Goal: Task Accomplishment & Management: Use online tool/utility

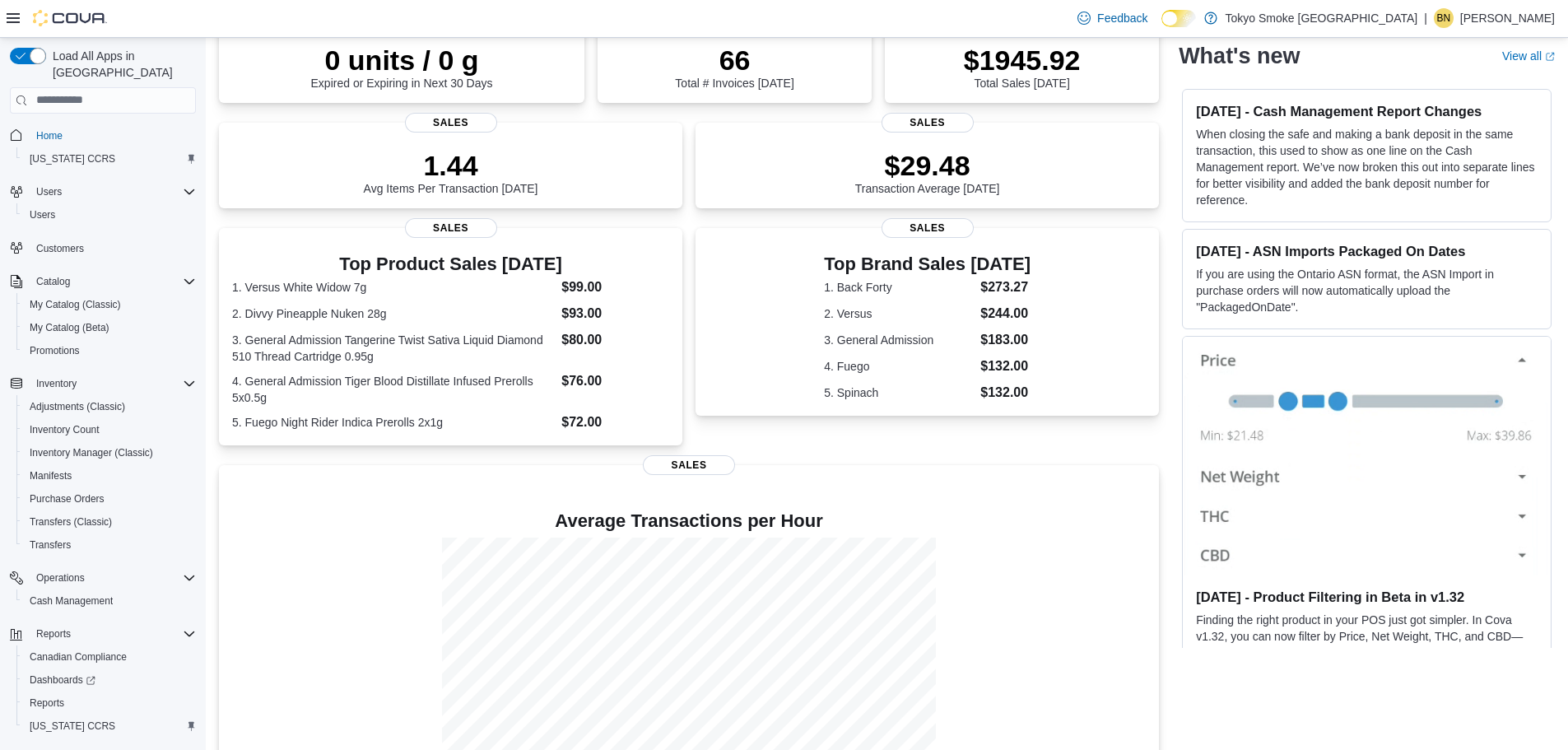
scroll to position [49, 0]
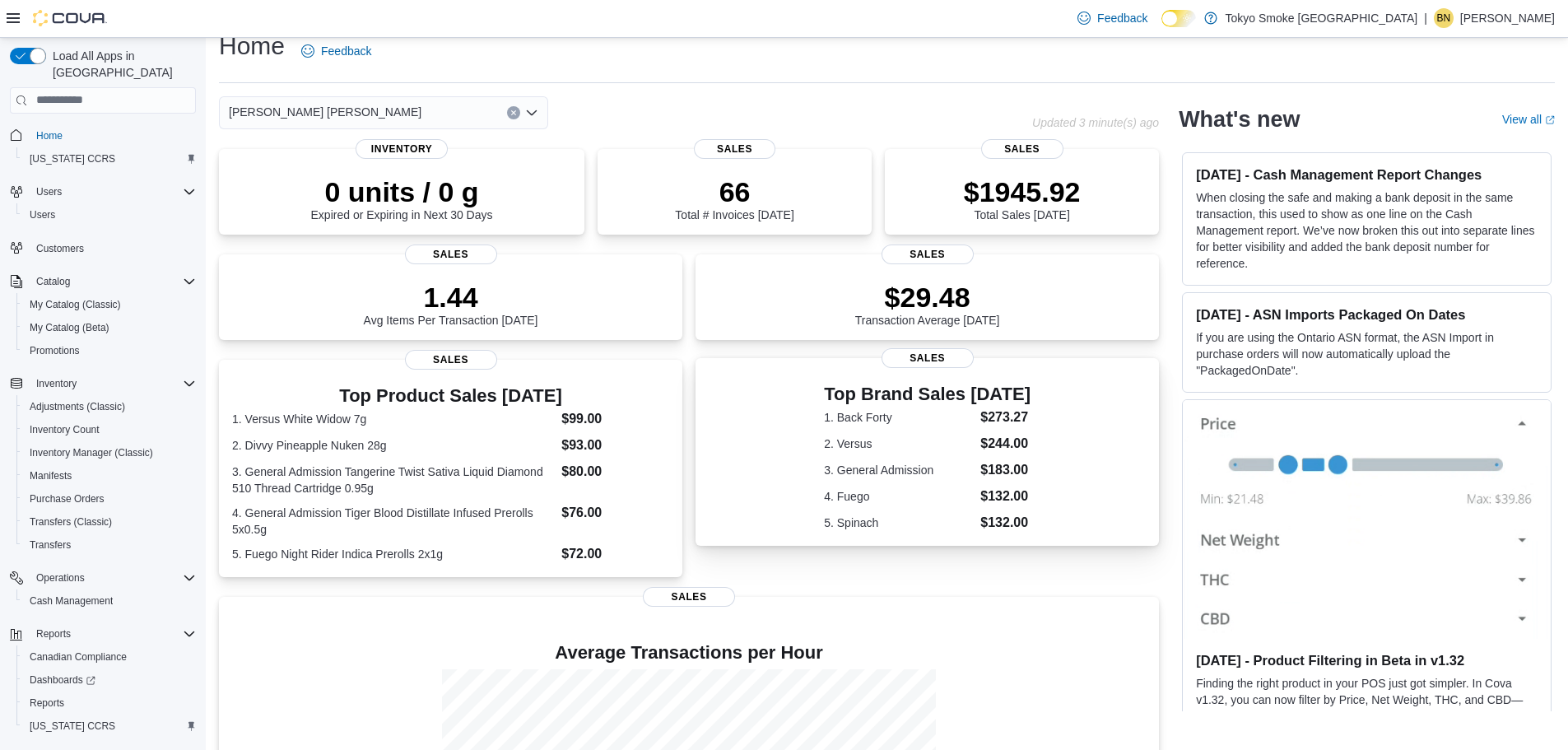
scroll to position [214, 0]
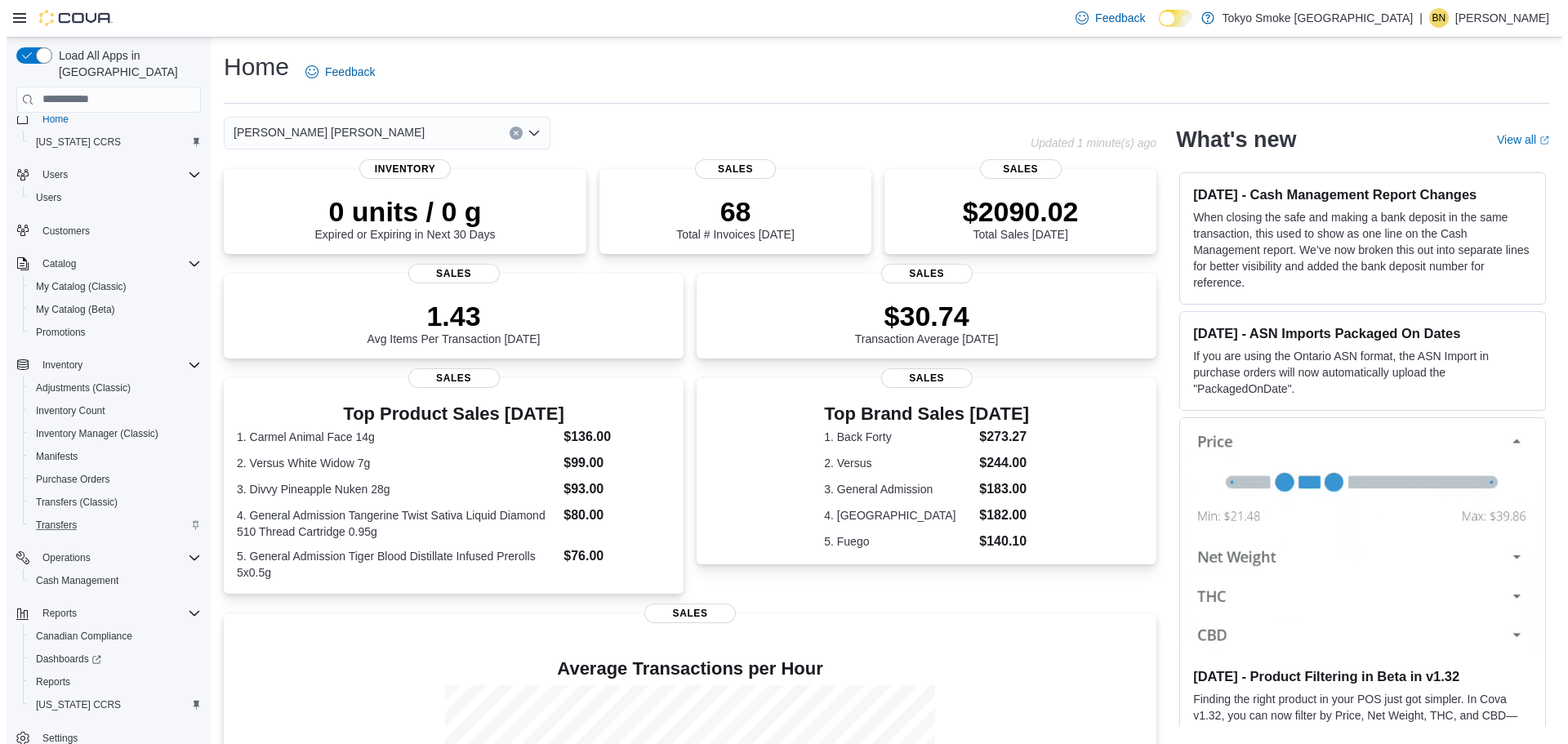
scroll to position [31, 0]
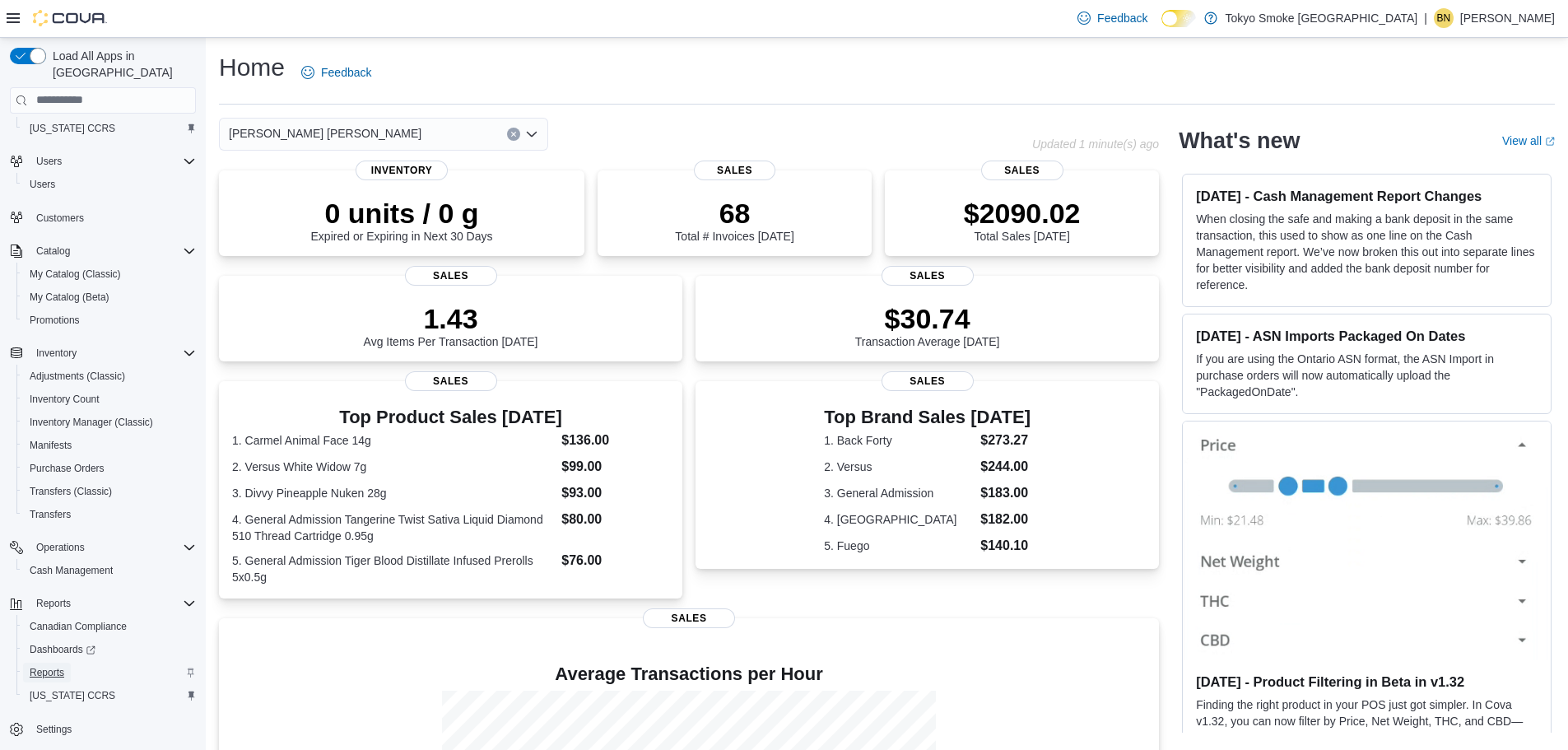
click at [67, 663] on link "Reports" at bounding box center [47, 672] width 48 height 19
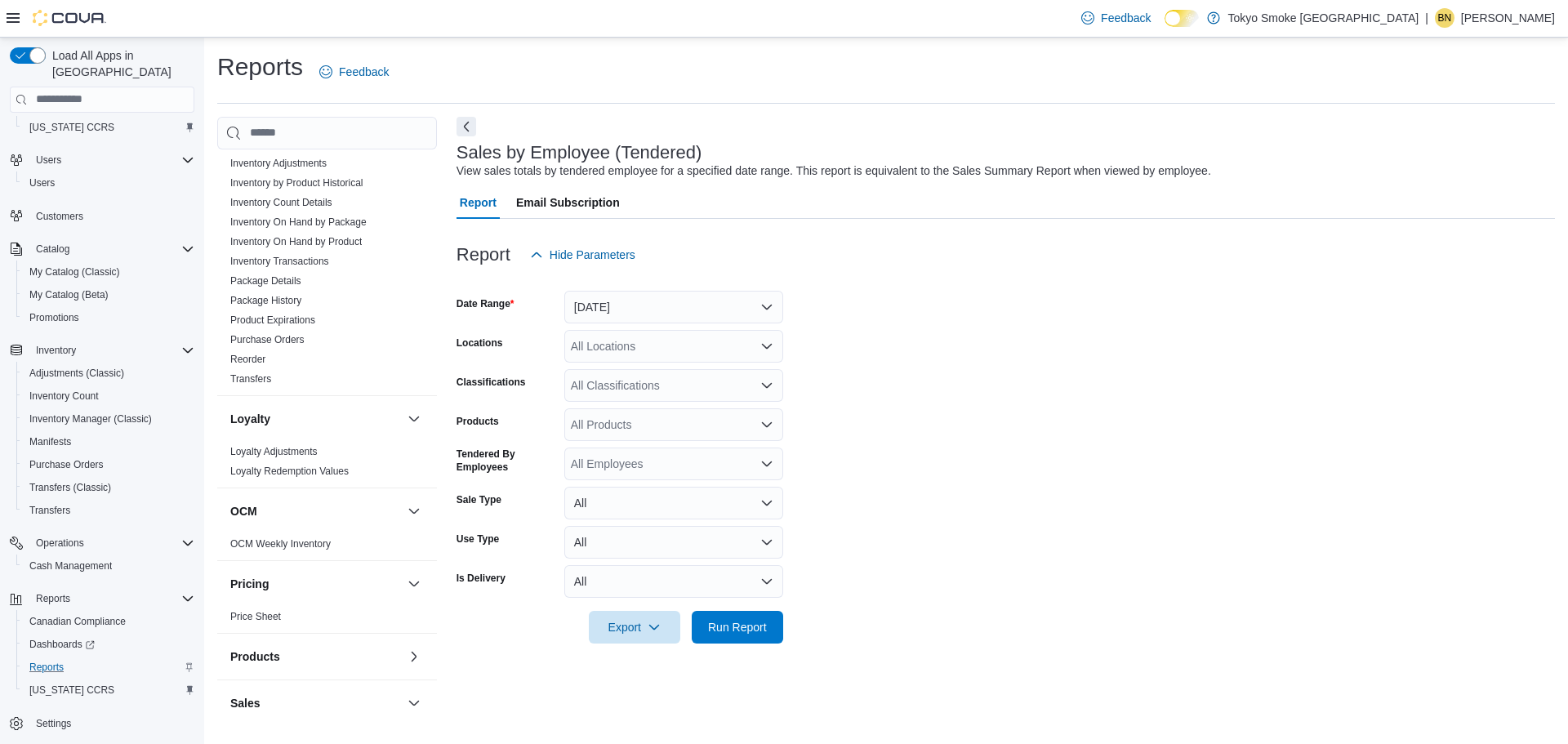
scroll to position [490, 0]
click at [577, 305] on button "Yesterday" at bounding box center [674, 306] width 219 height 32
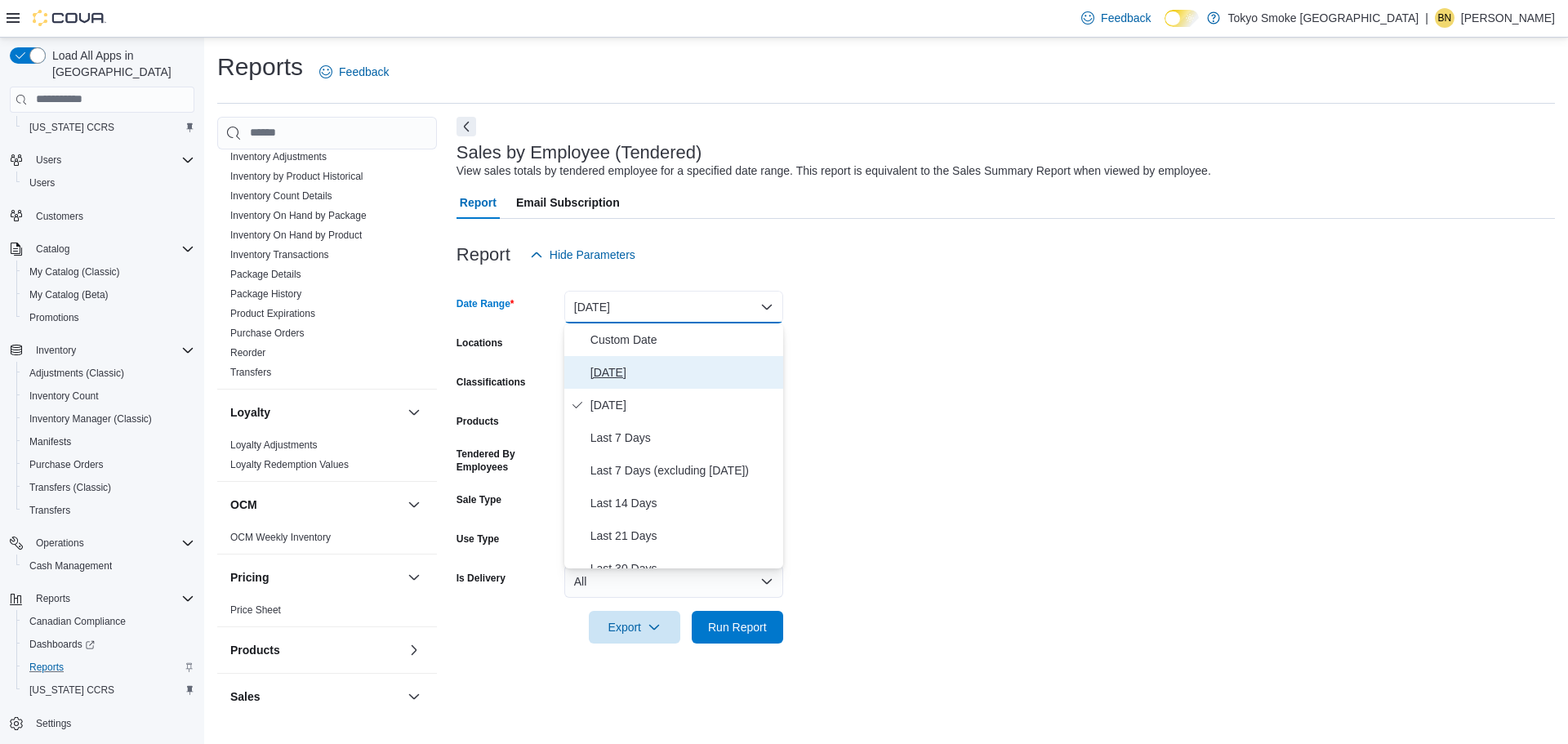
click at [645, 374] on span "Today" at bounding box center [683, 372] width 186 height 19
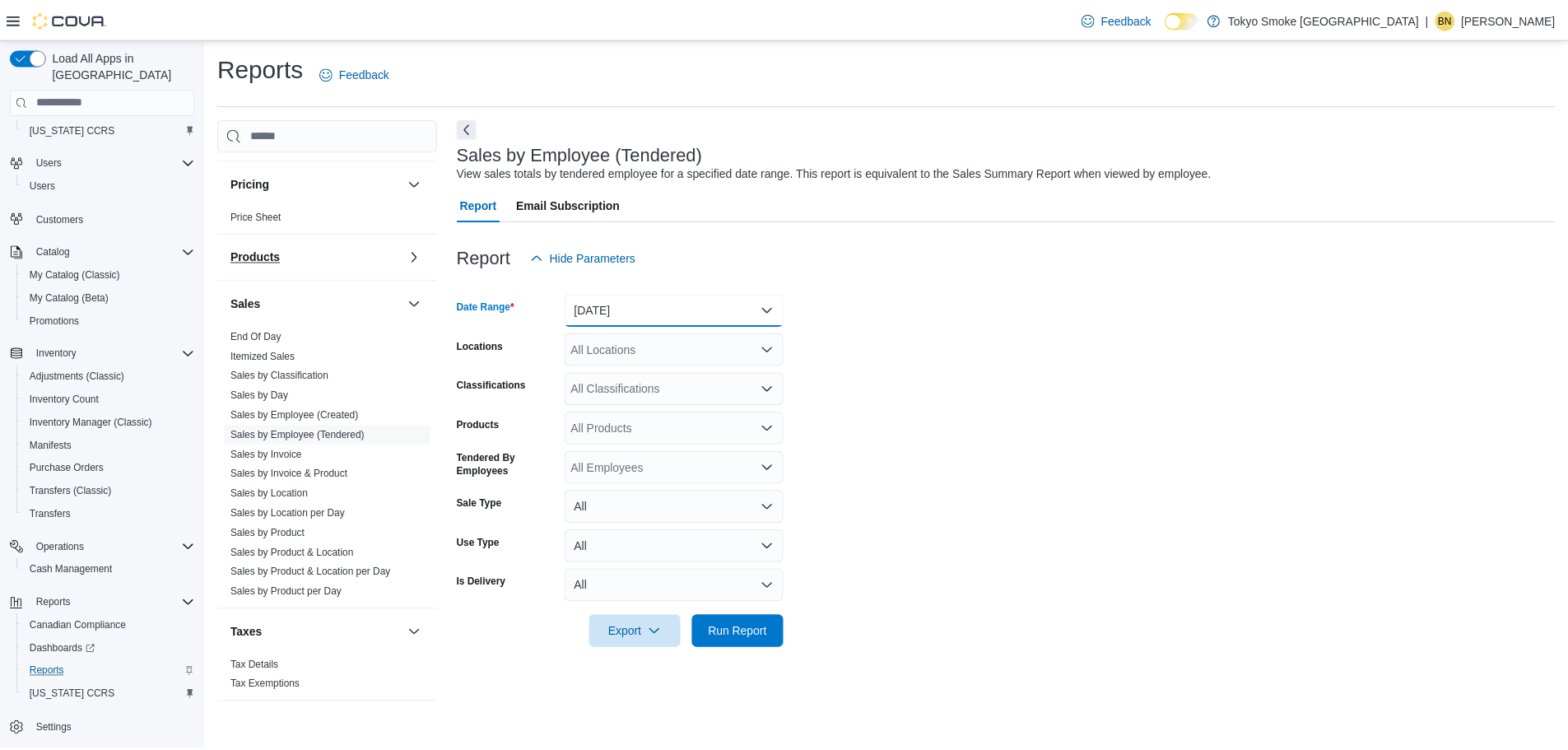
scroll to position [900, 0]
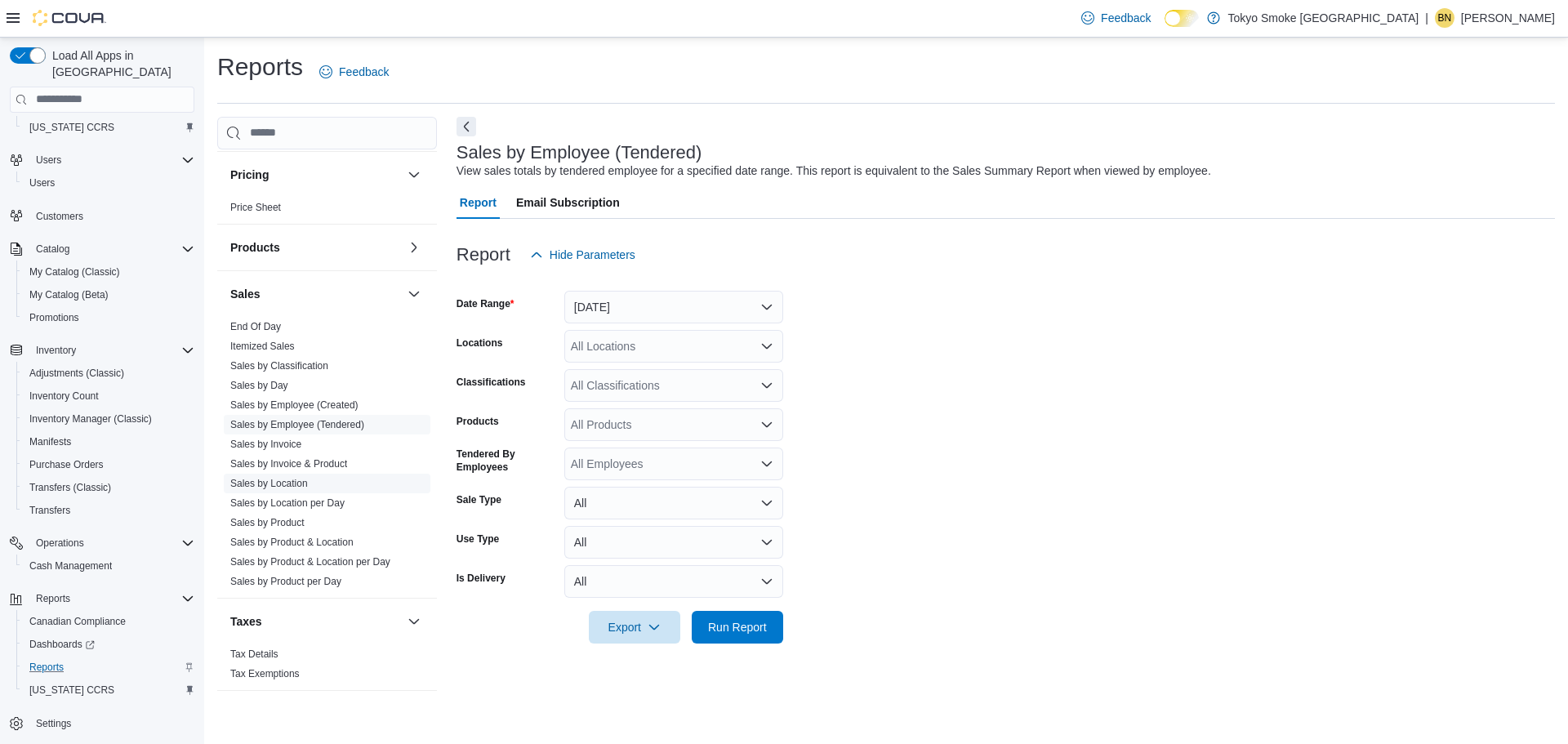
click at [279, 485] on link "Sales by Location" at bounding box center [269, 483] width 78 height 11
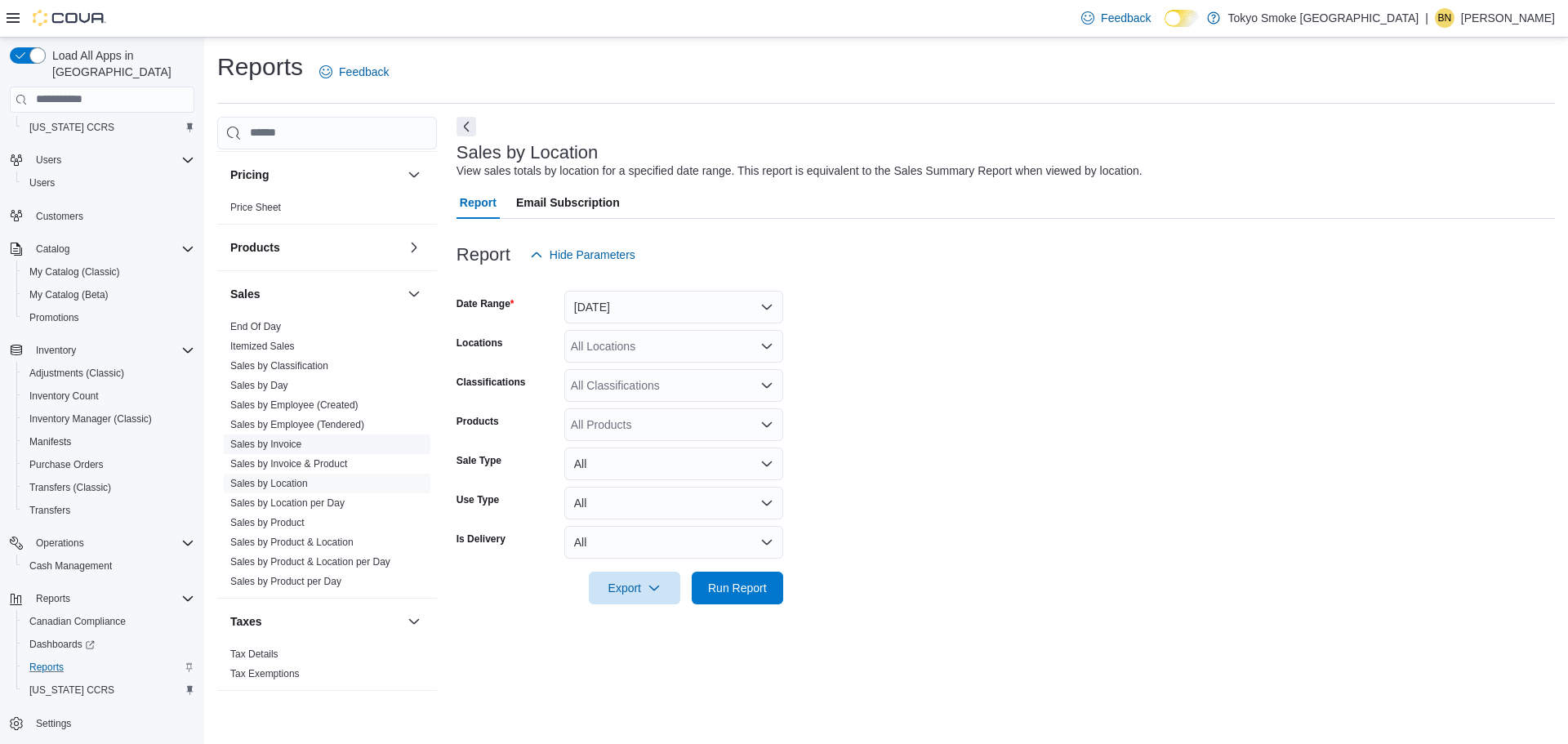
click at [280, 441] on link "Sales by Invoice" at bounding box center [265, 444] width 71 height 11
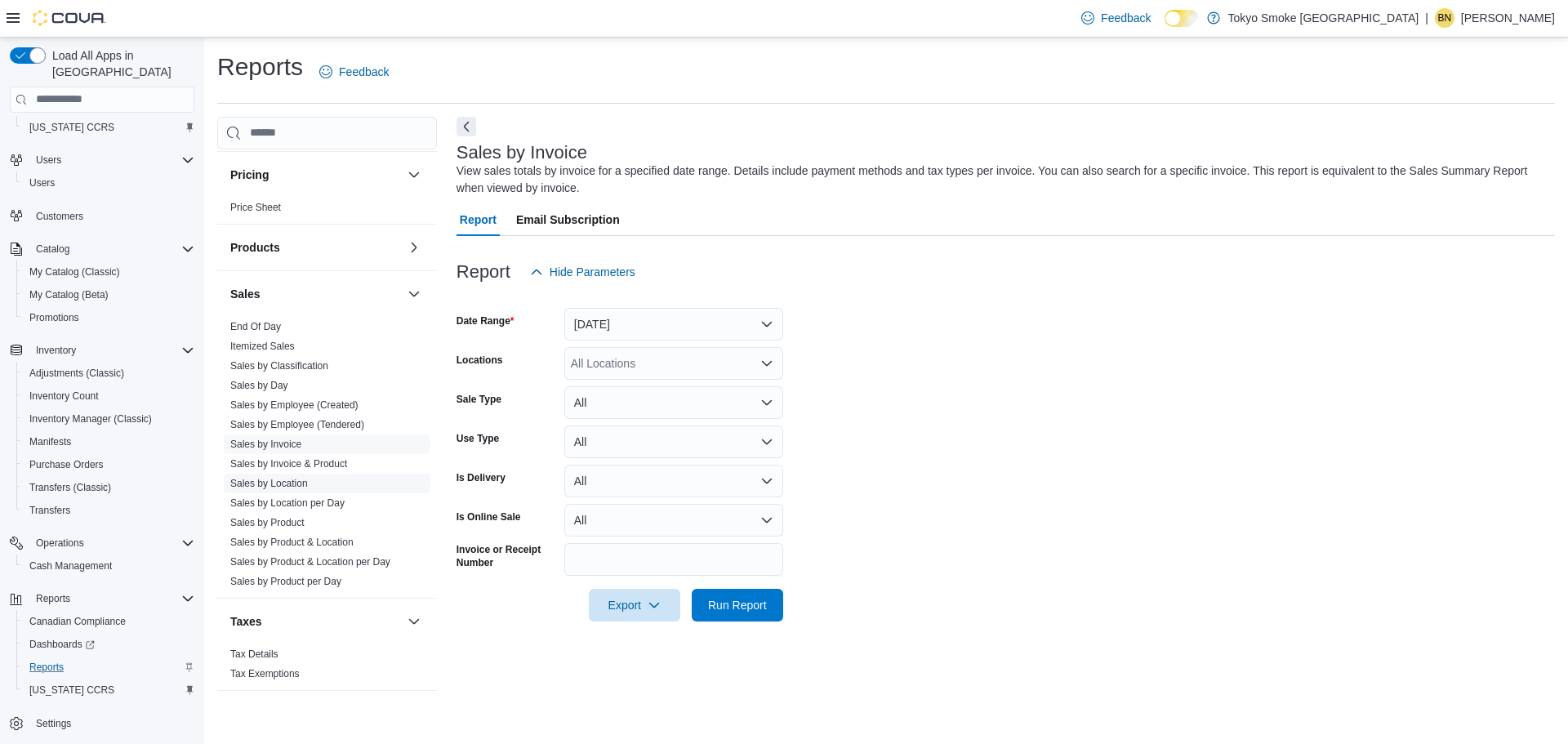
click at [300, 483] on link "Sales by Location" at bounding box center [269, 483] width 78 height 11
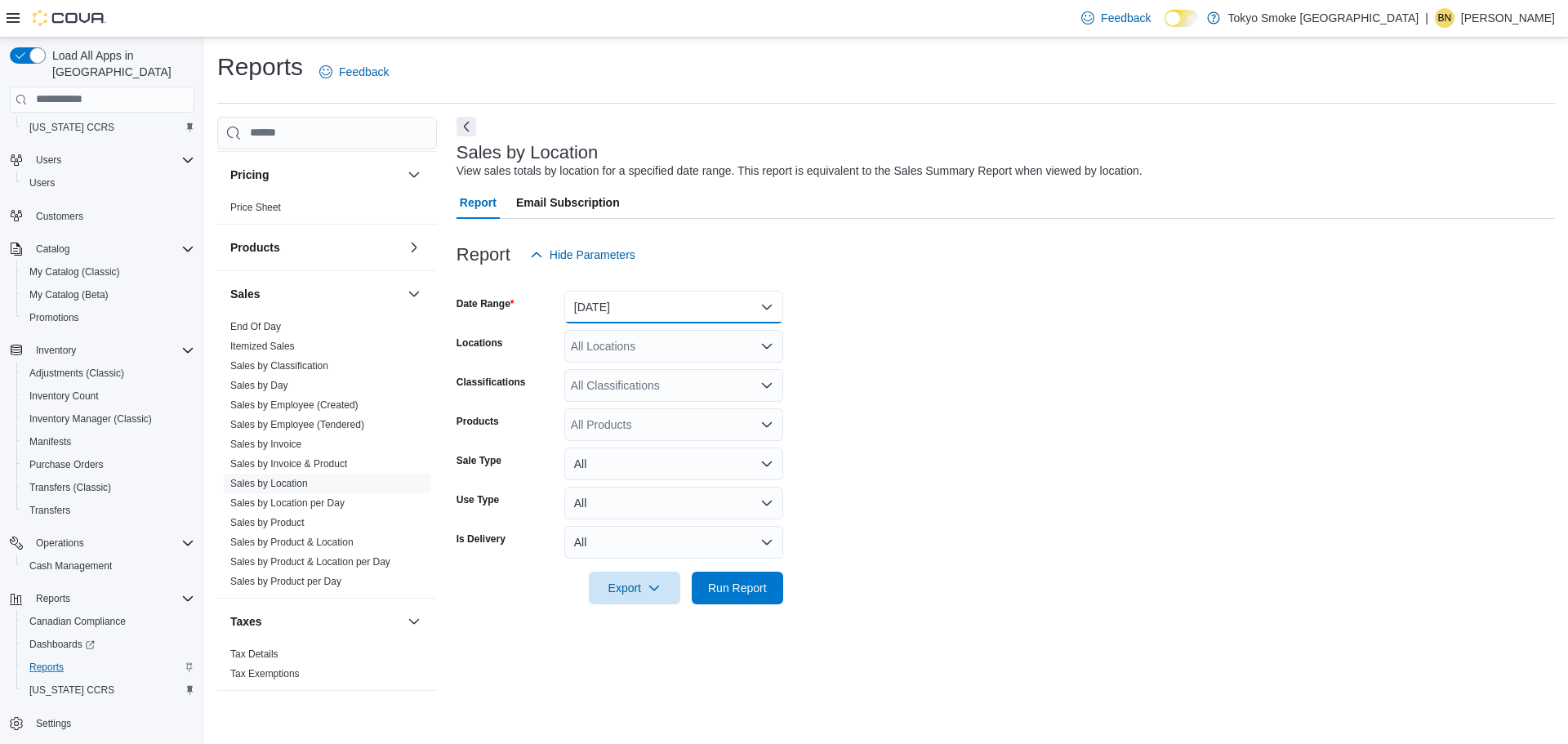
click at [620, 313] on button "Yesterday" at bounding box center [674, 306] width 219 height 32
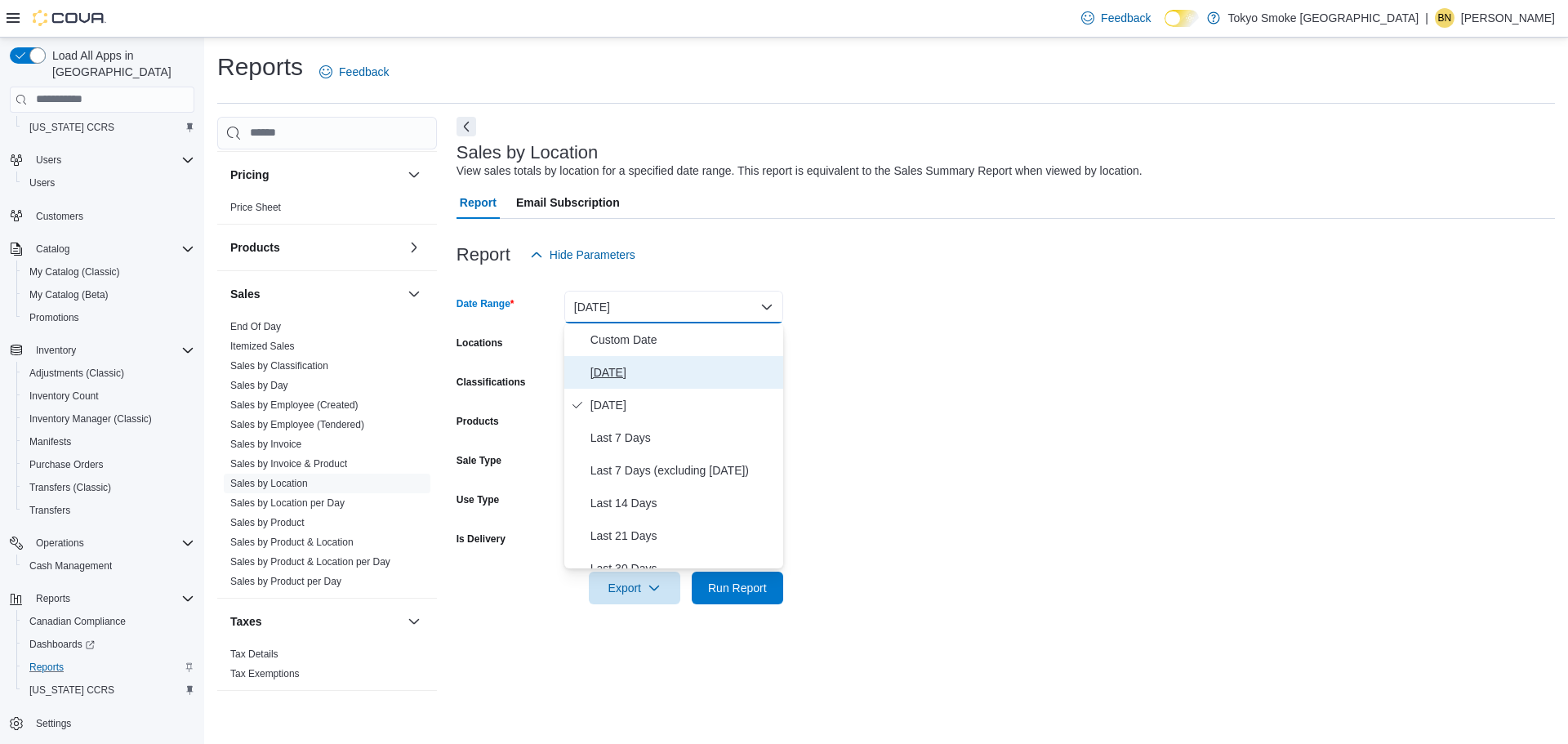
click at [618, 374] on span "Today" at bounding box center [683, 372] width 186 height 19
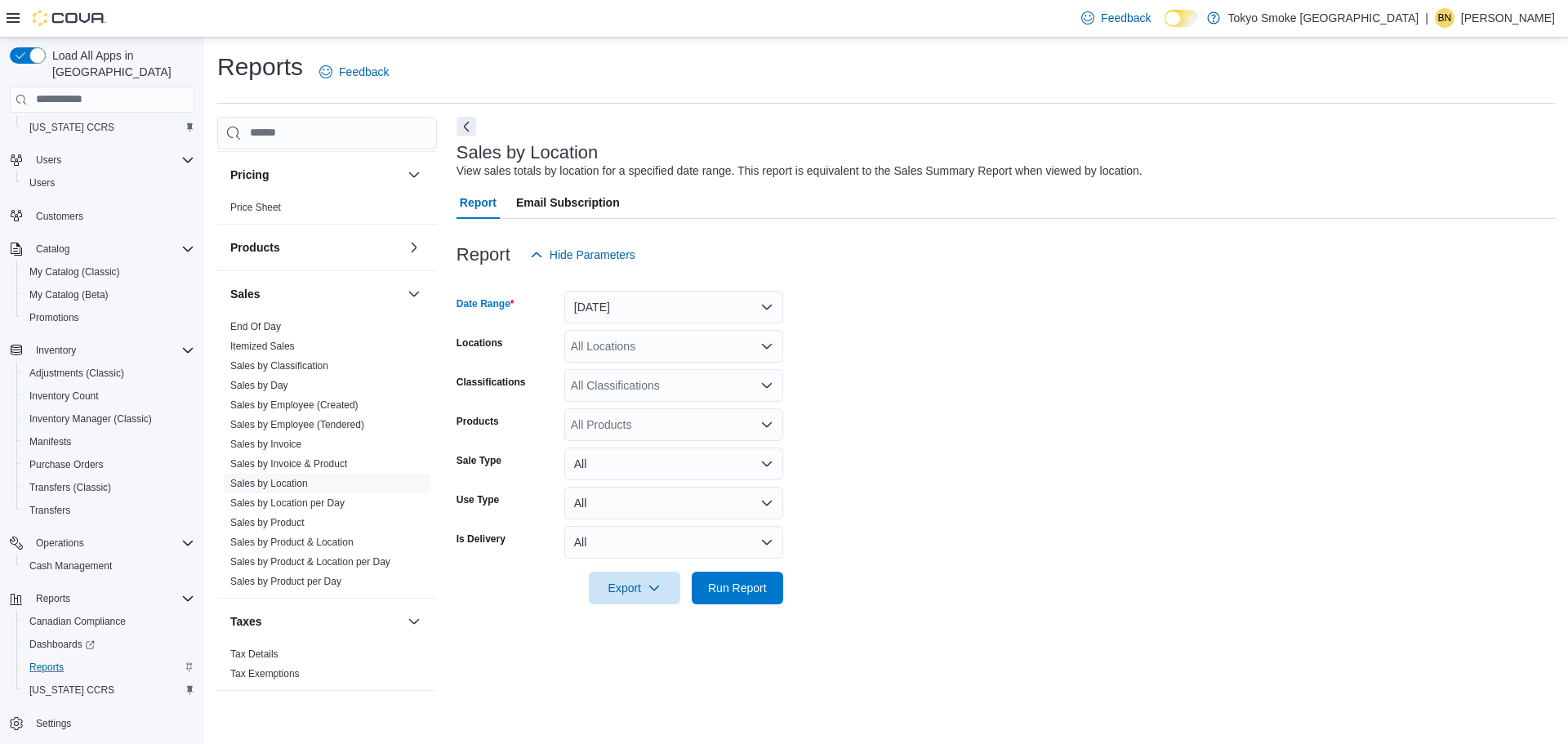
click at [617, 340] on div "All Locations" at bounding box center [674, 346] width 219 height 32
type input "***"
click at [639, 368] on span "[PERSON_NAME] [PERSON_NAME]" at bounding box center [703, 374] width 191 height 17
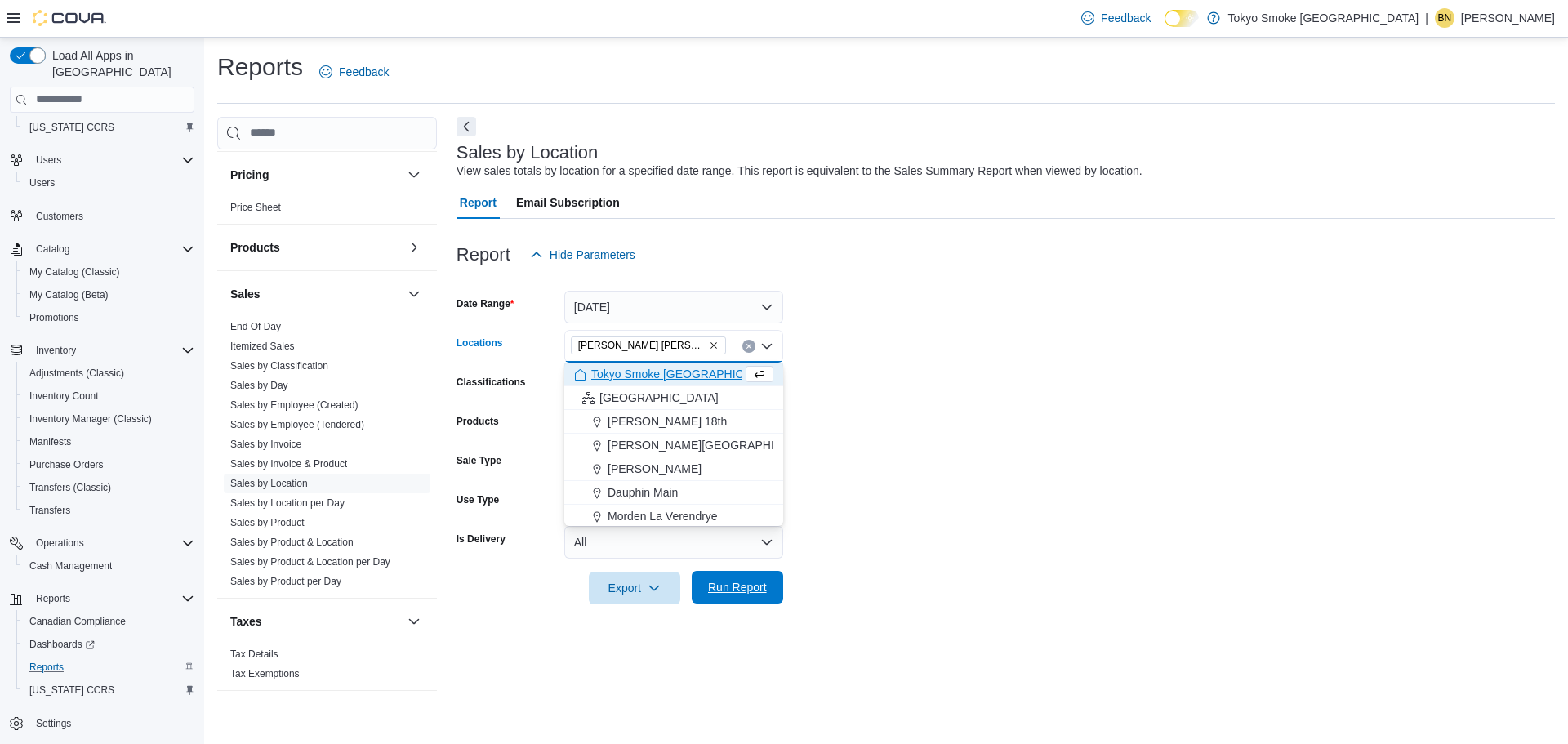
click at [765, 576] on span "Run Report" at bounding box center [738, 586] width 72 height 32
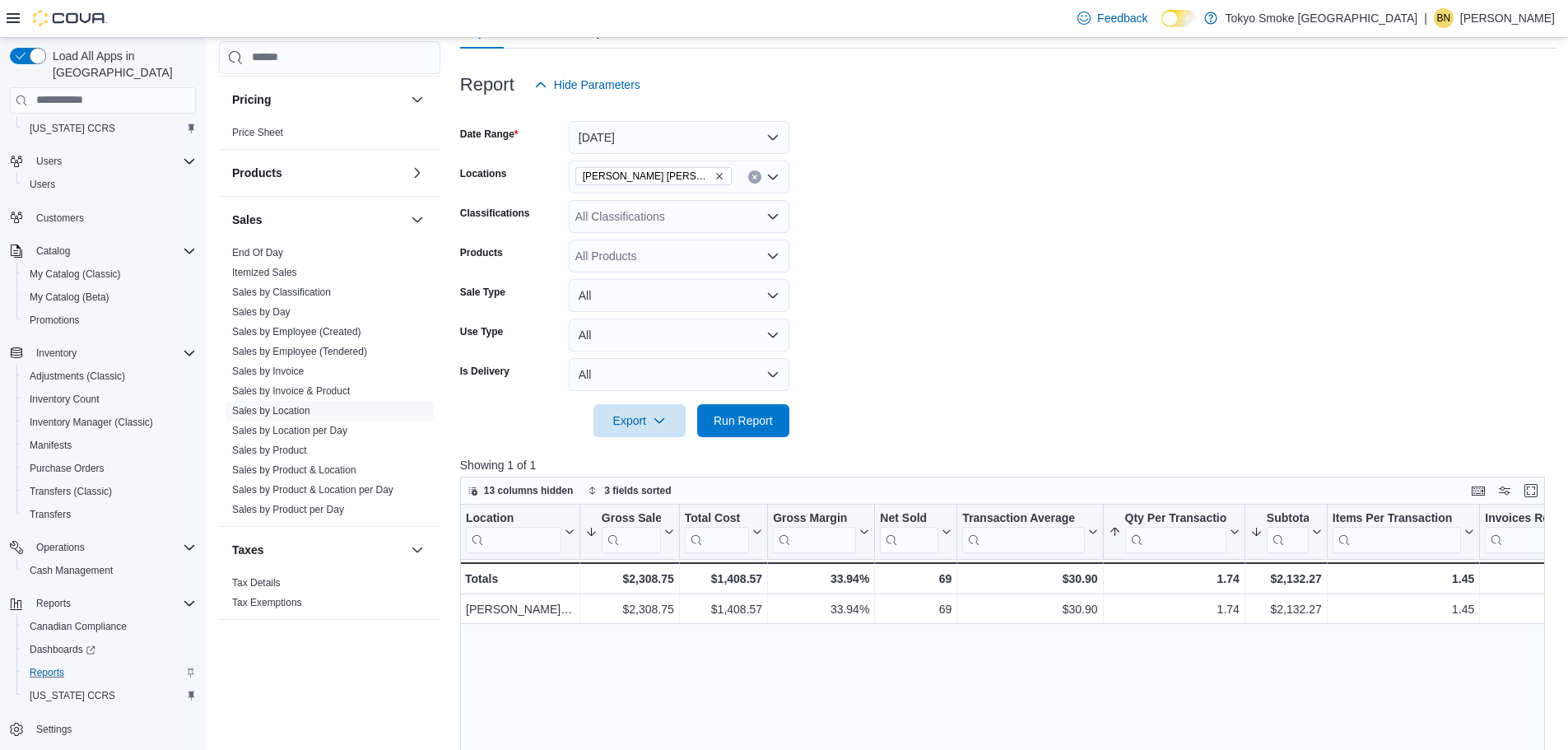
scroll to position [82, 0]
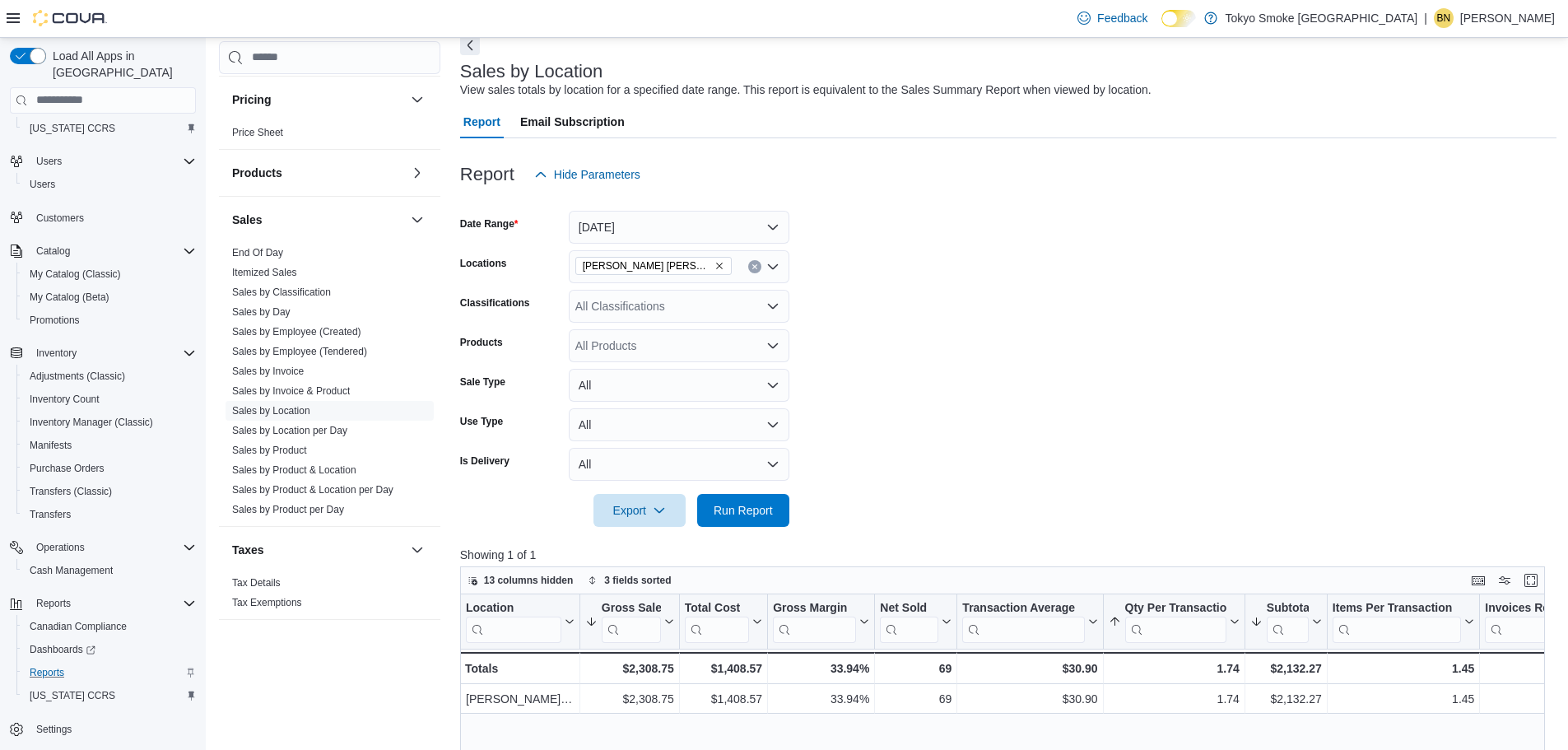
click at [691, 271] on div "[PERSON_NAME] [PERSON_NAME]" at bounding box center [679, 266] width 220 height 33
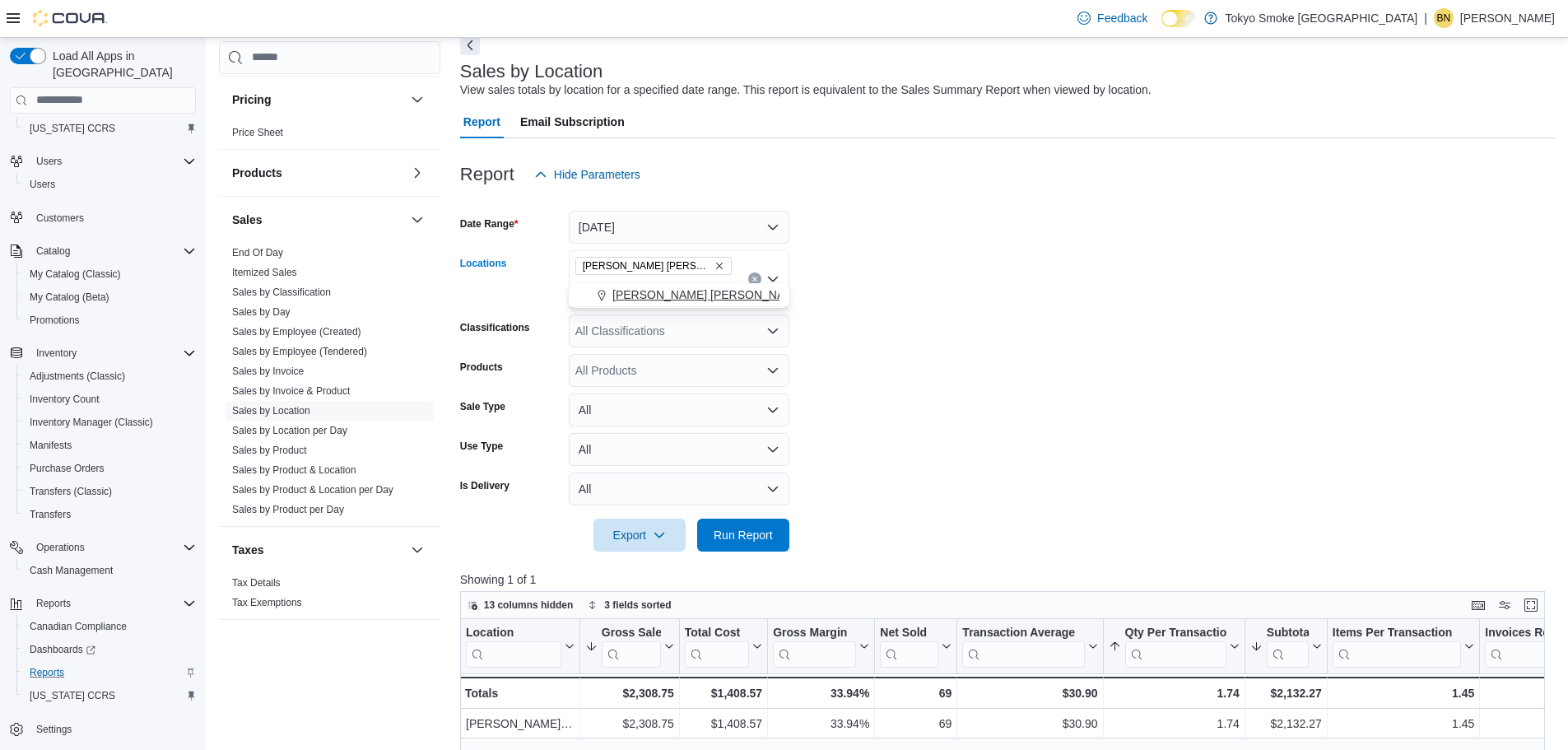
type input "***"
click at [695, 290] on span "Hamilton Fennell" at bounding box center [708, 295] width 192 height 17
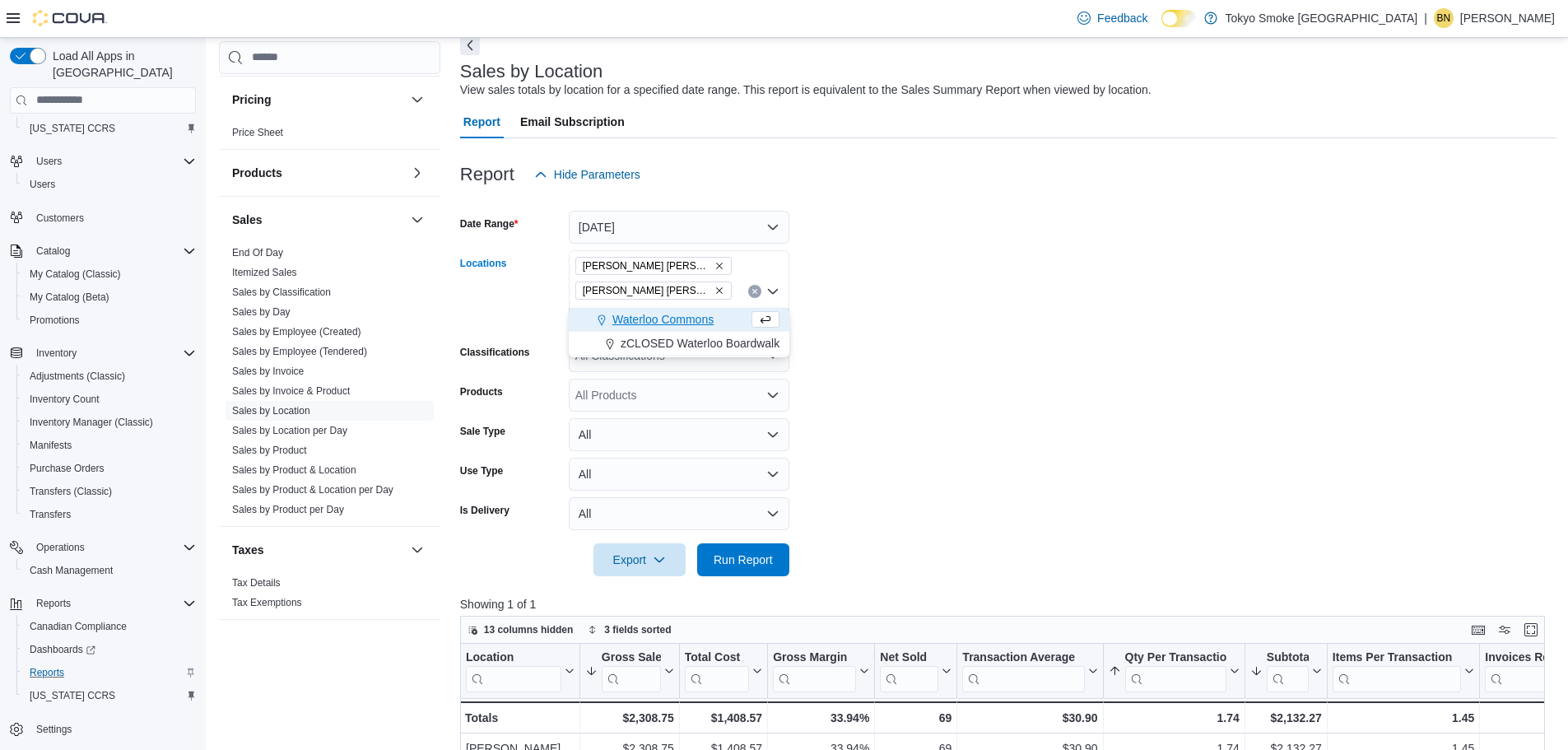
type input "*****"
drag, startPoint x: 699, startPoint y: 324, endPoint x: 748, endPoint y: 323, distance: 49.0
click at [699, 324] on span "Waterloo Commons" at bounding box center [662, 319] width 101 height 17
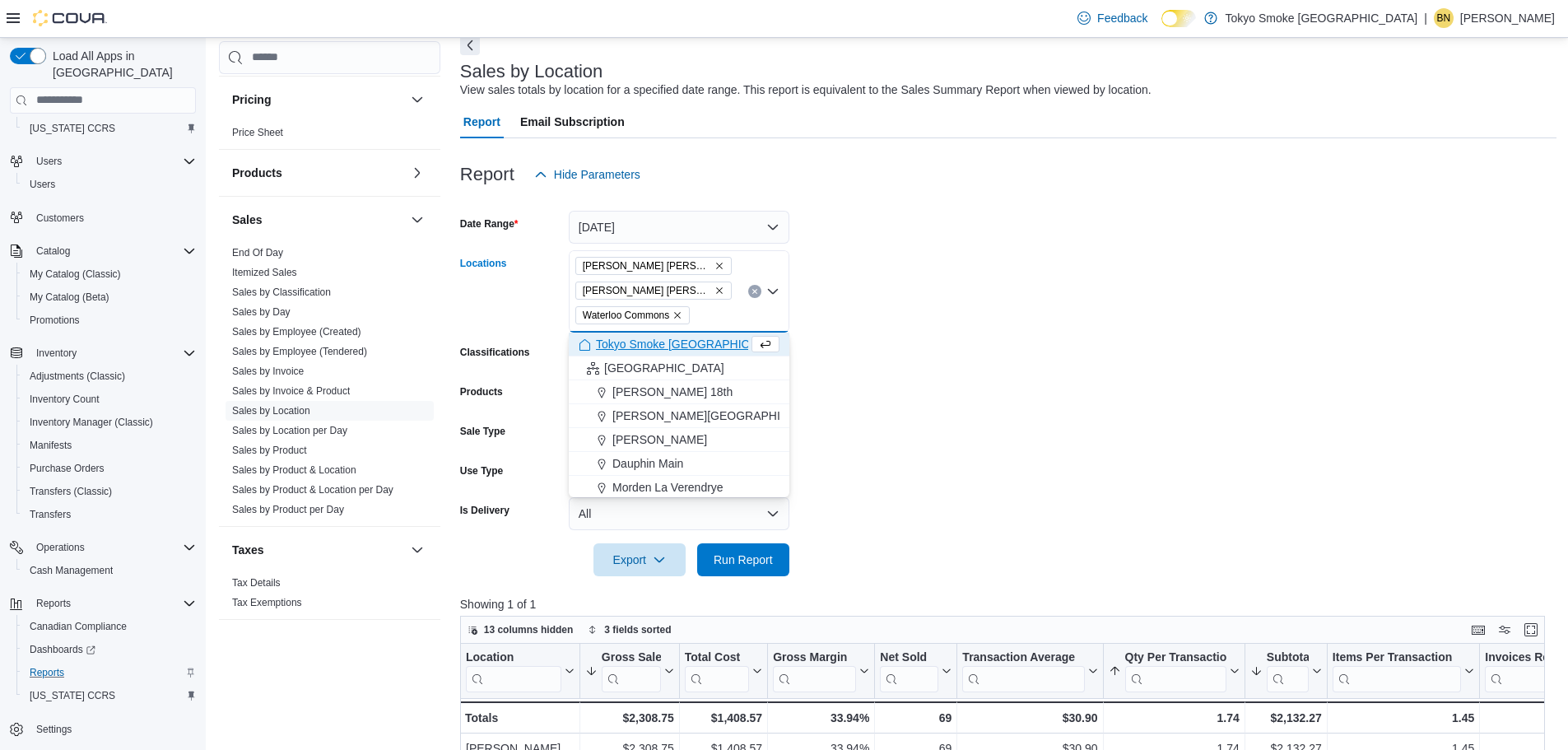
click at [1073, 327] on form "Date Range Today Locations Hamilton Fennell Hamilton Rymal Waterloo Commons Com…" at bounding box center [1008, 384] width 1096 height 386
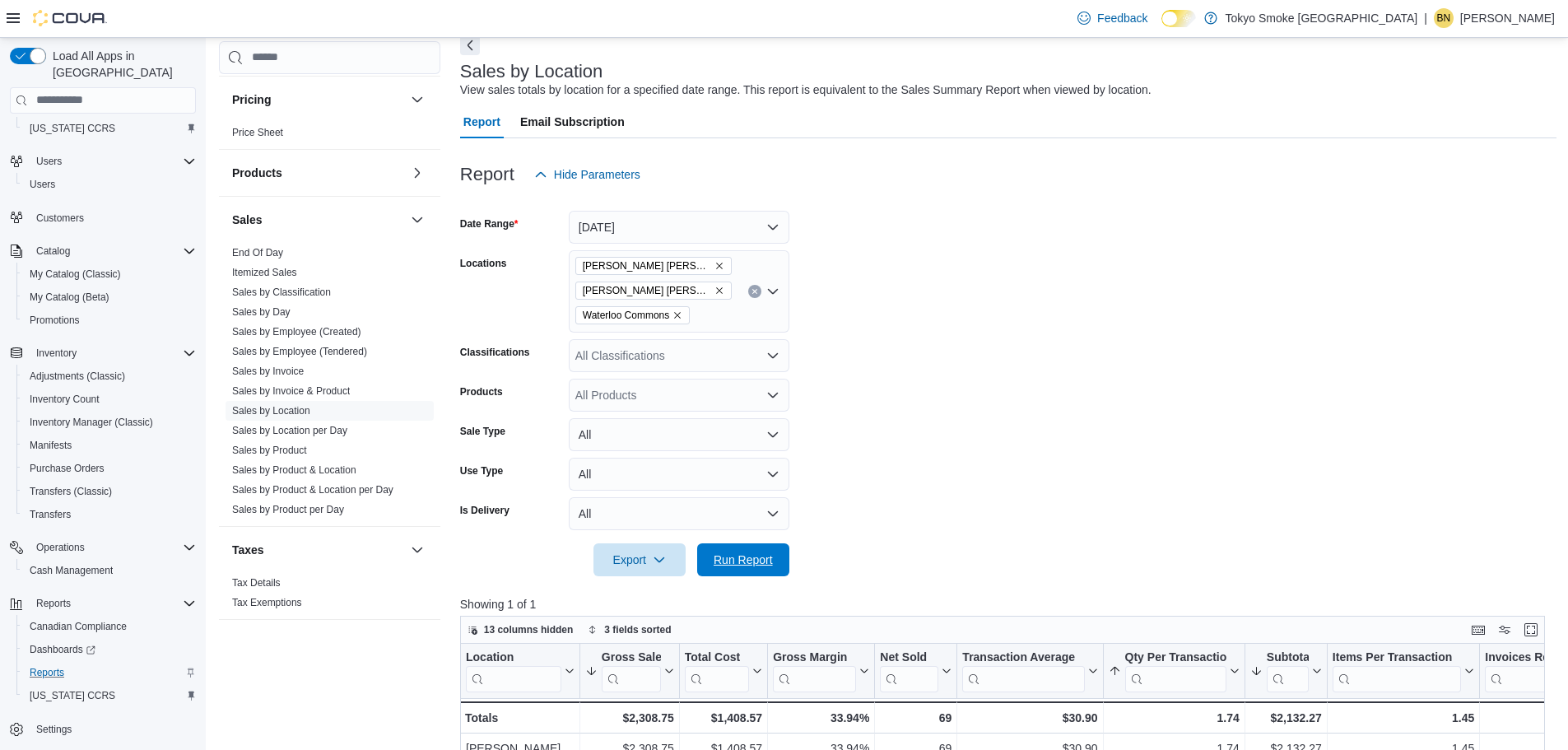
drag, startPoint x: 758, startPoint y: 560, endPoint x: 1004, endPoint y: 468, distance: 262.6
click at [758, 560] on span "Run Report" at bounding box center [743, 559] width 59 height 17
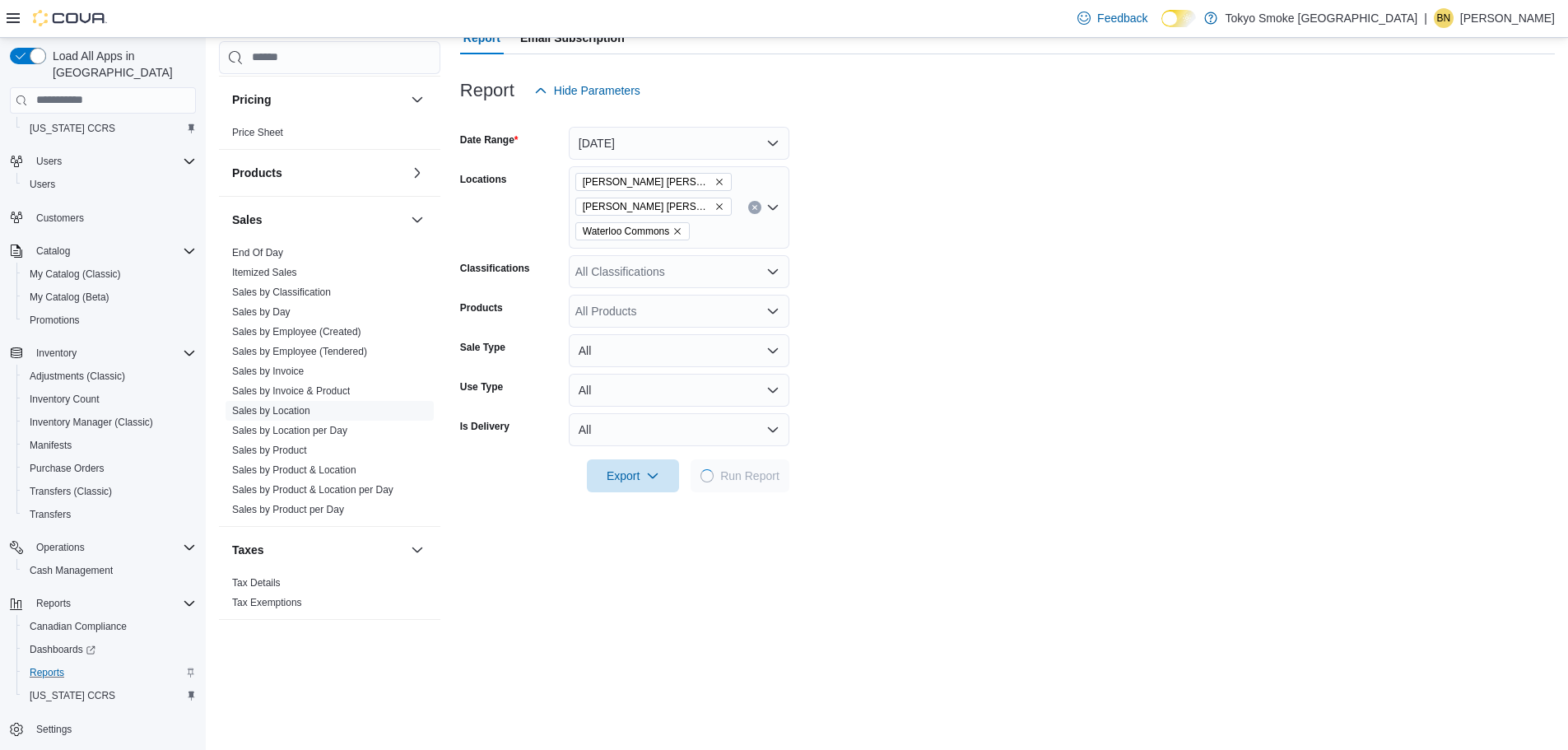
scroll to position [247, 0]
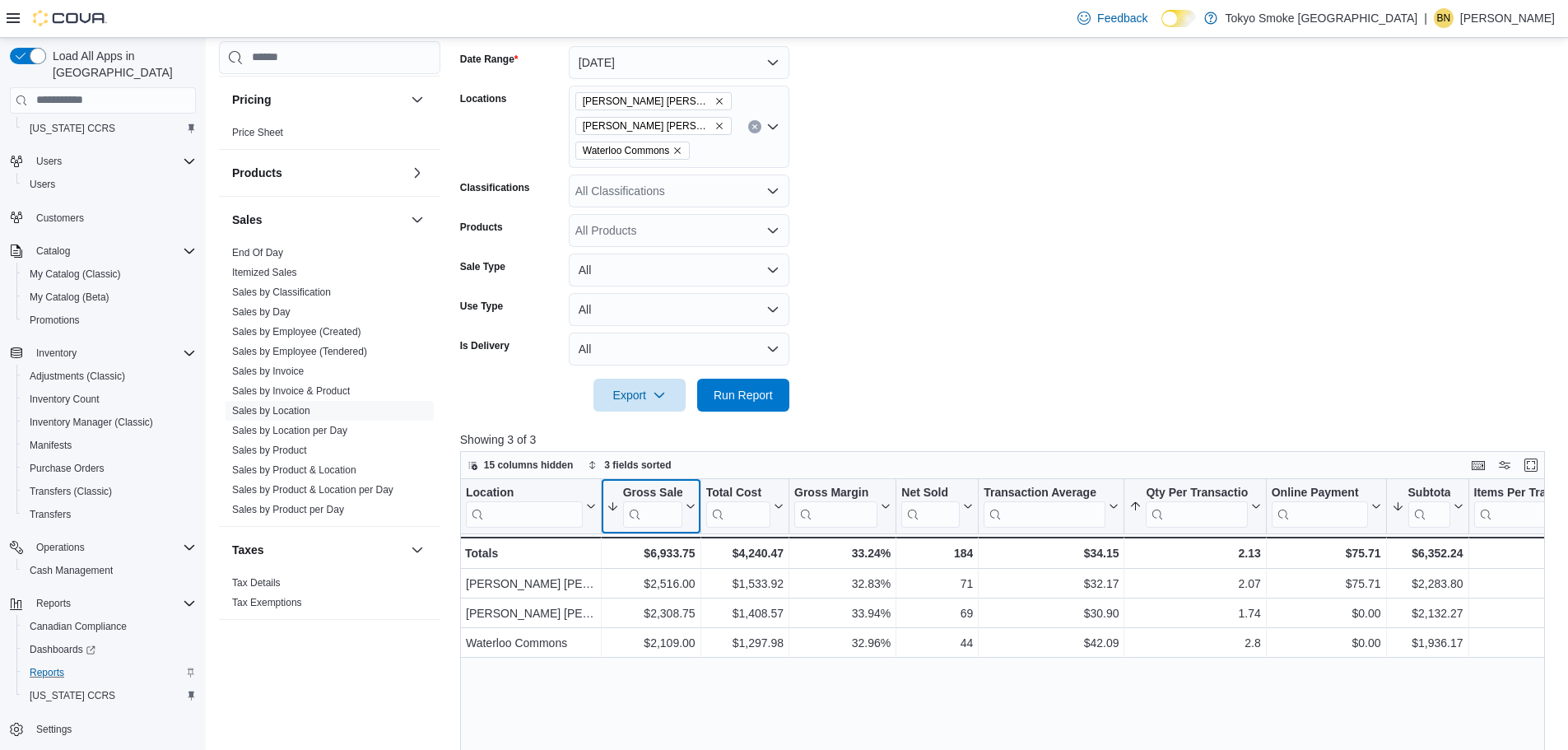
click at [686, 496] on button "Gross Sales" at bounding box center [650, 506] width 89 height 42
click at [669, 589] on span "Sort High-Low" at bounding box center [661, 589] width 63 height 13
click at [684, 683] on div "Location Click to view column header actions Gross Sales Click to view column h…" at bounding box center [1008, 765] width 1096 height 573
click at [691, 517] on button "Gross Sales" at bounding box center [650, 506] width 89 height 42
click at [782, 721] on div "Location Click to view column header actions Gross Sales Click to view column h…" at bounding box center [1008, 765] width 1096 height 573
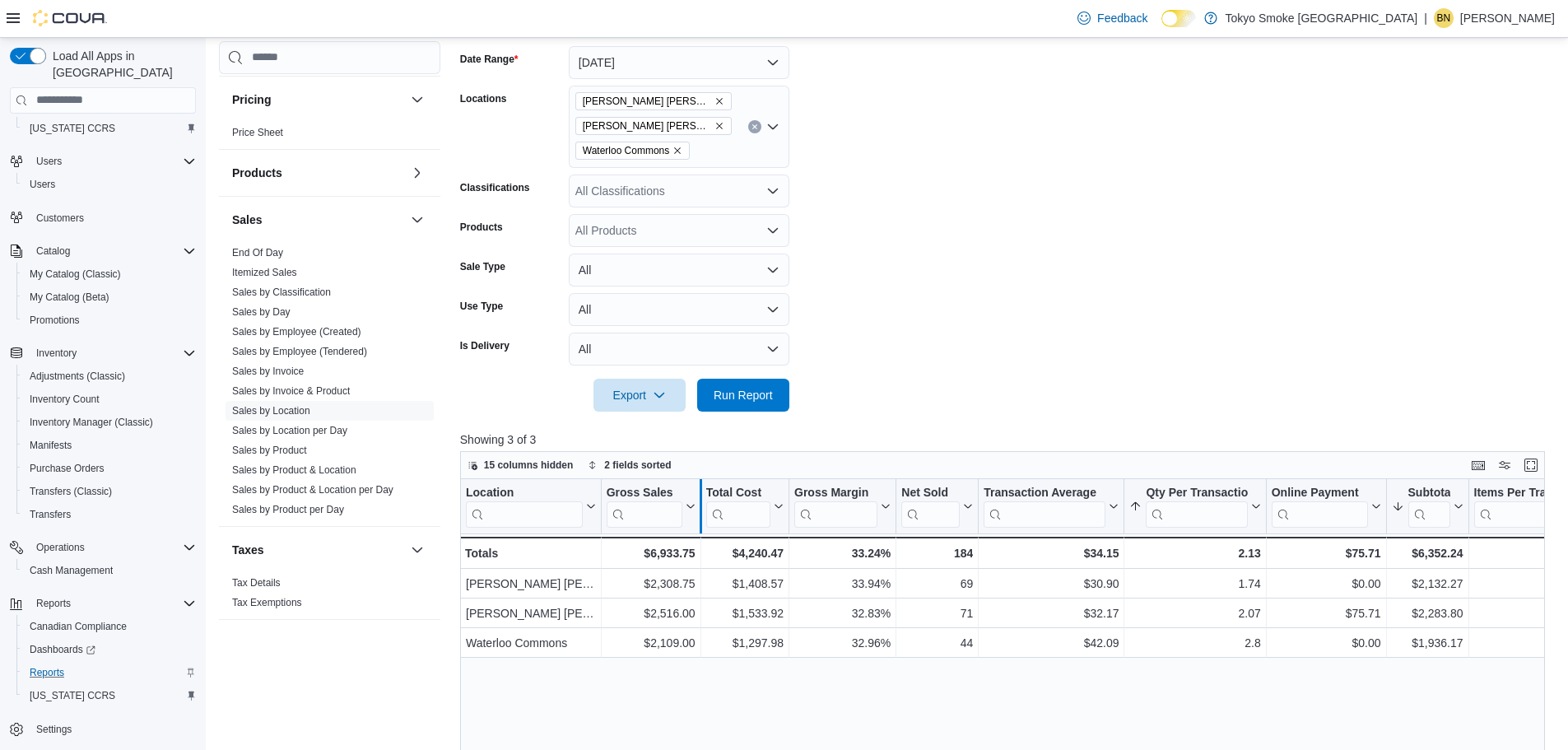
click at [693, 512] on div at bounding box center [699, 506] width 13 height 55
click at [691, 508] on icon at bounding box center [690, 506] width 7 height 4
click at [676, 584] on span "Sort High-Low" at bounding box center [661, 589] width 63 height 13
click at [712, 679] on div "Location Click to view column header actions Gross Sales Sorted by Subtotal, de…" at bounding box center [1008, 765] width 1096 height 573
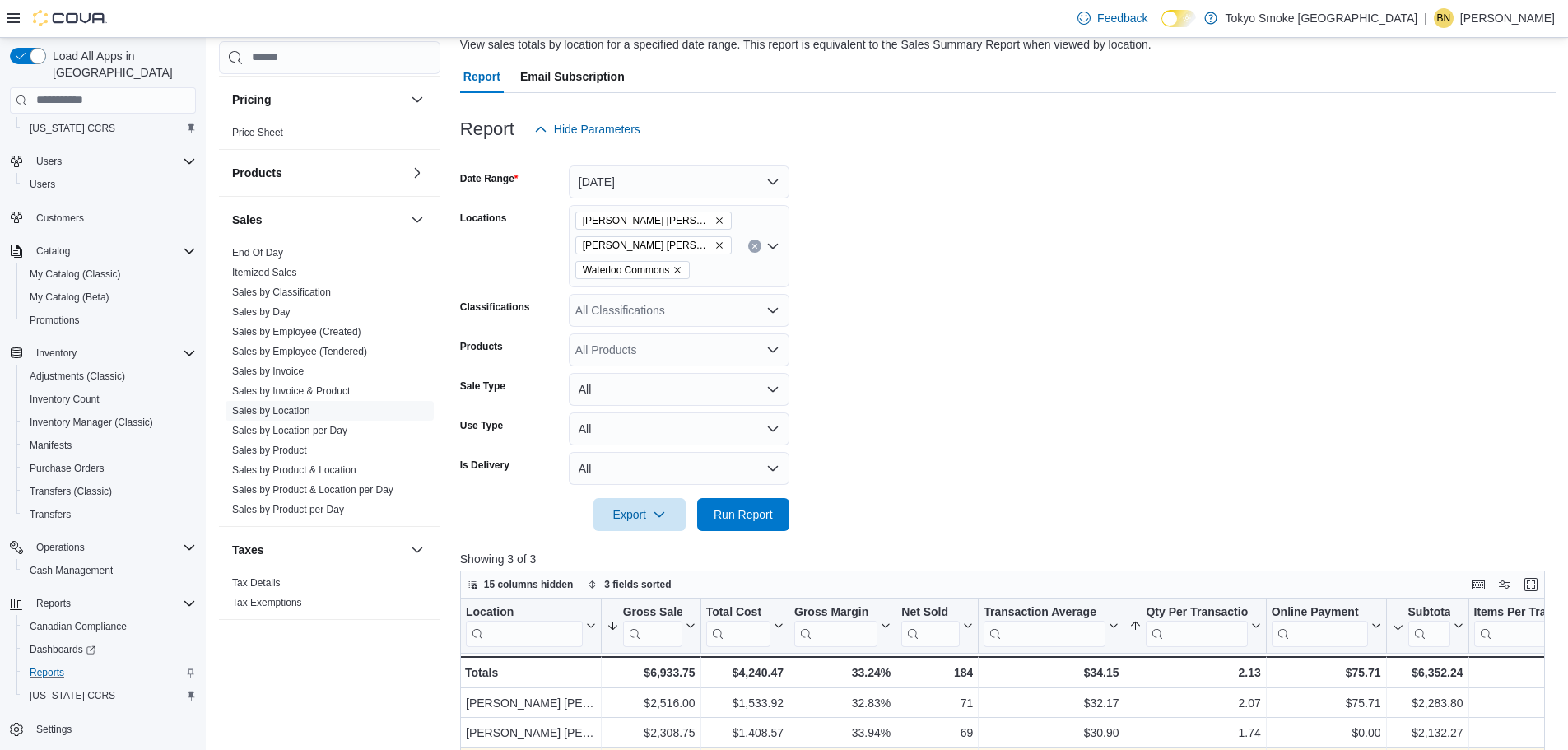
scroll to position [0, 0]
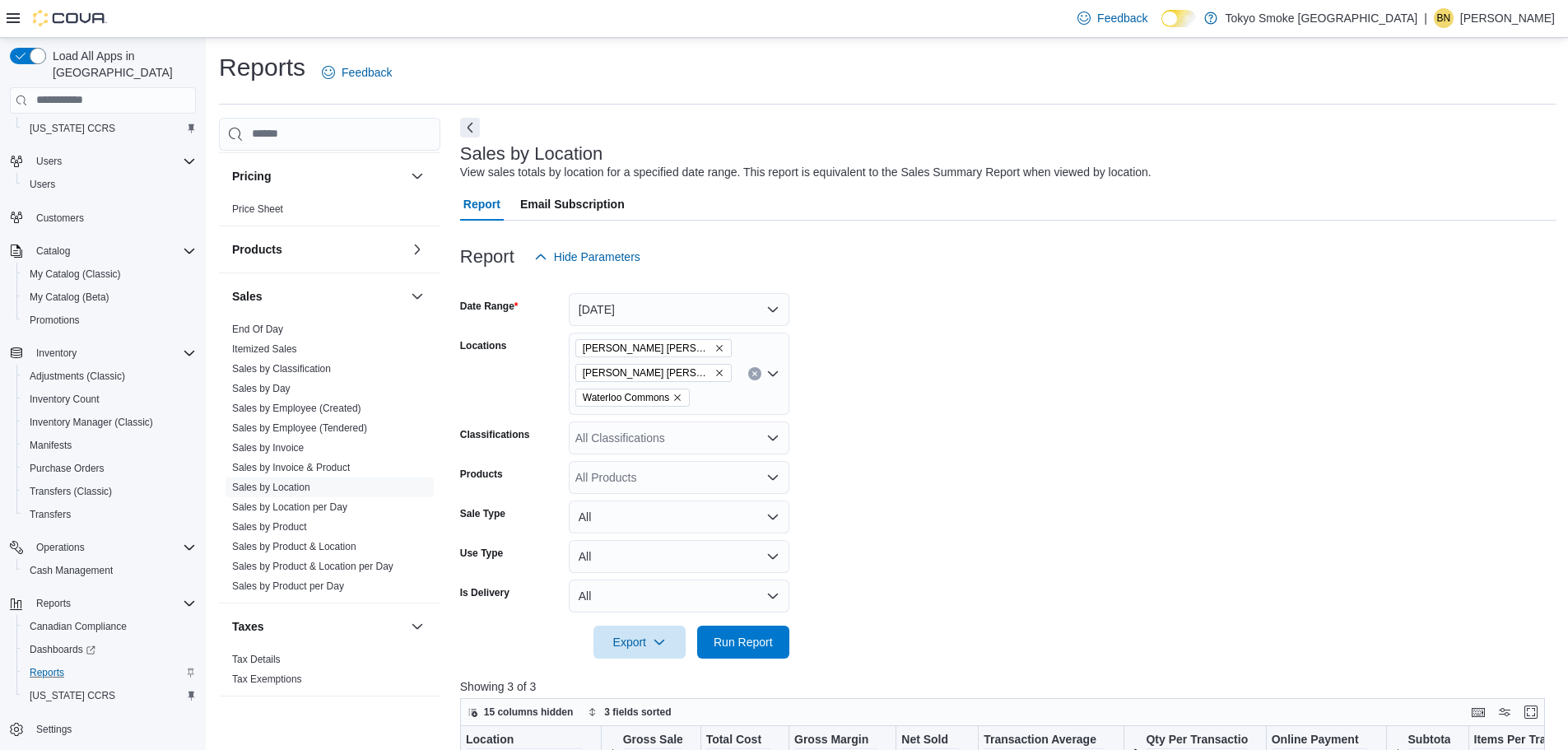
click at [14, 22] on icon at bounding box center [12, 18] width 13 height 10
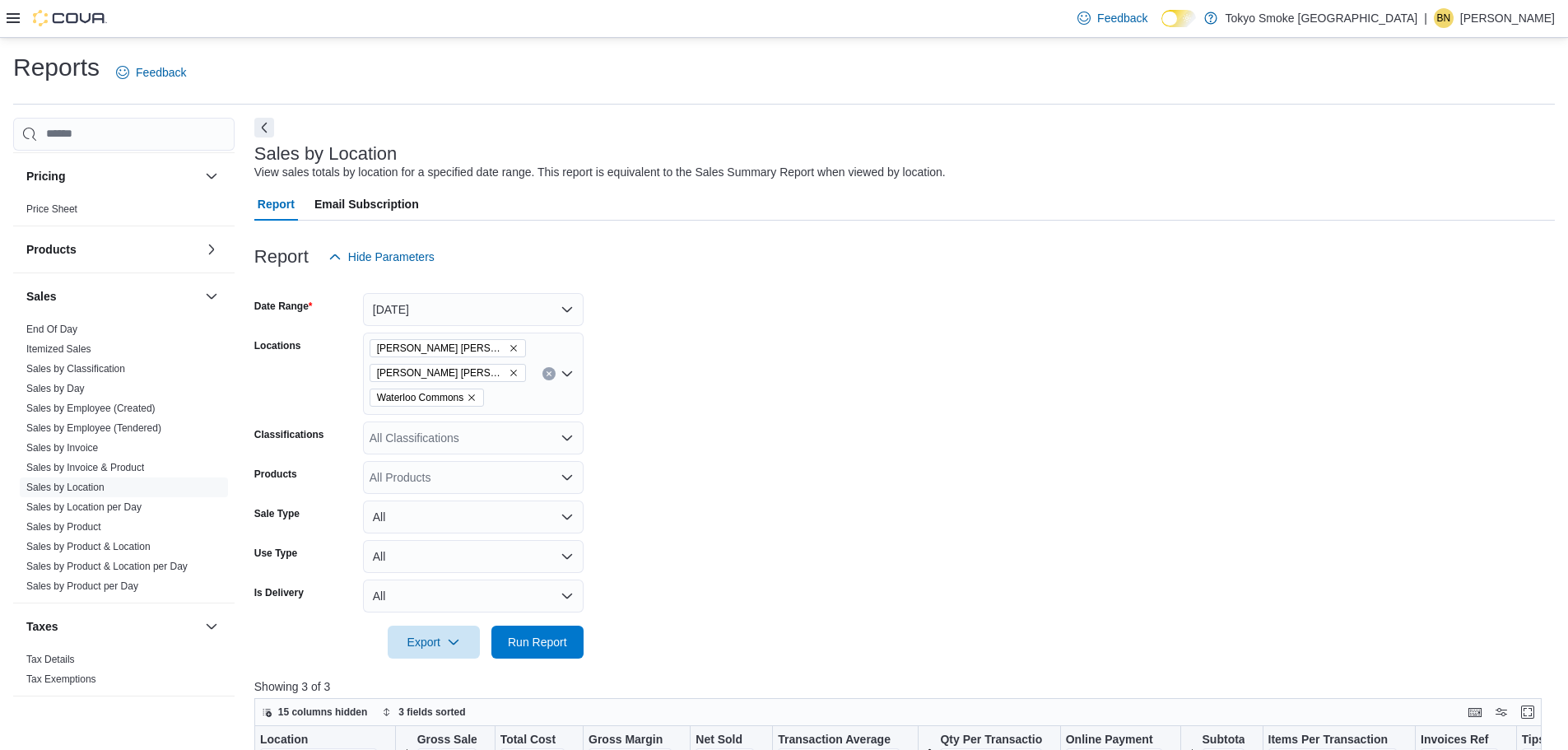
click at [14, 22] on icon at bounding box center [12, 18] width 13 height 10
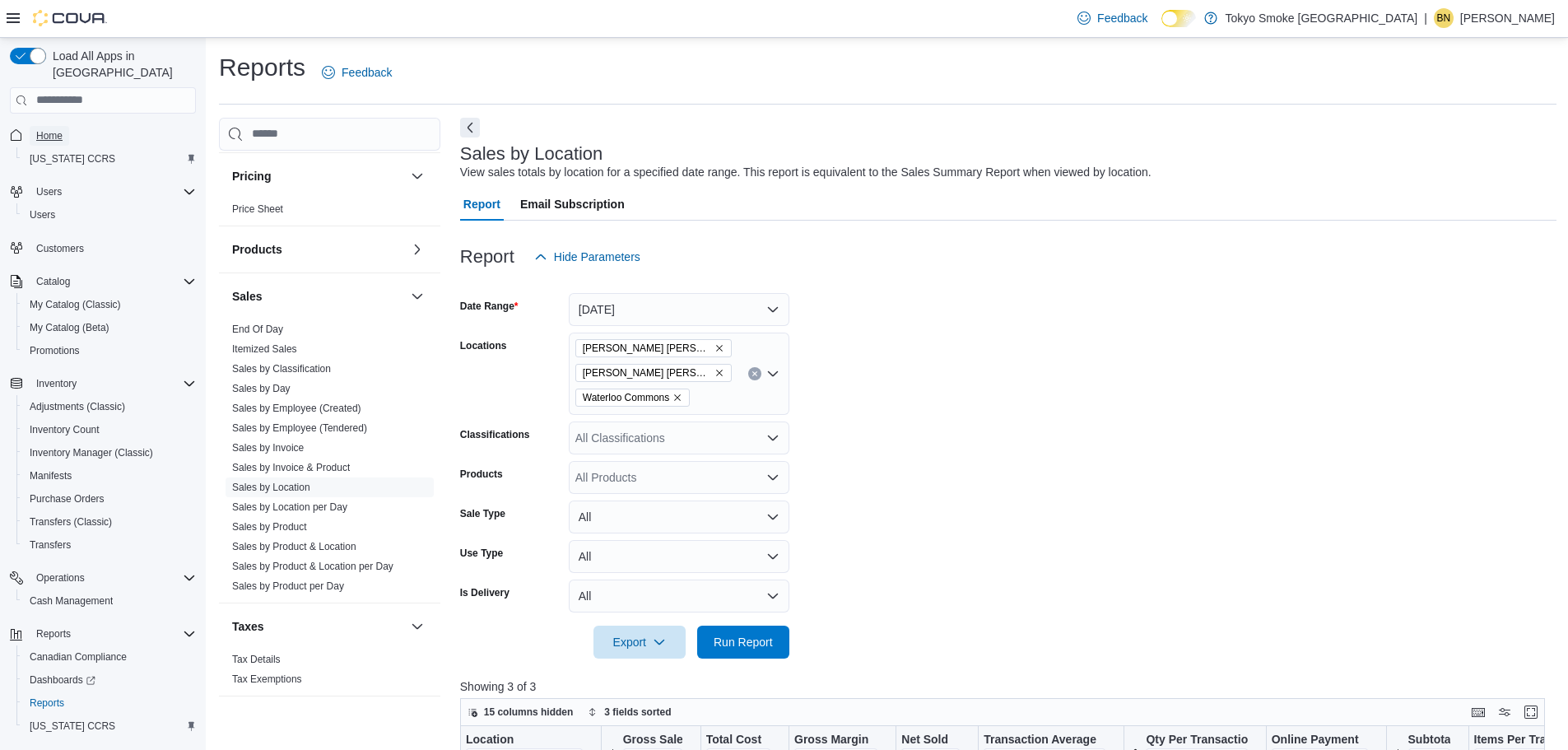
click at [47, 130] on span "Home" at bounding box center [49, 136] width 26 height 13
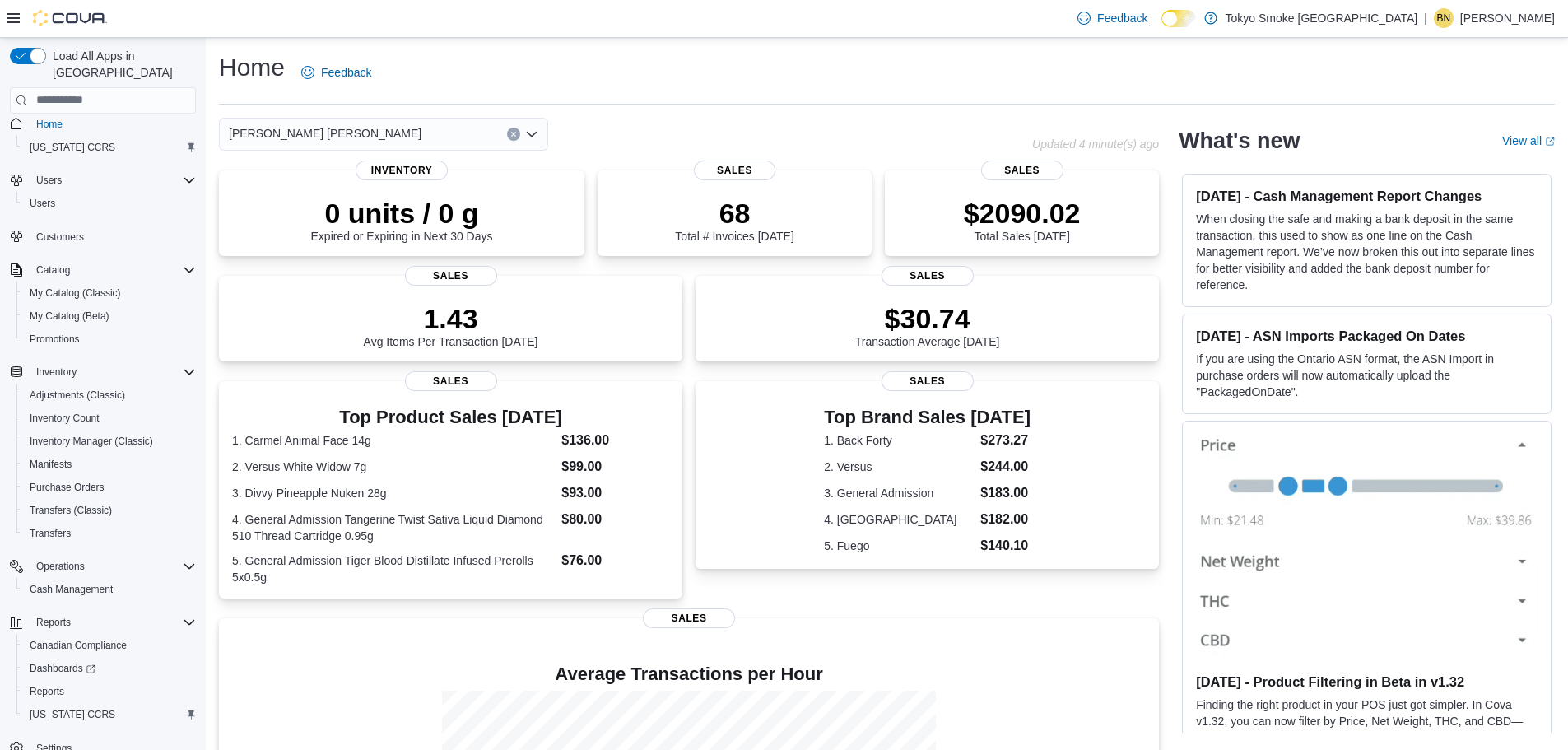
scroll to position [31, 0]
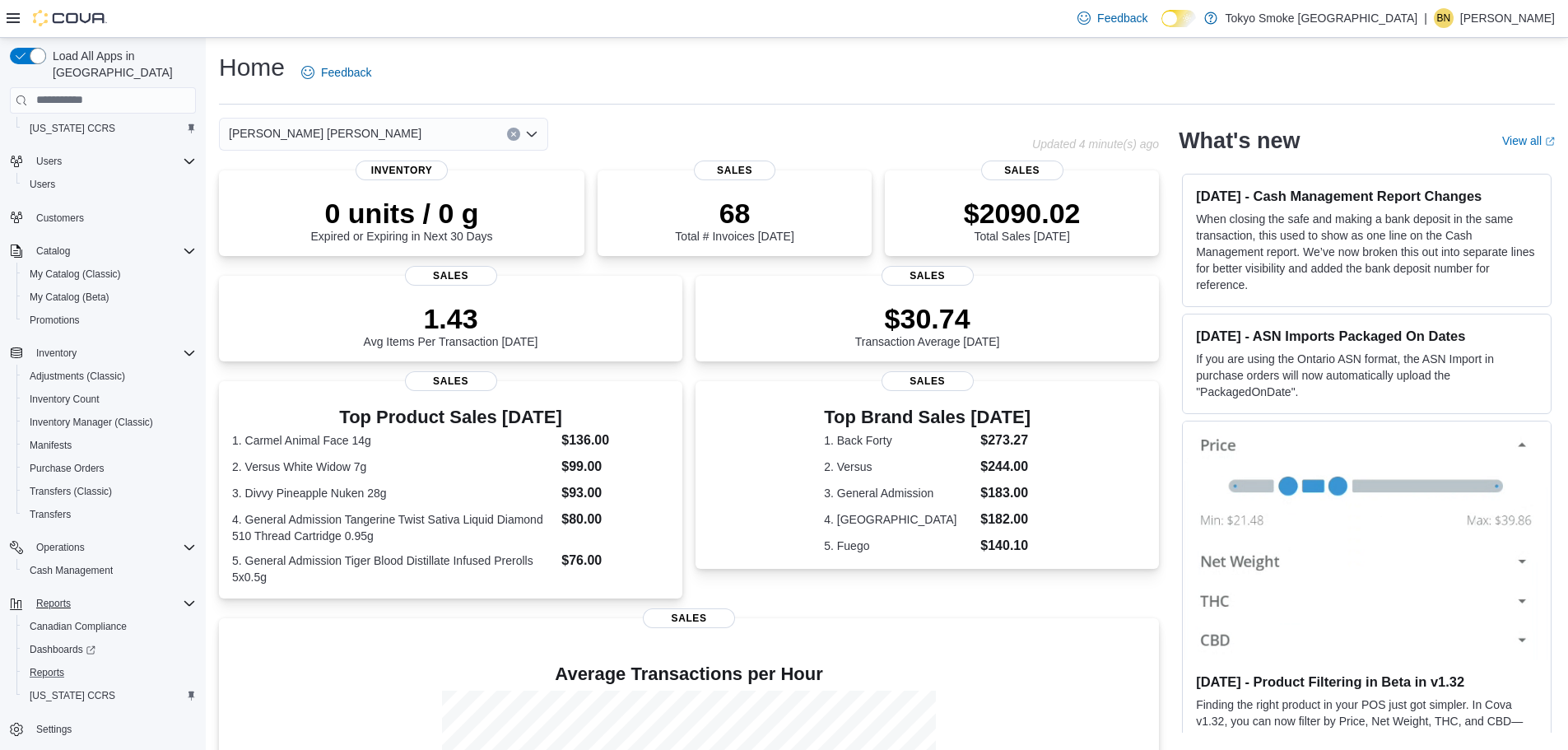
drag, startPoint x: 73, startPoint y: 657, endPoint x: 143, endPoint y: 576, distance: 107.1
click at [73, 663] on div "Reports" at bounding box center [109, 672] width 173 height 19
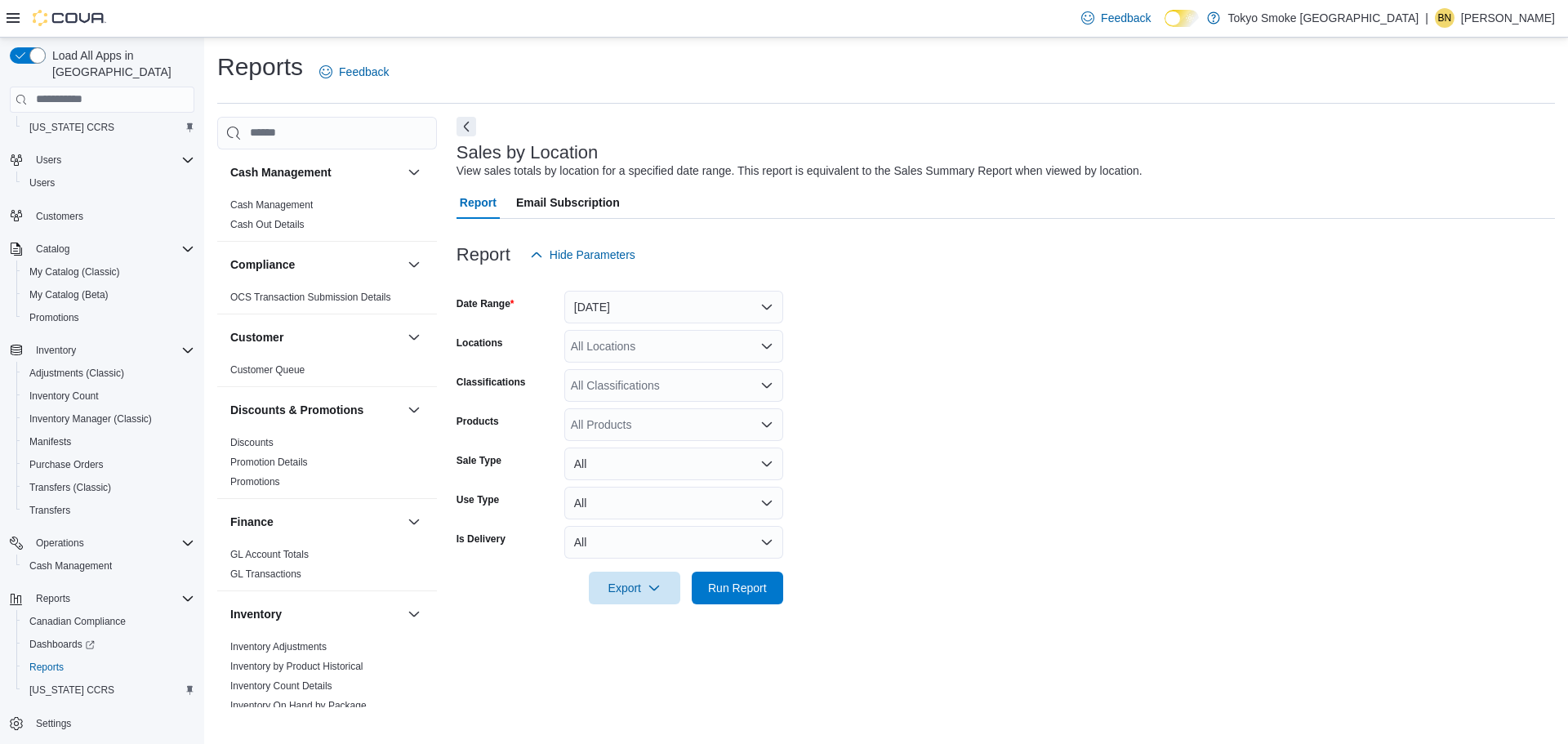
click at [722, 331] on div "All Locations" at bounding box center [674, 346] width 219 height 32
click at [967, 355] on form "Date Range Yesterday Locations All Locations Classifications All Classification…" at bounding box center [1005, 438] width 1098 height 333
click at [655, 341] on div "All Locations" at bounding box center [674, 346] width 219 height 32
type input "***"
drag, startPoint x: 667, startPoint y: 375, endPoint x: 706, endPoint y: 323, distance: 65.0
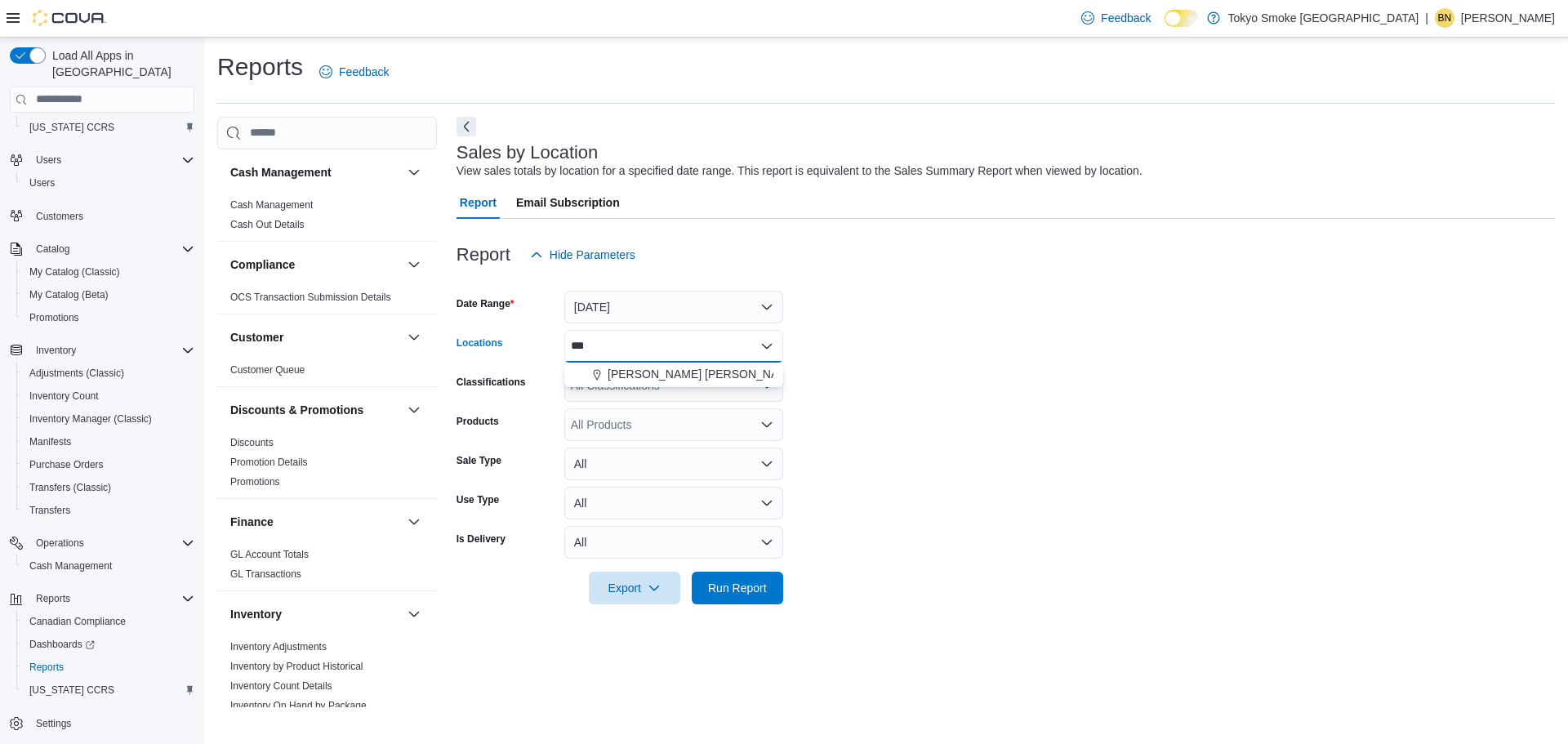
click at [667, 375] on span "[PERSON_NAME] [PERSON_NAME]" at bounding box center [703, 374] width 191 height 17
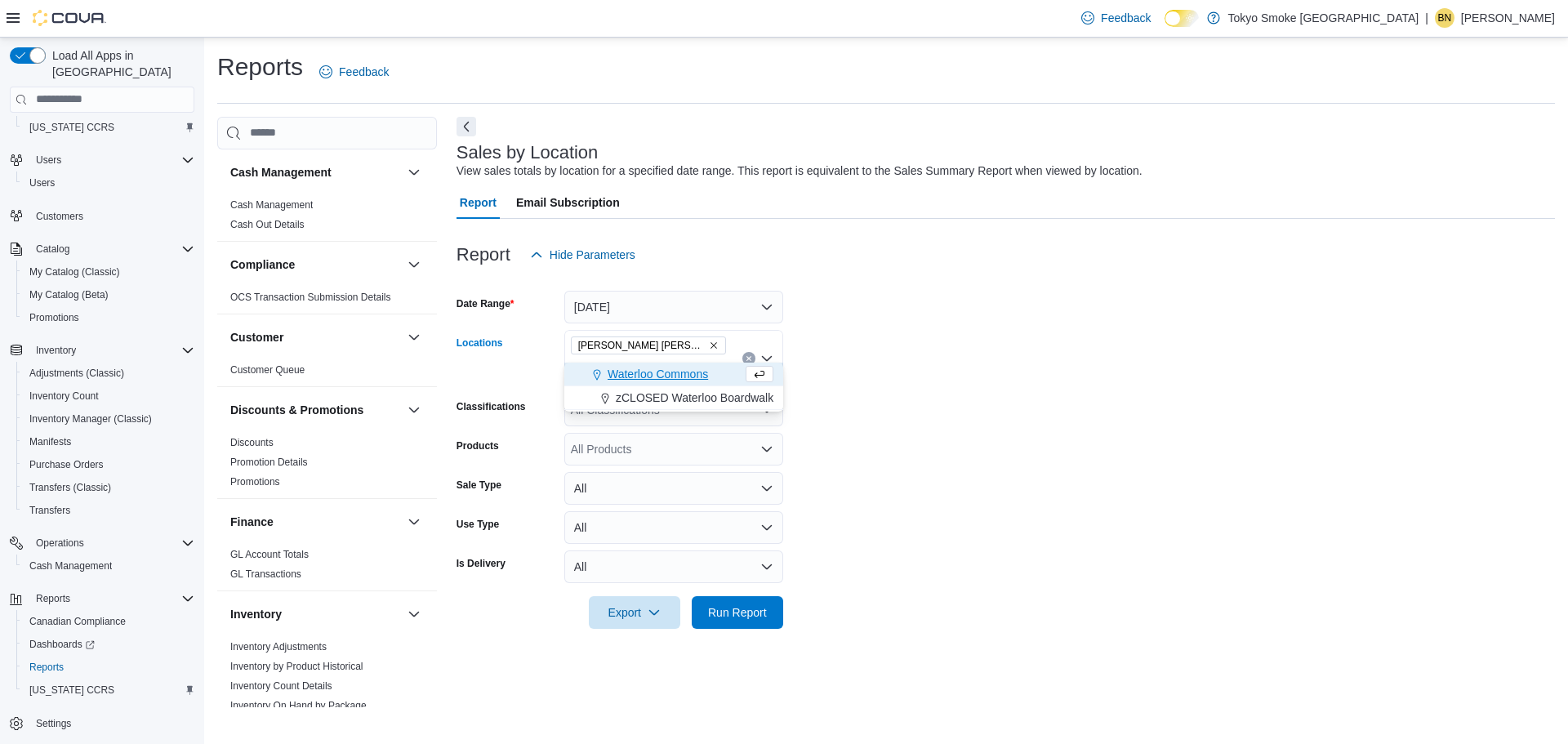
type input "***"
click at [689, 373] on span "Waterloo Commons" at bounding box center [657, 374] width 101 height 17
type input "***"
drag, startPoint x: 688, startPoint y: 397, endPoint x: 699, endPoint y: 397, distance: 11.0
click at [688, 397] on span "Hamilton Fennell" at bounding box center [703, 398] width 191 height 17
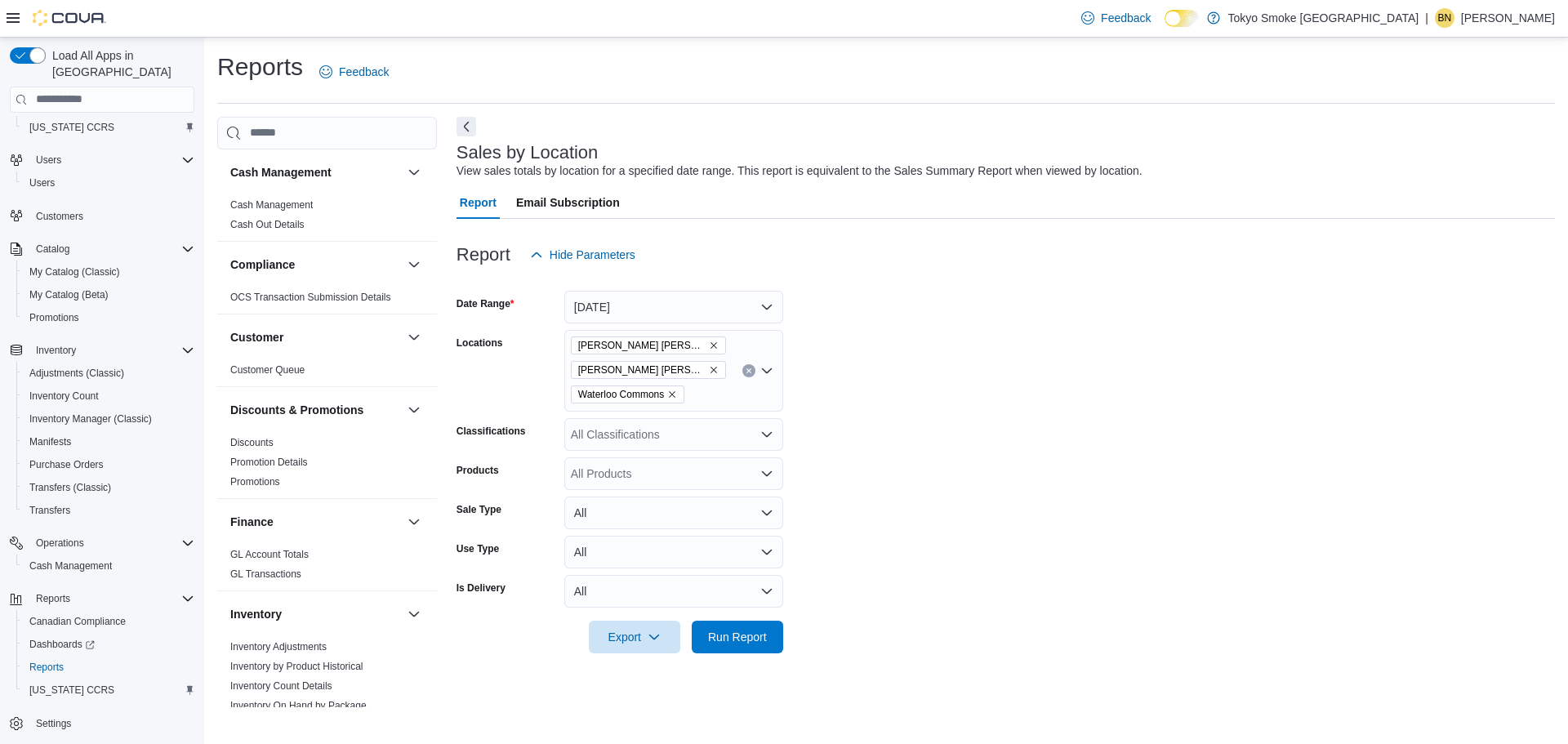
drag, startPoint x: 936, startPoint y: 365, endPoint x: 849, endPoint y: 581, distance: 232.9
click at [936, 373] on form "Date Range Yesterday Locations Hamilton Fennell Hamilton Rymal Waterloo Commons…" at bounding box center [1005, 462] width 1098 height 383
click at [750, 651] on span "Run Report" at bounding box center [738, 635] width 72 height 32
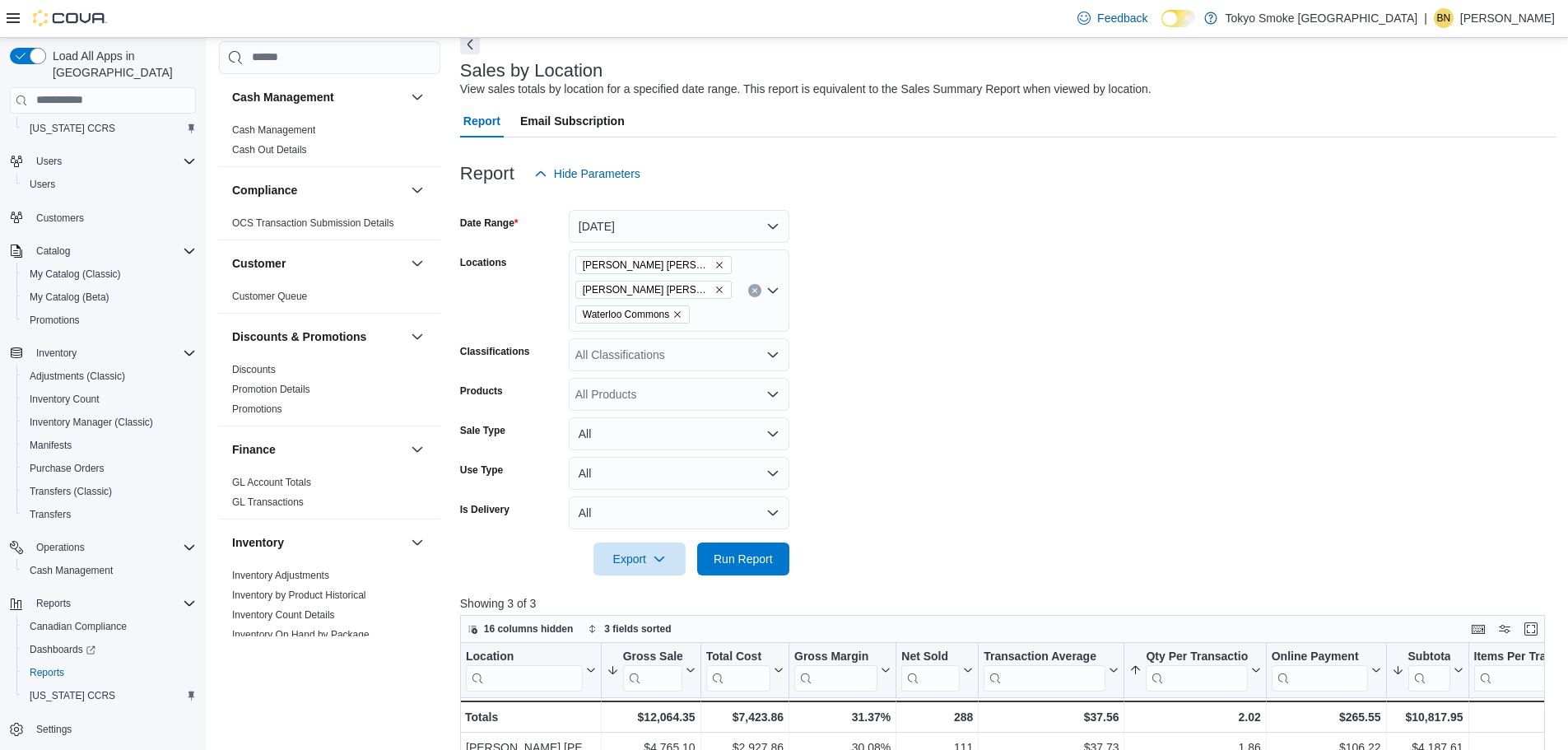
scroll to position [82, 0]
click at [780, 301] on div "Hamilton Fennell Hamilton Rymal Waterloo Commons" at bounding box center [679, 291] width 220 height 82
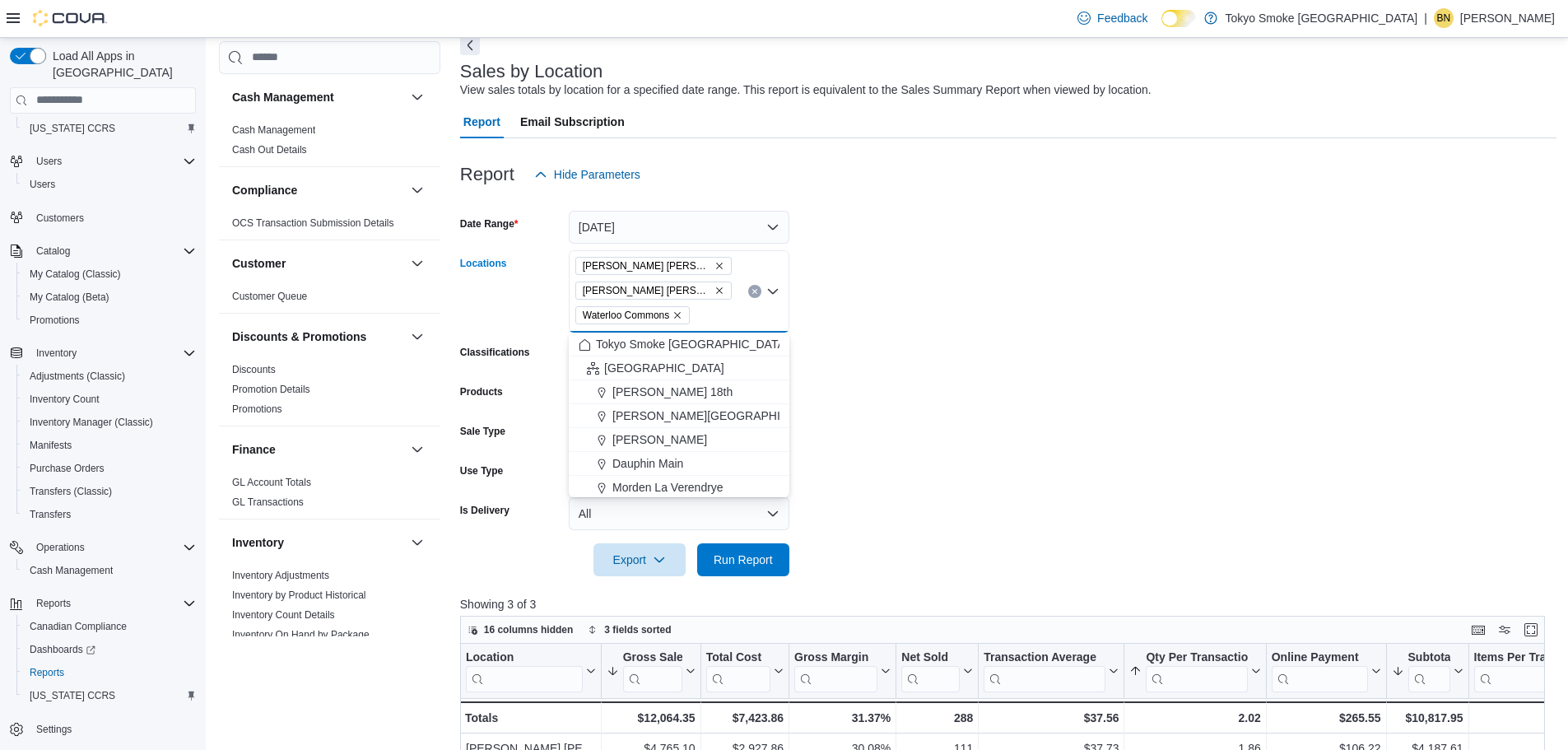
click at [779, 291] on icon "Close list of options" at bounding box center [773, 291] width 13 height 13
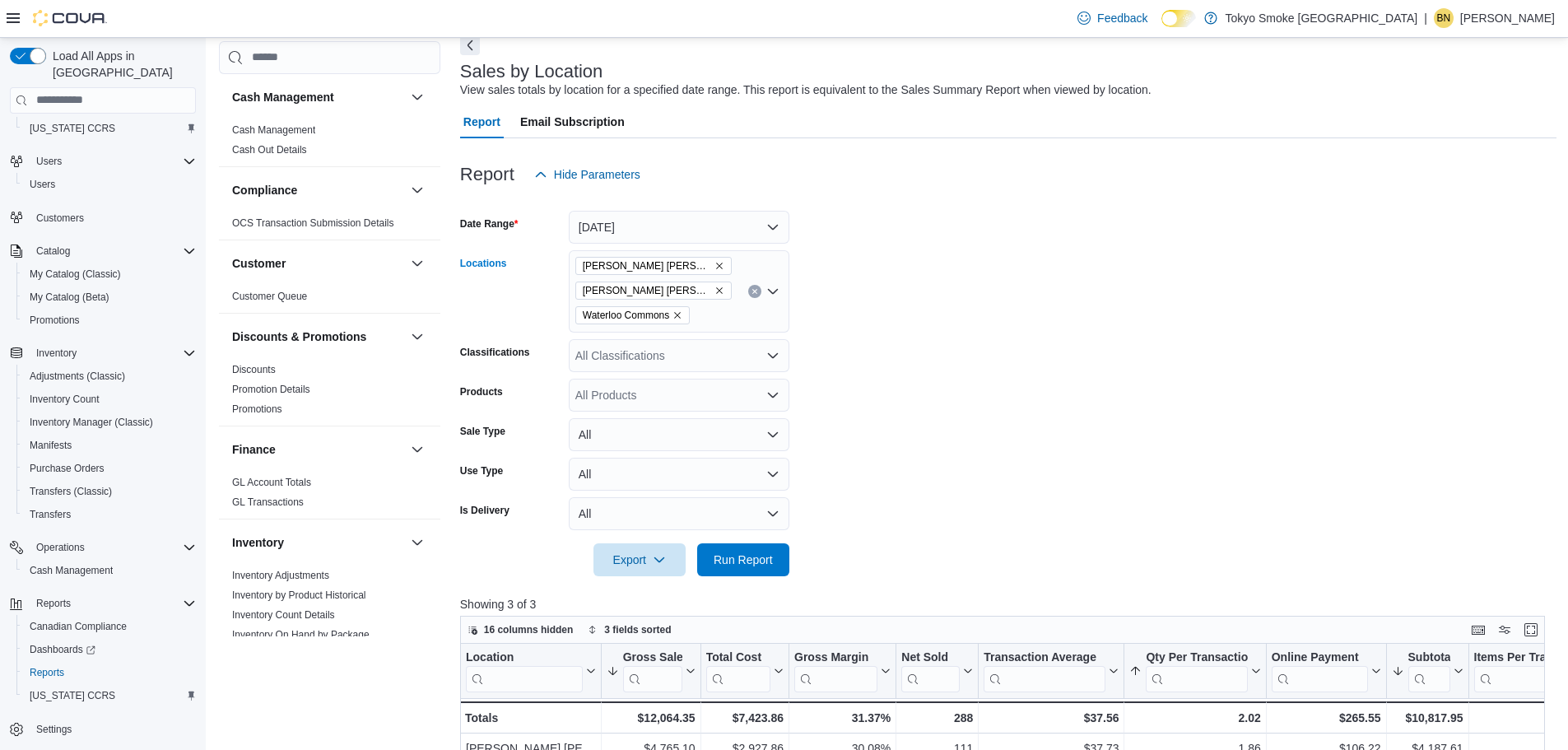
click at [779, 291] on icon "Open list of options" at bounding box center [773, 291] width 13 height 13
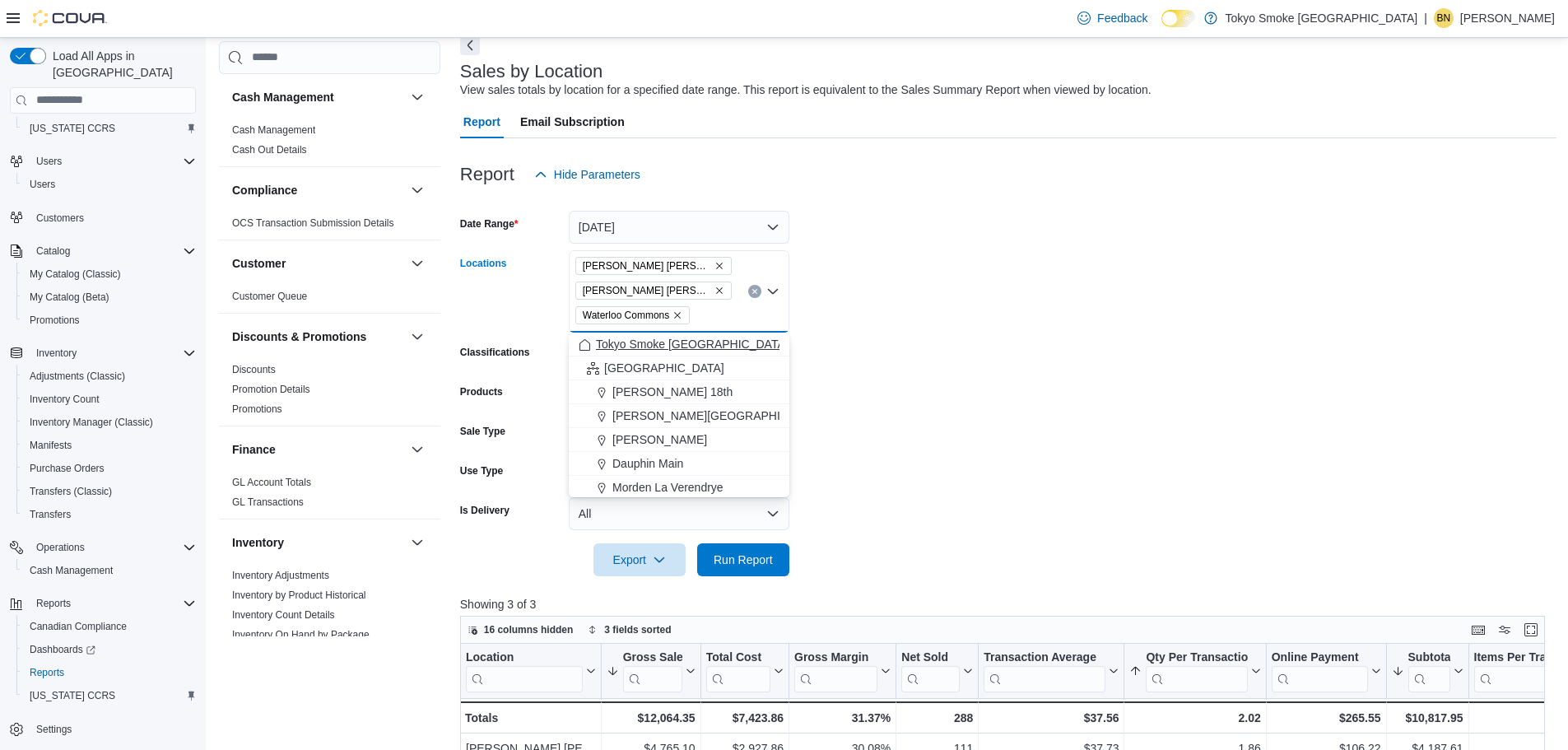
click at [664, 348] on span "Tokyo Smoke [GEOGRAPHIC_DATA]" at bounding box center [692, 344] width 192 height 17
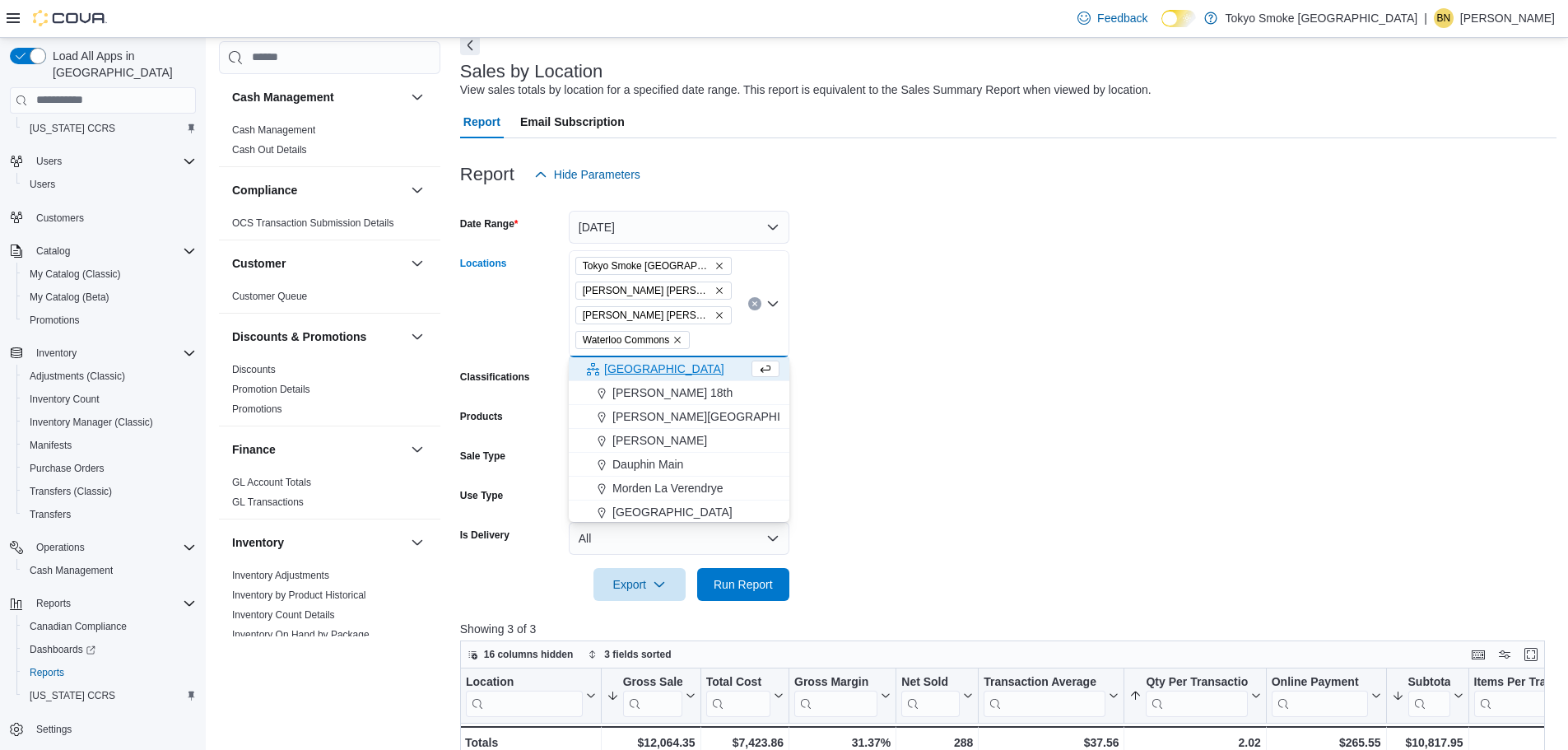
click at [677, 345] on span "Waterloo Commons" at bounding box center [632, 340] width 100 height 17
click at [681, 338] on icon "Remove Waterloo Commons from selection in this group" at bounding box center [676, 340] width 10 height 10
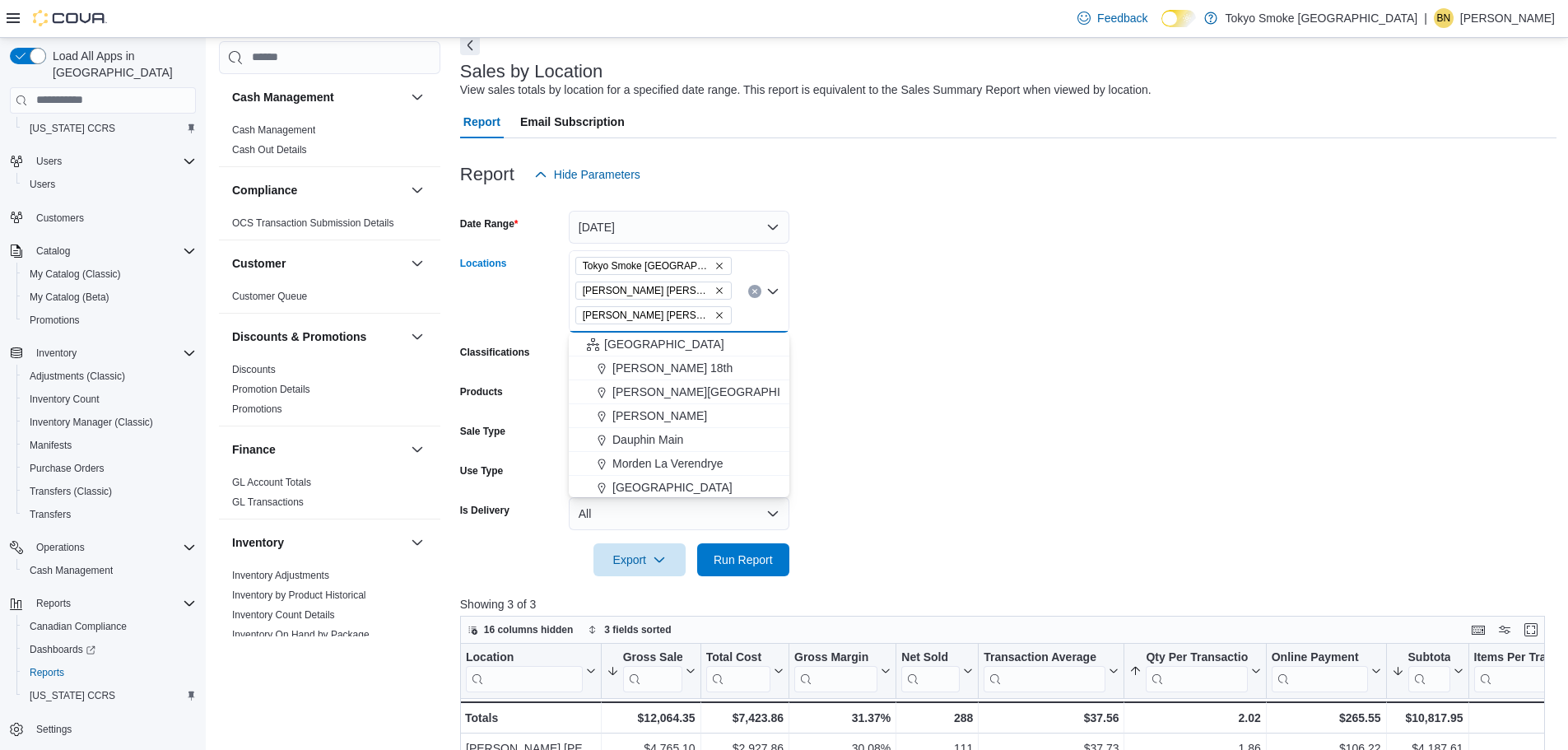
click at [714, 311] on icon "Remove Hamilton Rymal from selection in this group" at bounding box center [719, 315] width 10 height 10
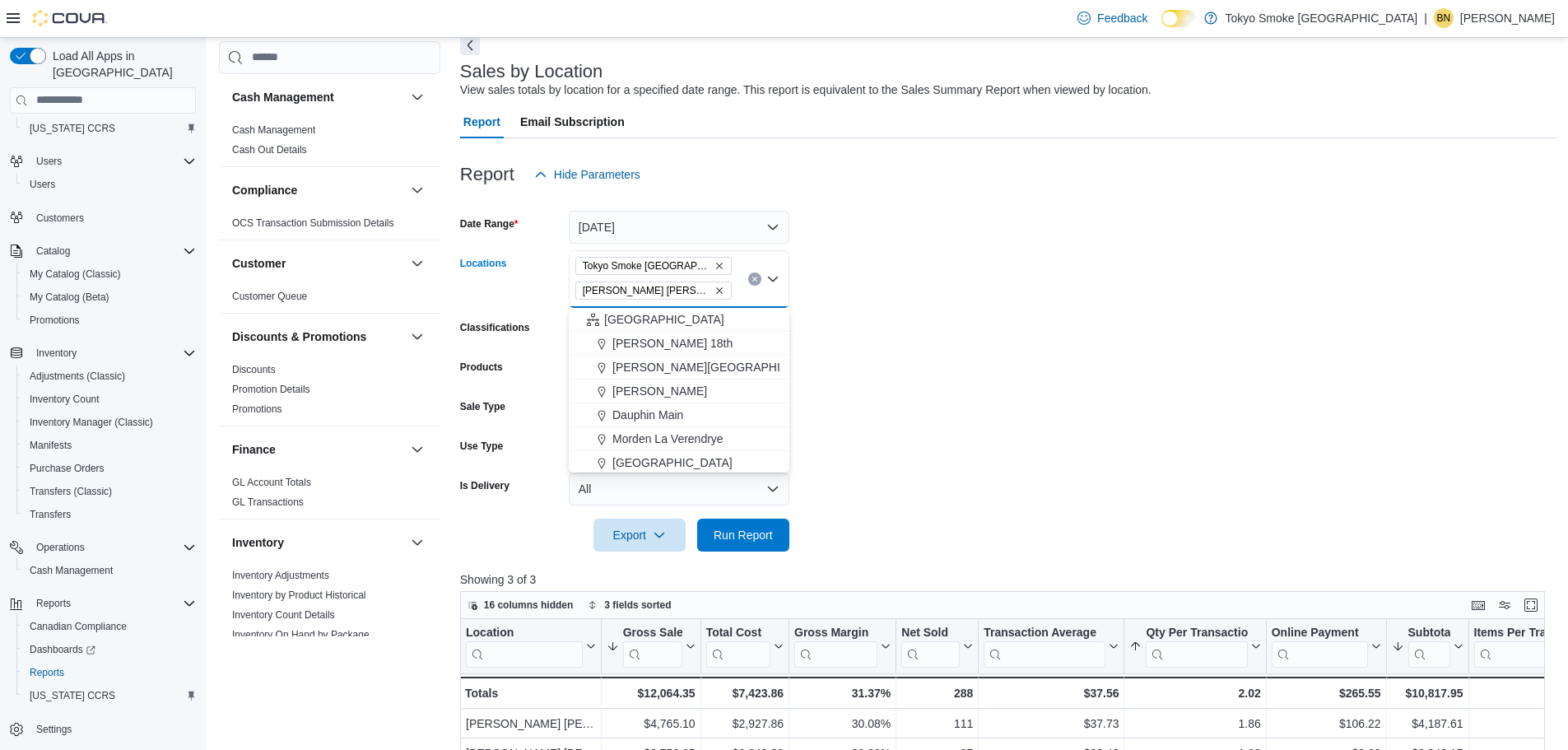
click at [714, 293] on icon "Remove Hamilton Fennell from selection in this group" at bounding box center [719, 290] width 10 height 10
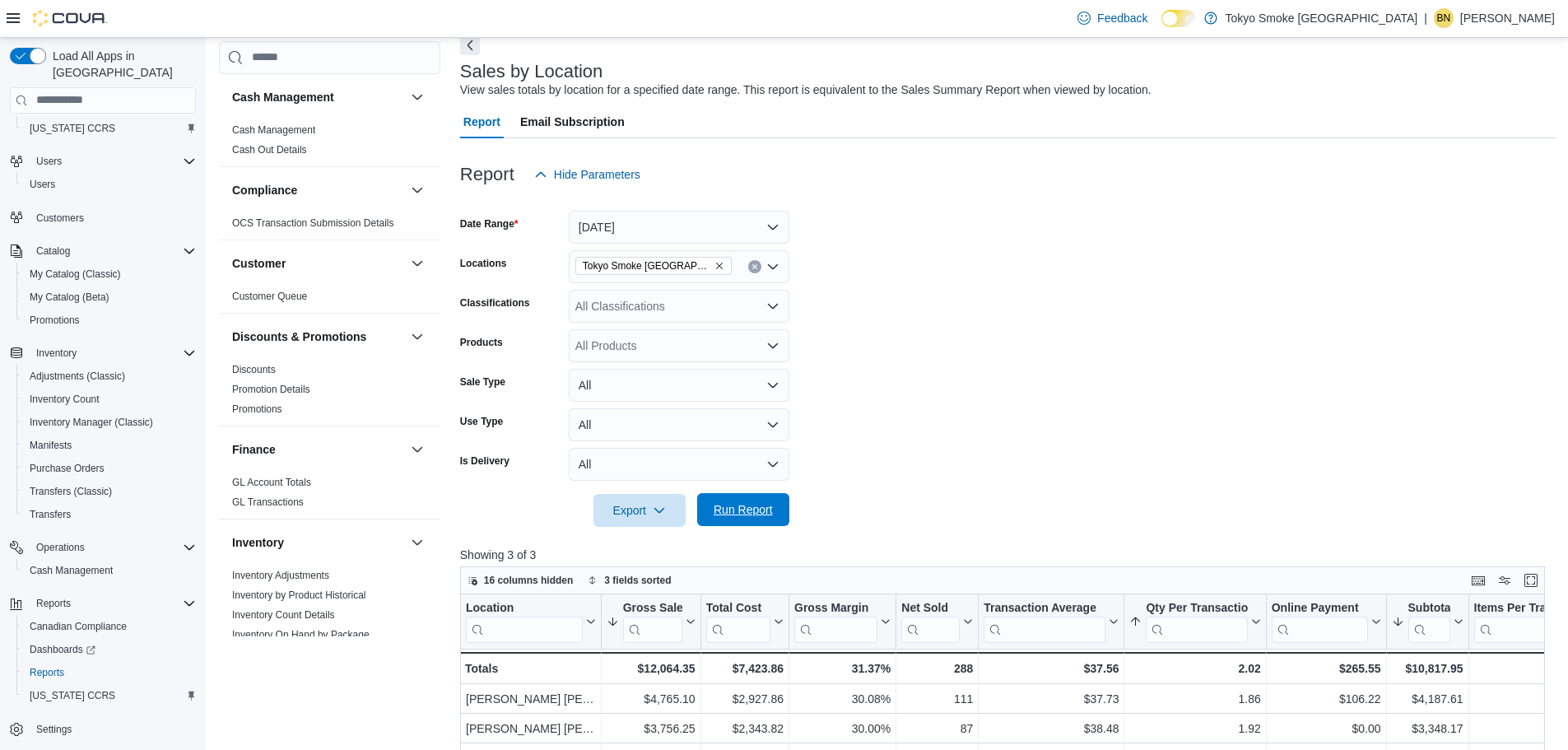
click at [755, 506] on span "Run Report" at bounding box center [743, 509] width 59 height 17
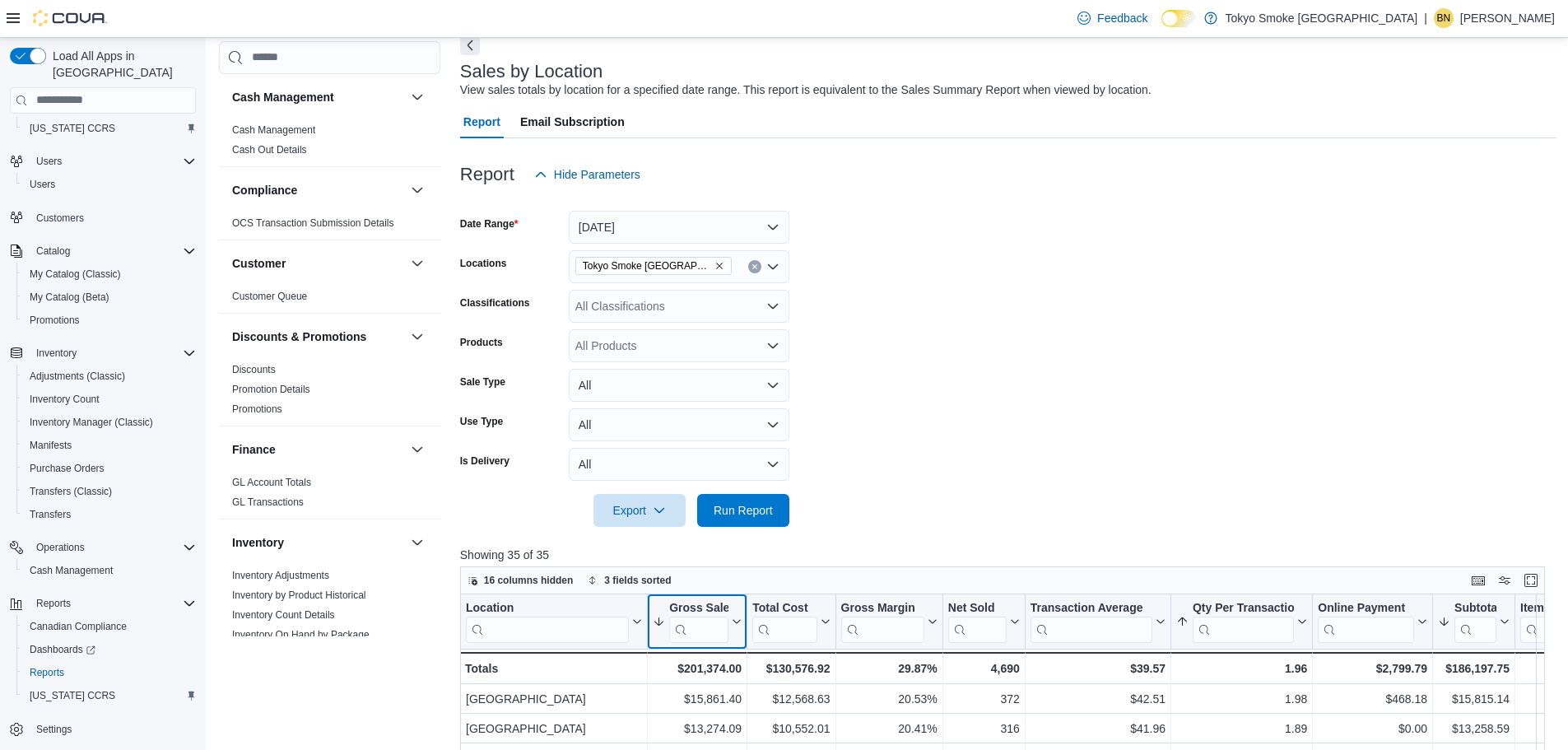
click at [735, 619] on icon at bounding box center [735, 621] width 13 height 10
click at [719, 542] on span "Sort High-Low" at bounding box center [708, 538] width 63 height 13
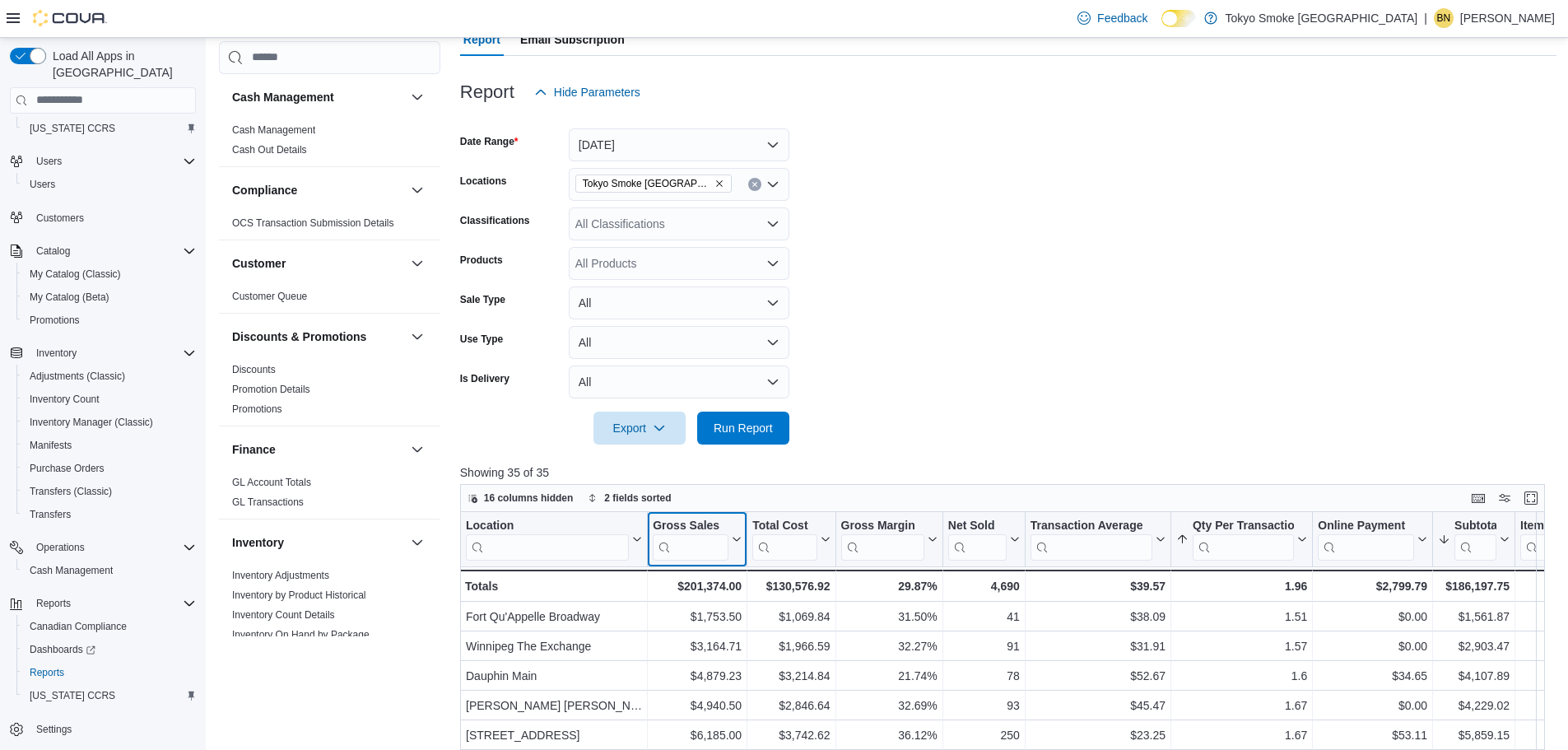
click at [737, 544] on icon at bounding box center [735, 539] width 13 height 10
drag, startPoint x: 728, startPoint y: 619, endPoint x: 916, endPoint y: 462, distance: 244.9
click at [728, 619] on span "Sort High-Low" at bounding box center [708, 621] width 63 height 13
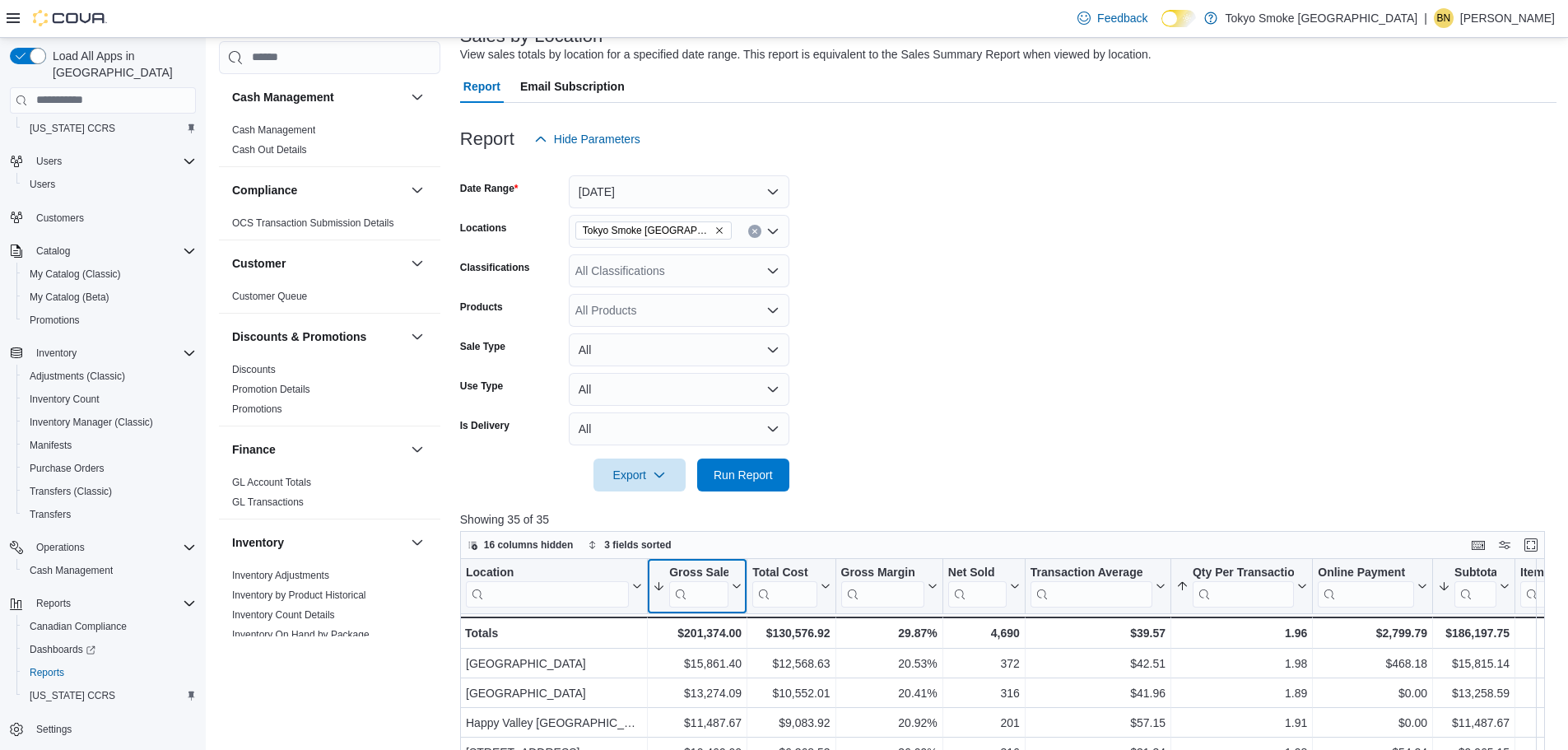
scroll to position [0, 0]
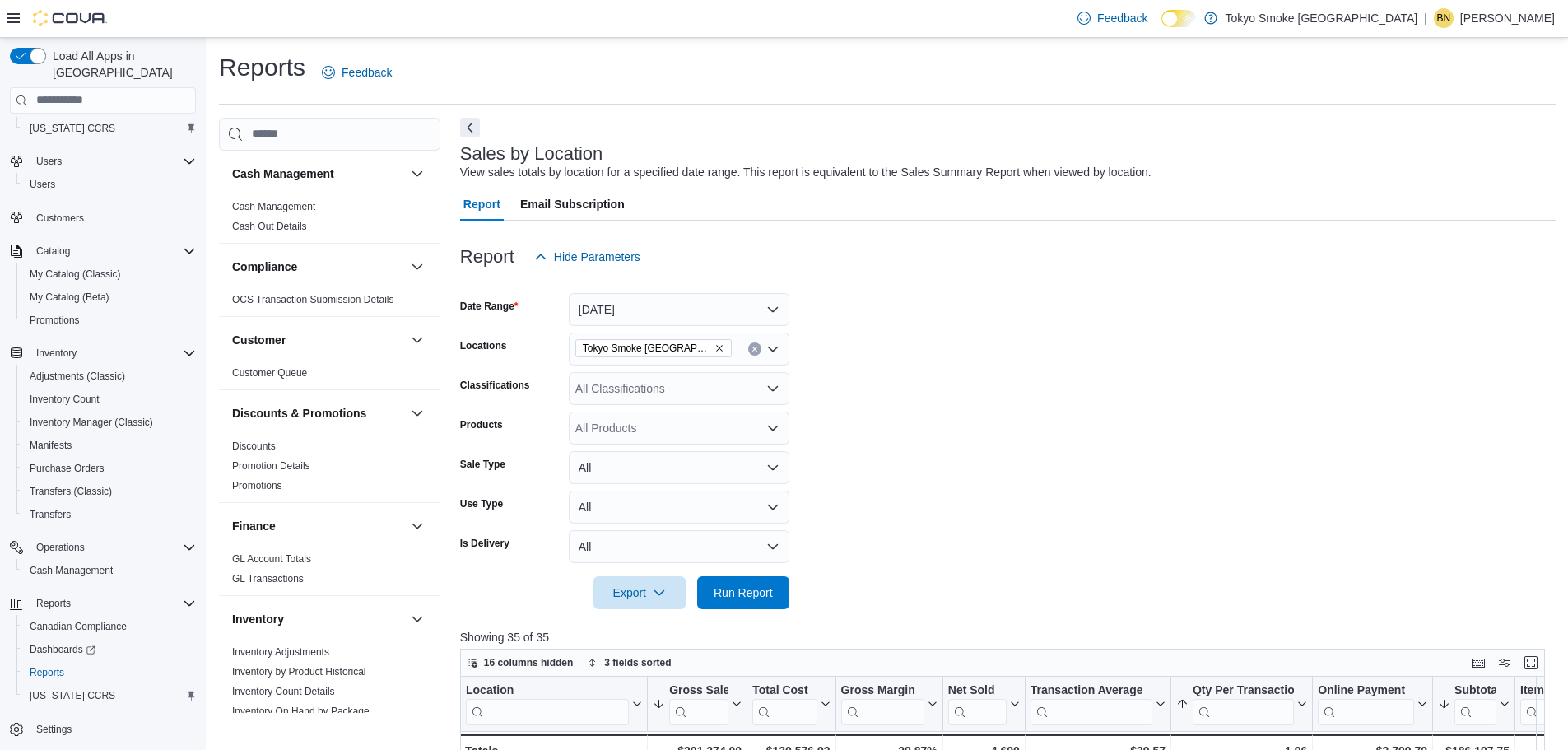
click at [714, 347] on icon "Remove Tokyo Smoke Canada from selection in this group" at bounding box center [719, 348] width 10 height 10
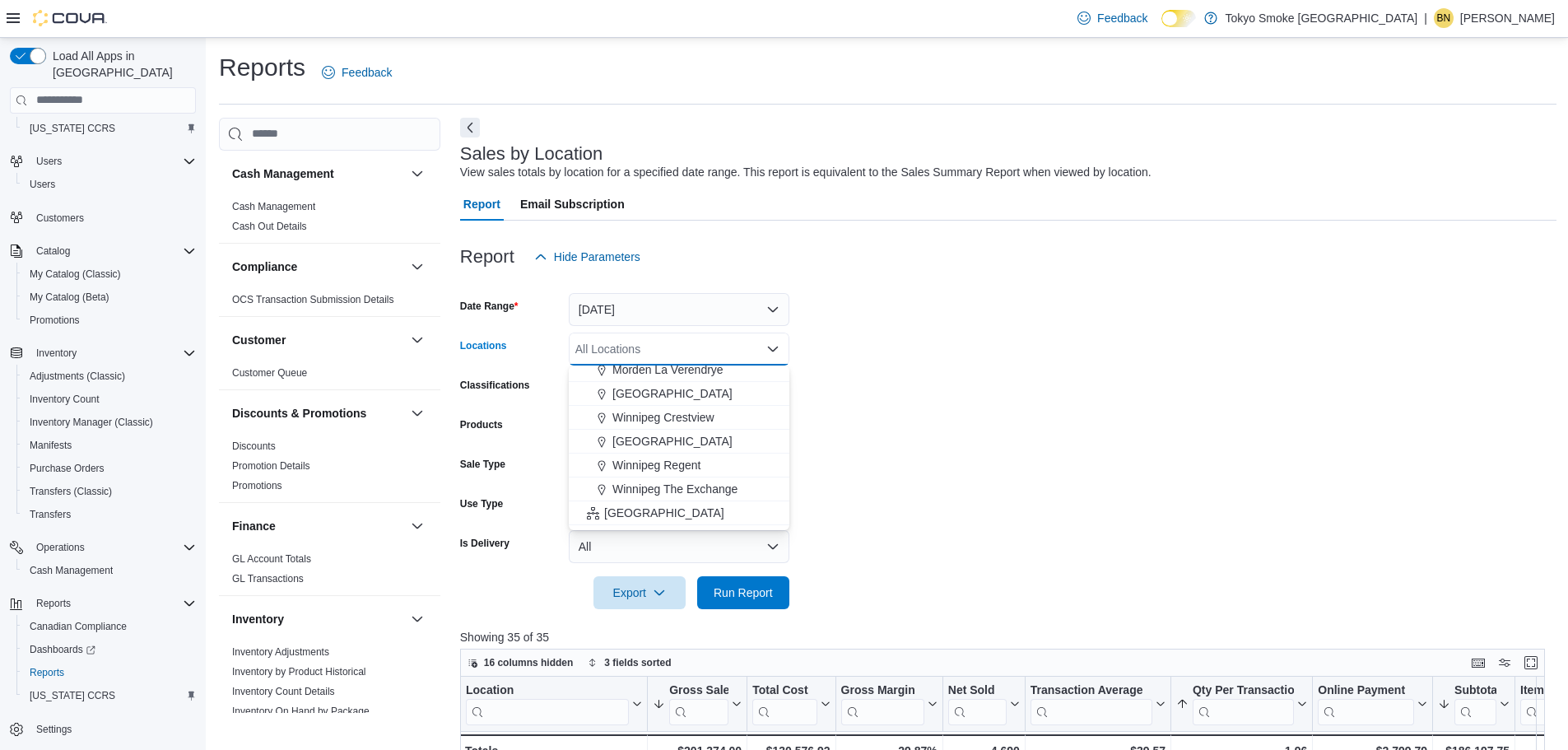
scroll to position [247, 0]
click at [623, 506] on span "Ontario" at bounding box center [664, 512] width 120 height 17
drag, startPoint x: 870, startPoint y: 489, endPoint x: 854, endPoint y: 515, distance: 30.5
click at [870, 489] on form "Date Range Yesterday Locations Ontario Combo box. Selected. Ontario. Press Back…" at bounding box center [1008, 441] width 1096 height 336
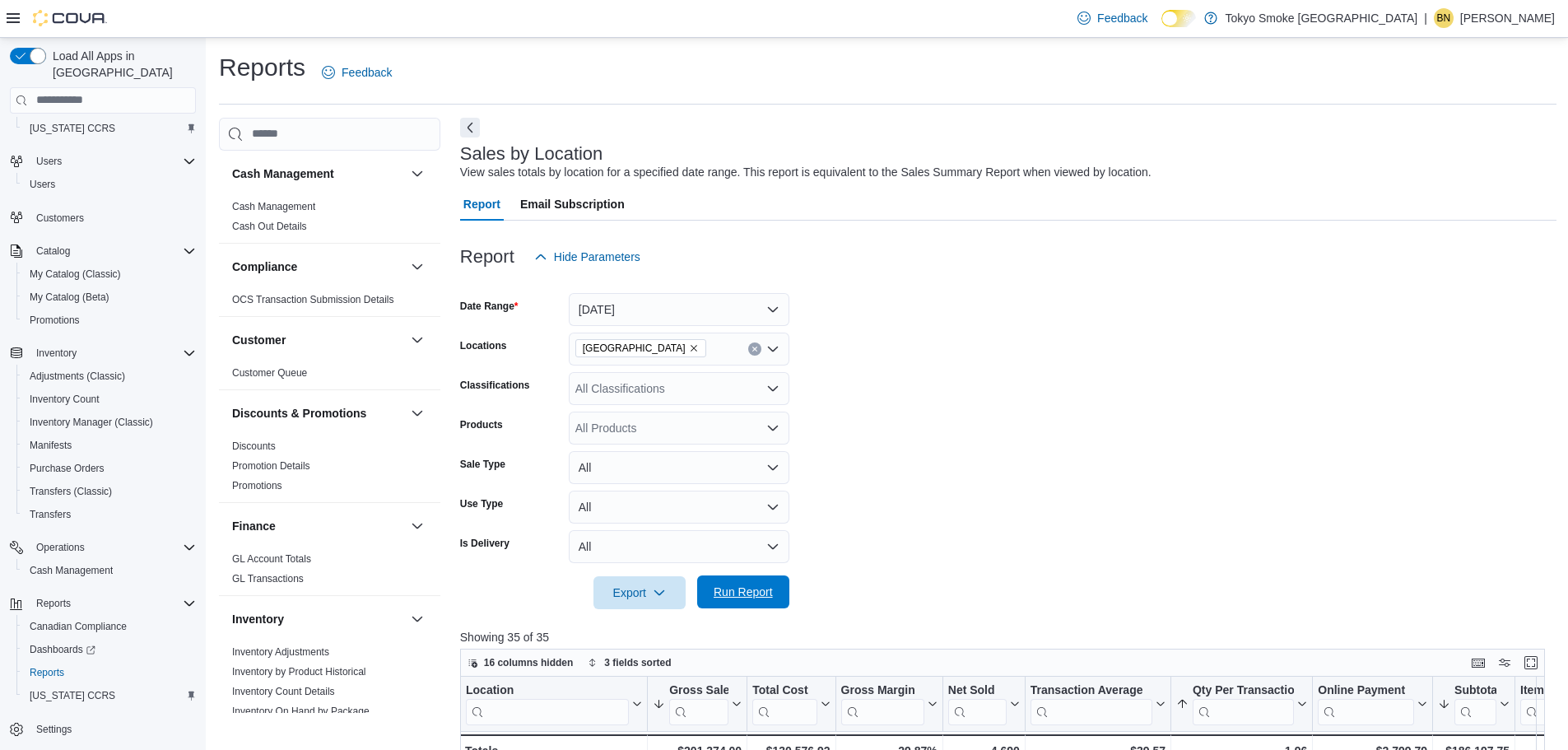
drag, startPoint x: 746, startPoint y: 610, endPoint x: 746, endPoint y: 597, distance: 13.0
click at [746, 610] on div at bounding box center [1008, 619] width 1096 height 19
drag, startPoint x: 746, startPoint y: 597, endPoint x: 1081, endPoint y: 429, distance: 374.8
click at [746, 597] on span "Run Report" at bounding box center [743, 593] width 59 height 17
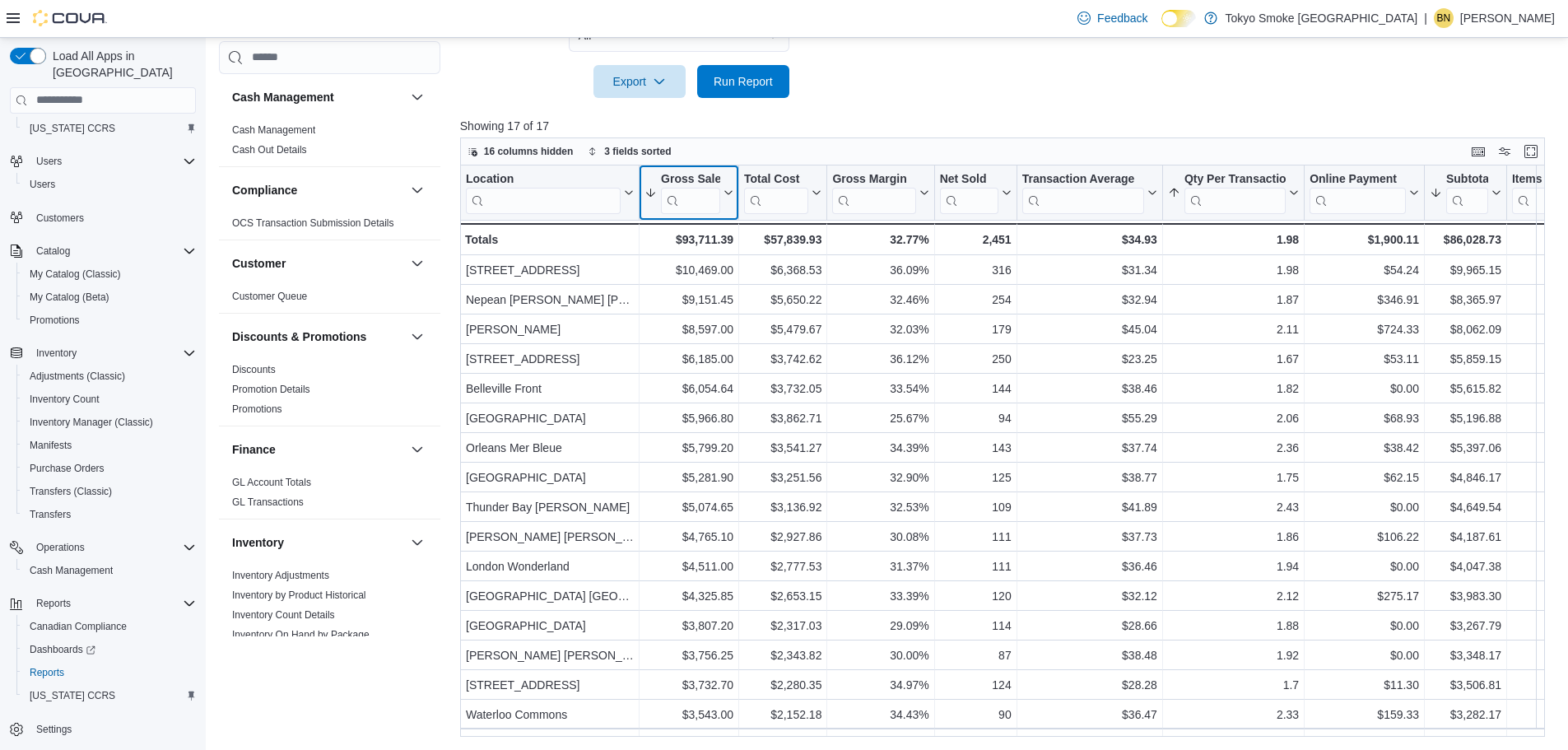
click at [726, 193] on icon at bounding box center [727, 192] width 13 height 10
drag, startPoint x: 703, startPoint y: 272, endPoint x: 734, endPoint y: 209, distance: 70.2
click at [703, 272] on span "Sort High-Low" at bounding box center [700, 274] width 63 height 13
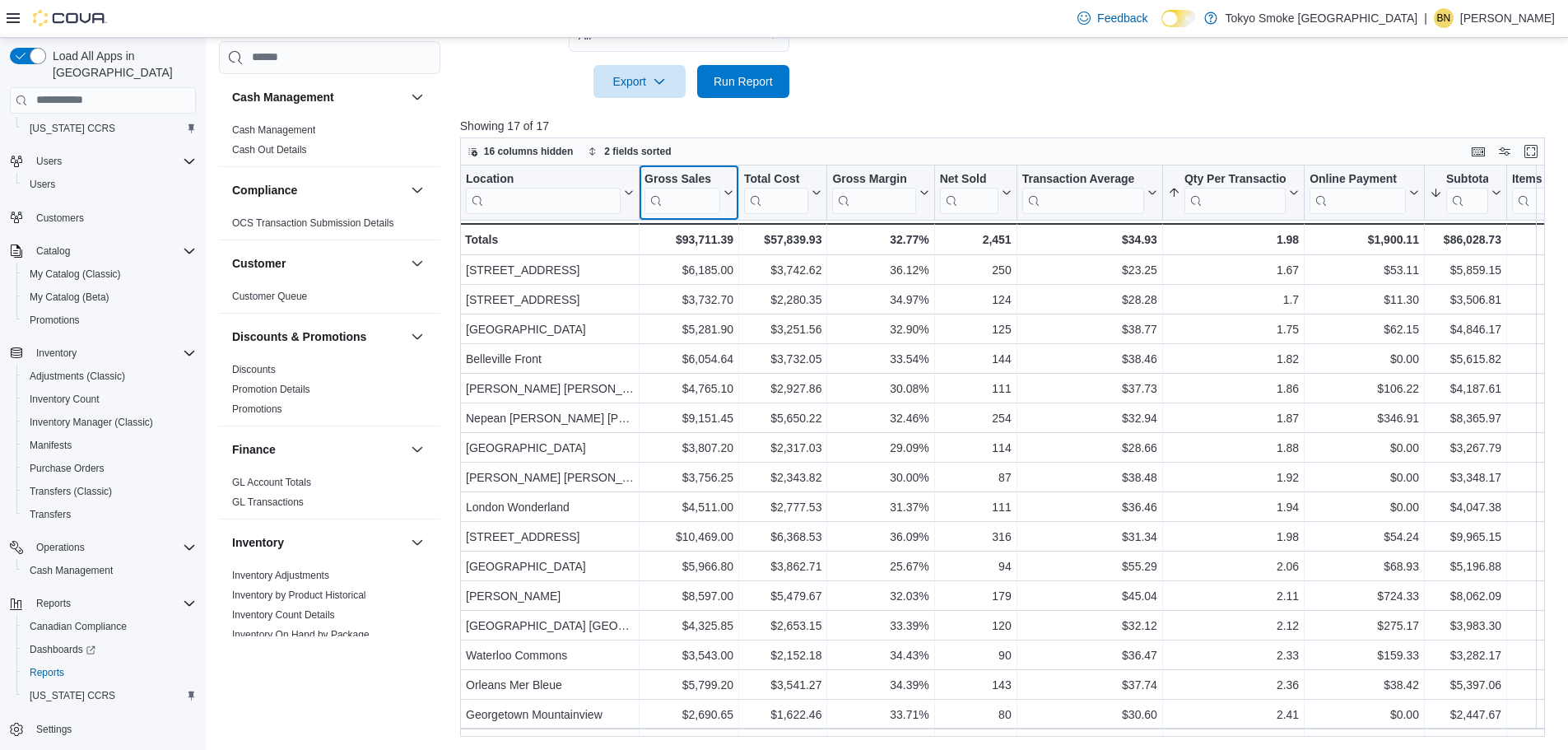
click at [730, 191] on icon at bounding box center [727, 192] width 13 height 10
click at [711, 278] on span "Sort High-Low" at bounding box center [700, 274] width 63 height 13
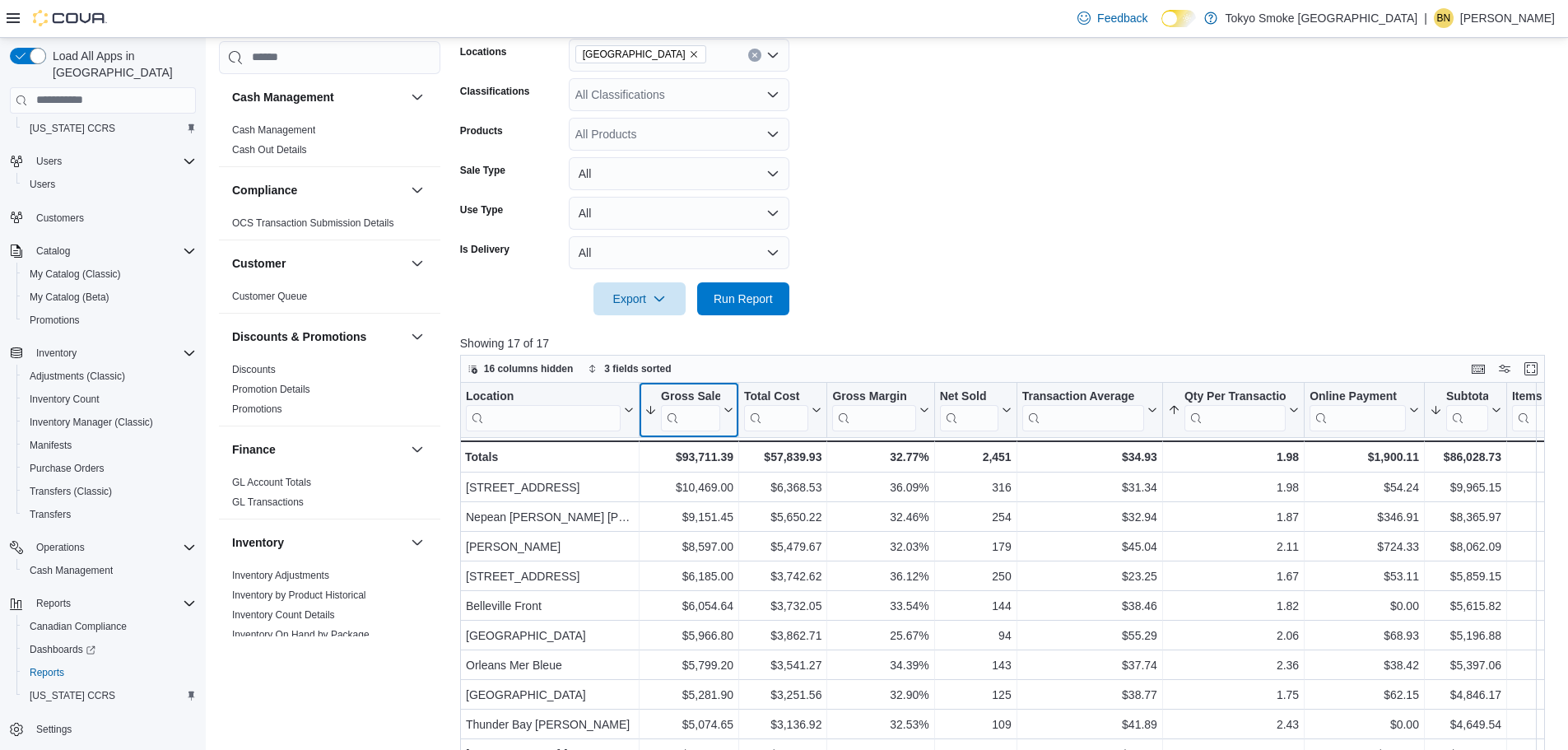
scroll to position [18, 0]
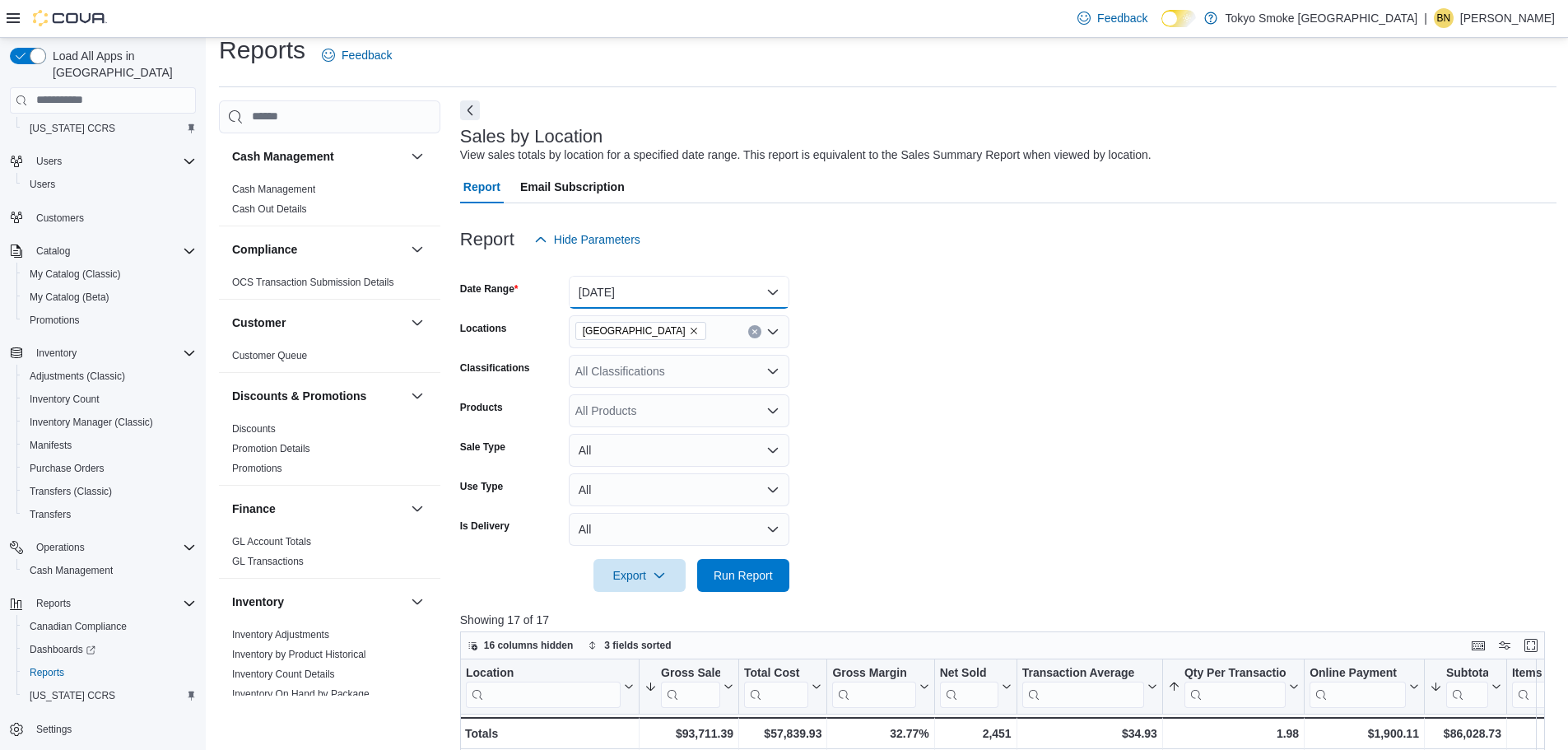
click at [699, 300] on button "Yesterday" at bounding box center [679, 292] width 220 height 33
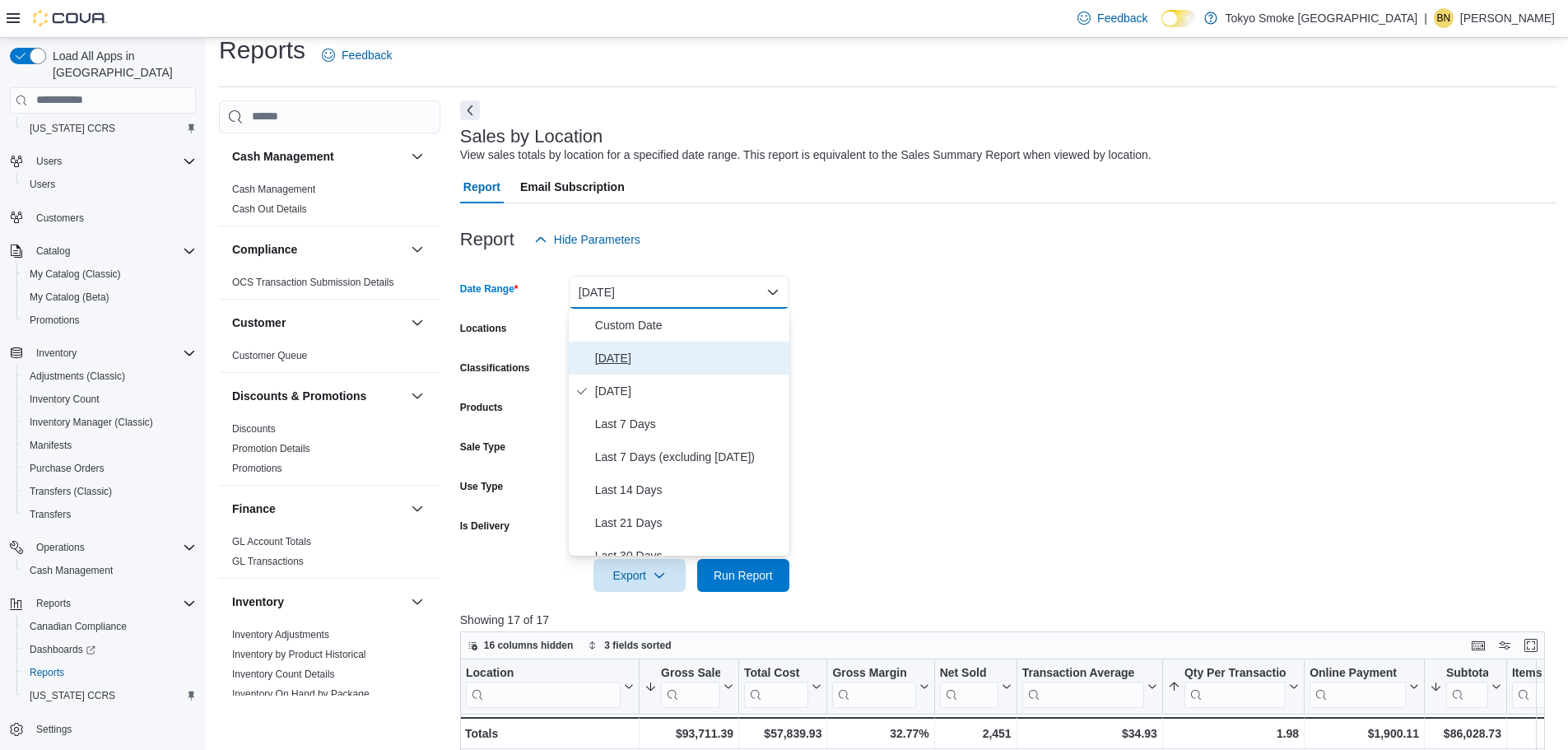
click at [687, 371] on button "Today" at bounding box center [679, 357] width 220 height 33
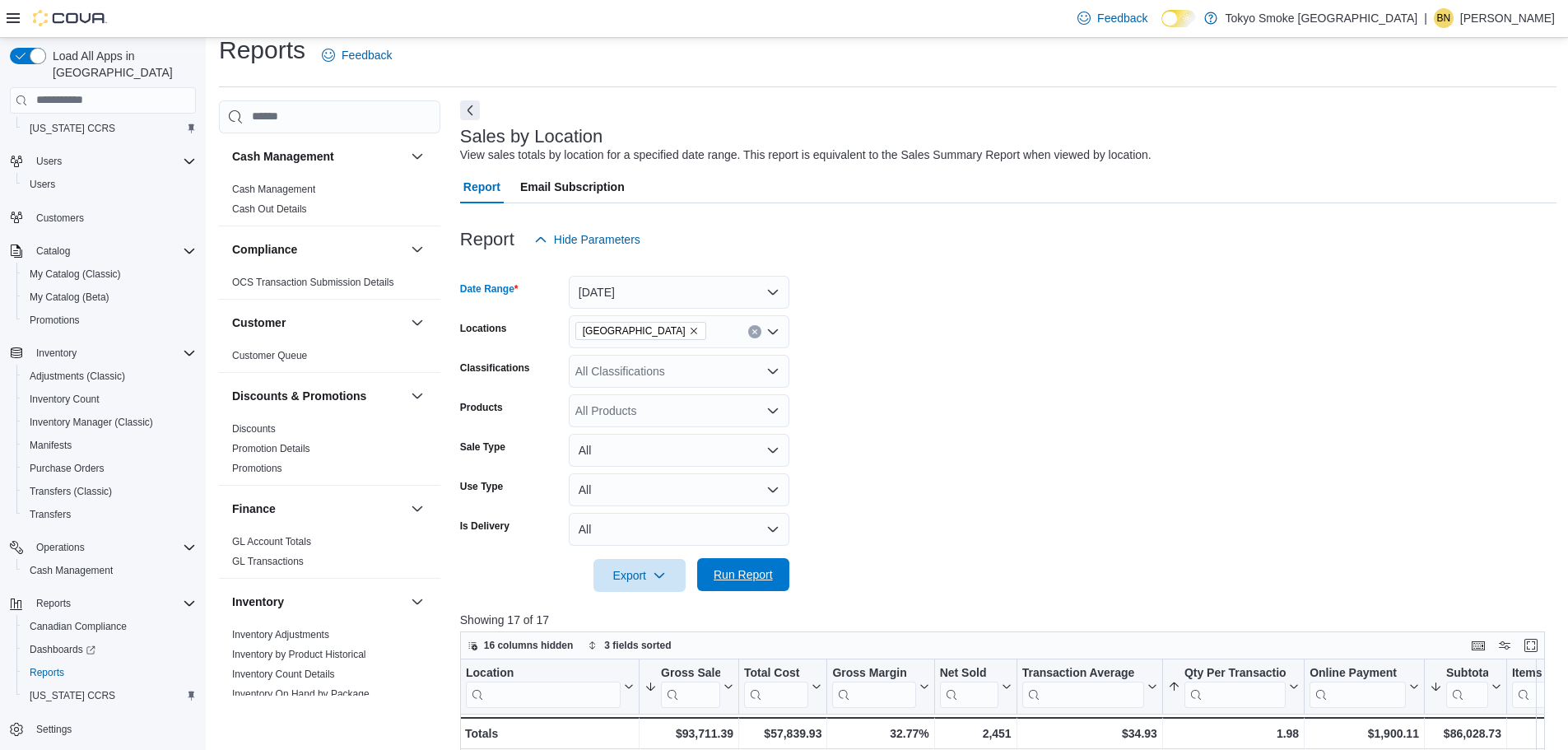
click at [773, 589] on span "Run Report" at bounding box center [743, 574] width 72 height 33
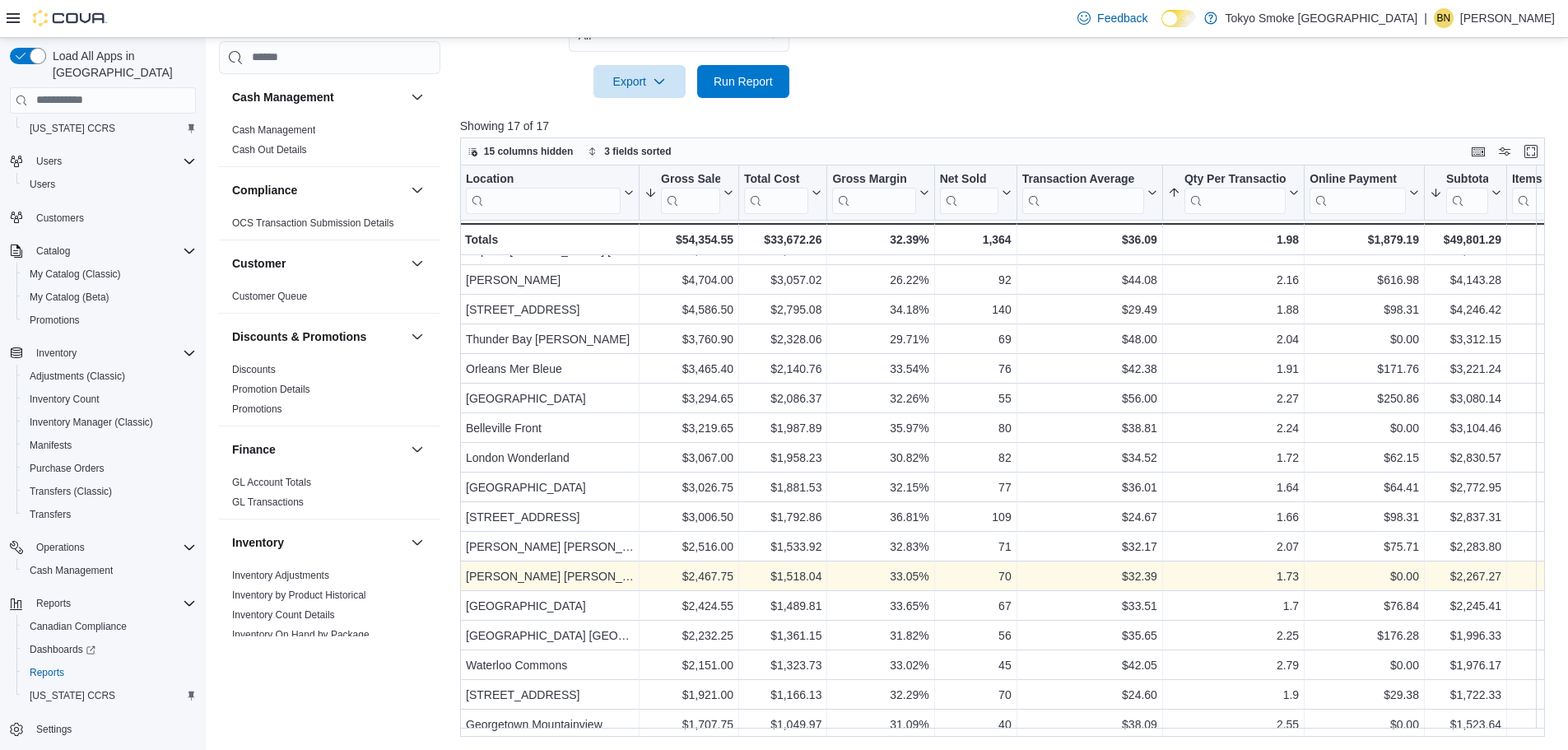
scroll to position [30, 0]
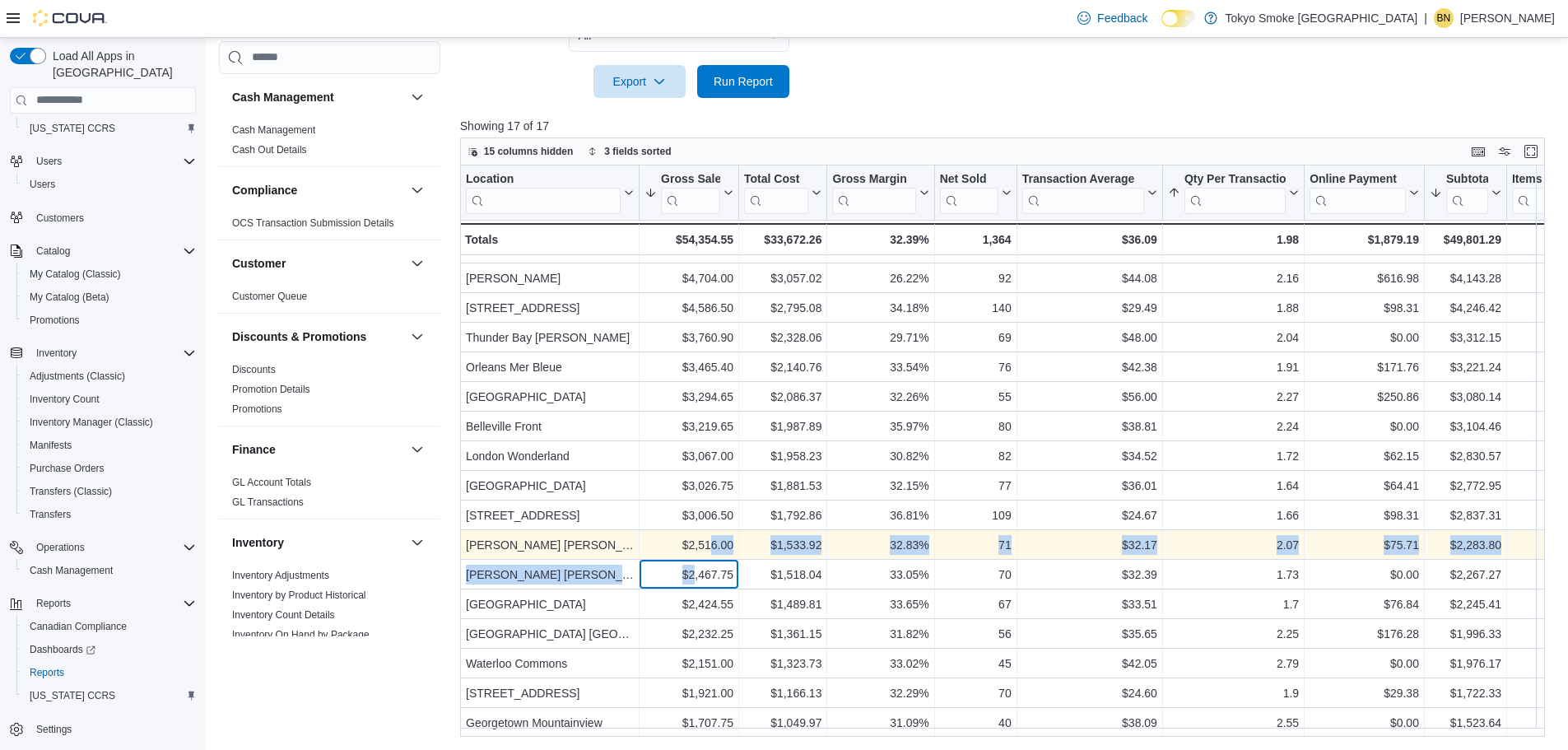
drag, startPoint x: 695, startPoint y: 567, endPoint x: 709, endPoint y: 533, distance: 36.8
click at [709, 533] on div "Location Click to view column header actions Gross Sales Sorted by Subtotal, de…" at bounding box center [1131, 440] width 1341 height 594
drag, startPoint x: 703, startPoint y: 533, endPoint x: 695, endPoint y: 531, distance: 8.2
click at [702, 536] on div "$2,516.00" at bounding box center [689, 545] width 89 height 19
drag, startPoint x: 695, startPoint y: 531, endPoint x: 876, endPoint y: 533, distance: 181.0
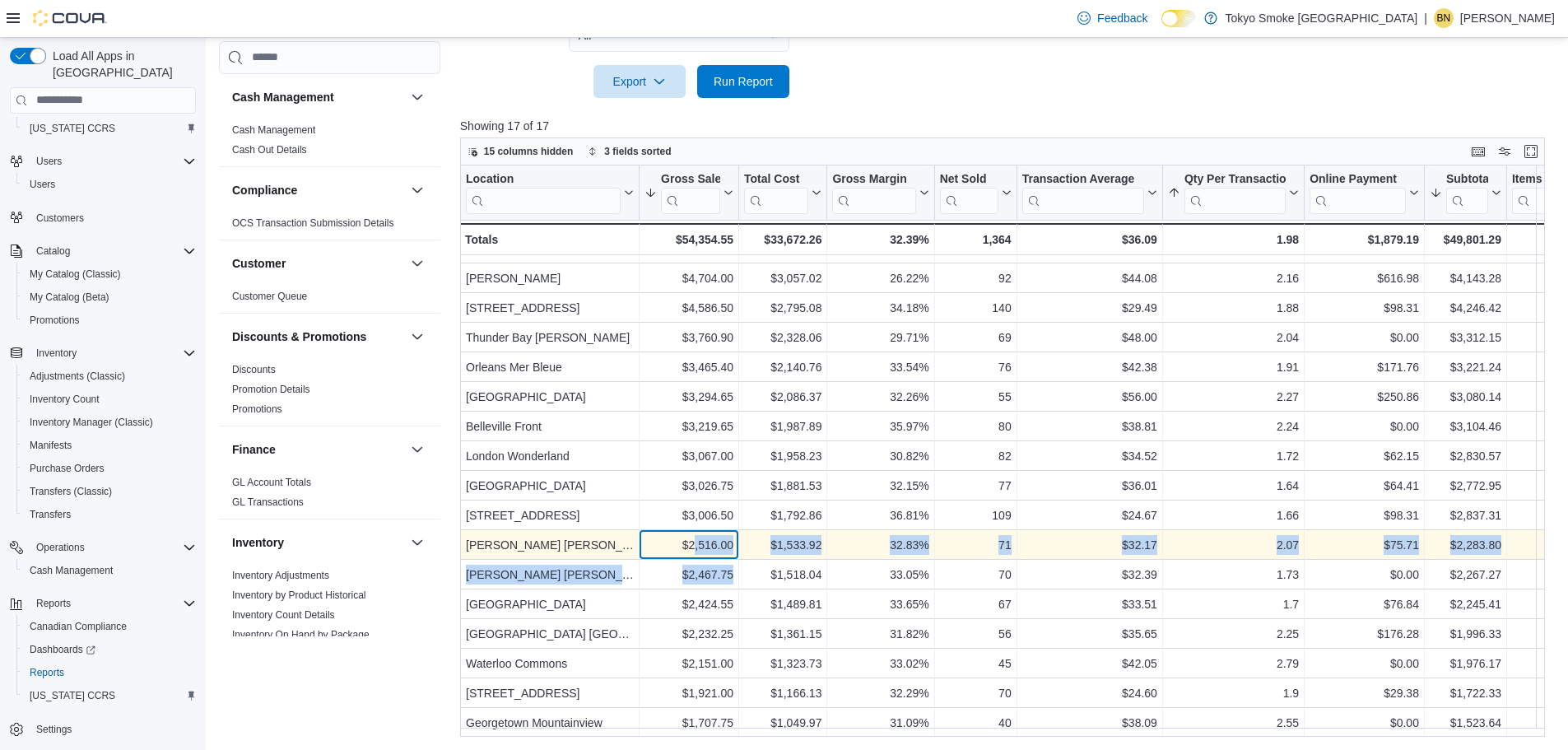
click at [735, 566] on div "Location Click to view column header actions Gross Sales Sorted by Subtotal, de…" at bounding box center [1131, 440] width 1341 height 594
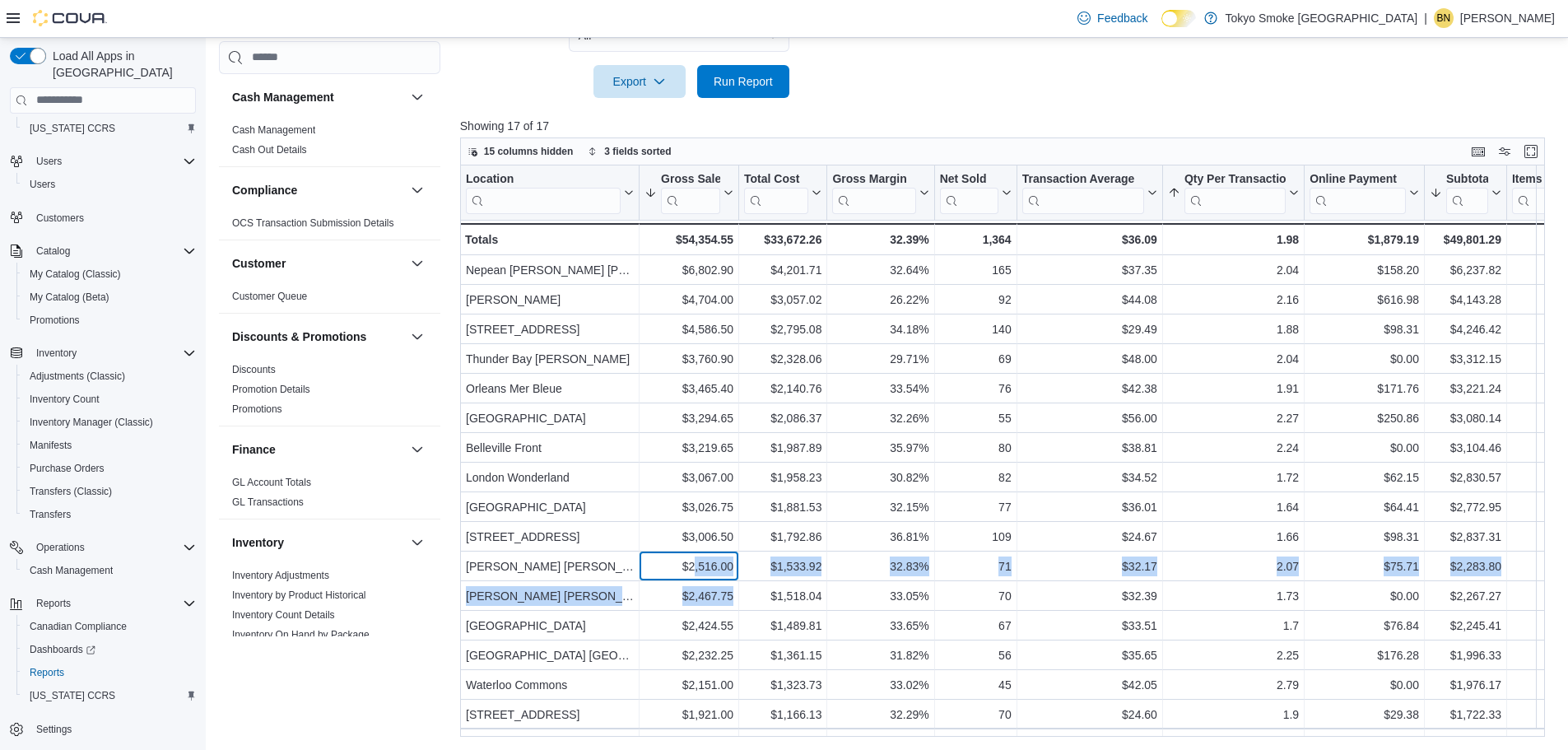
scroll to position [0, 0]
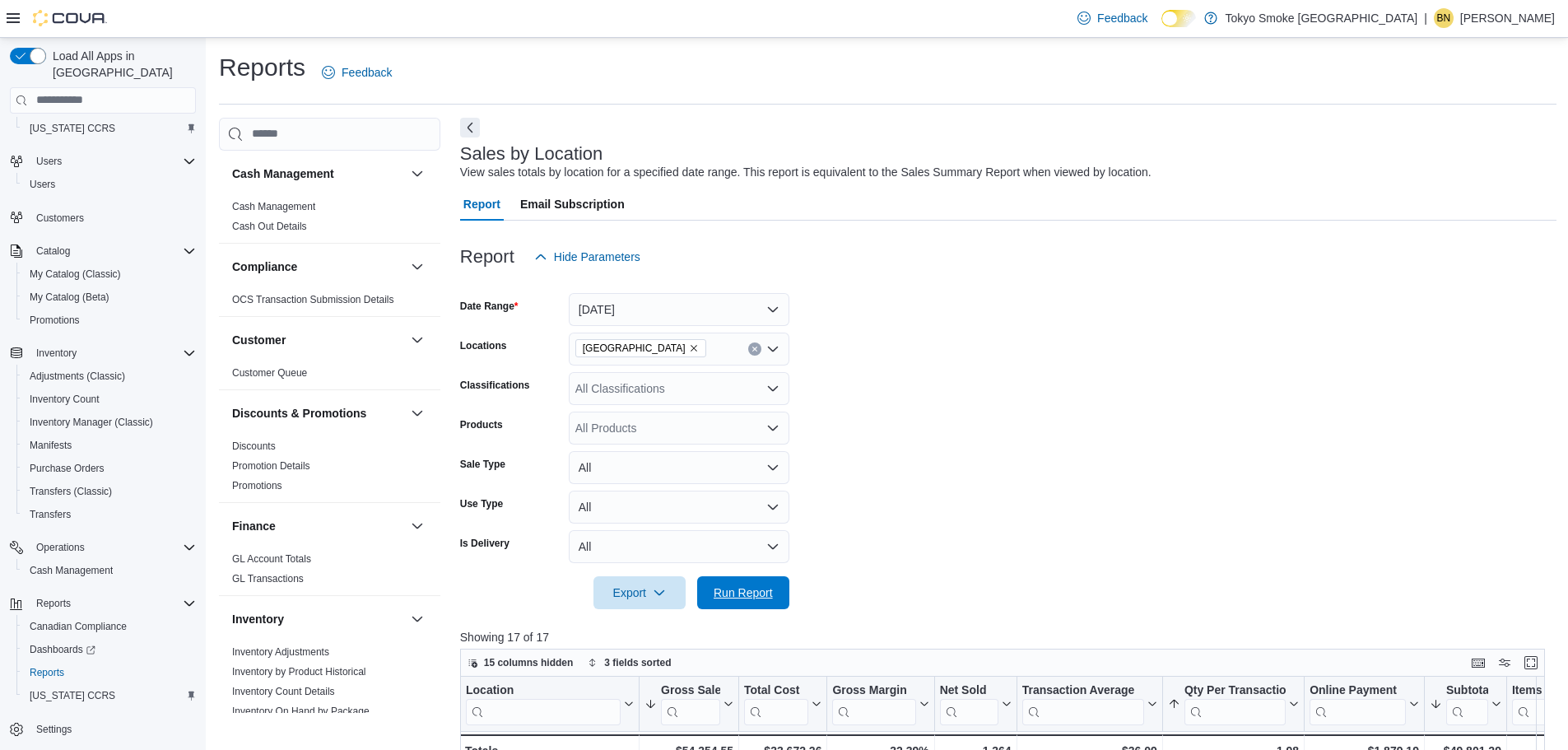
drag, startPoint x: 745, startPoint y: 578, endPoint x: 967, endPoint y: 498, distance: 236.0
click at [745, 578] on span "Run Report" at bounding box center [743, 592] width 72 height 33
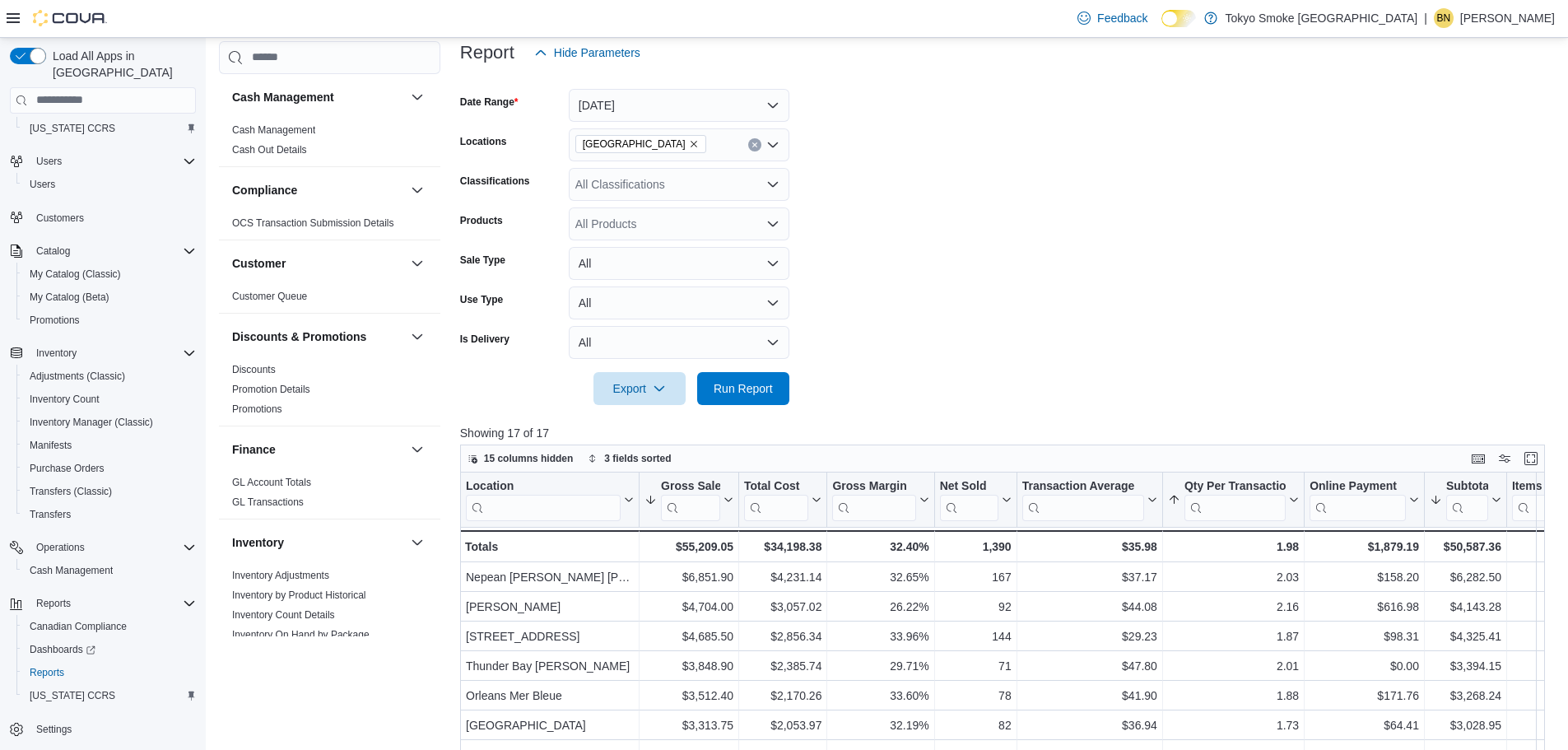
scroll to position [182, 0]
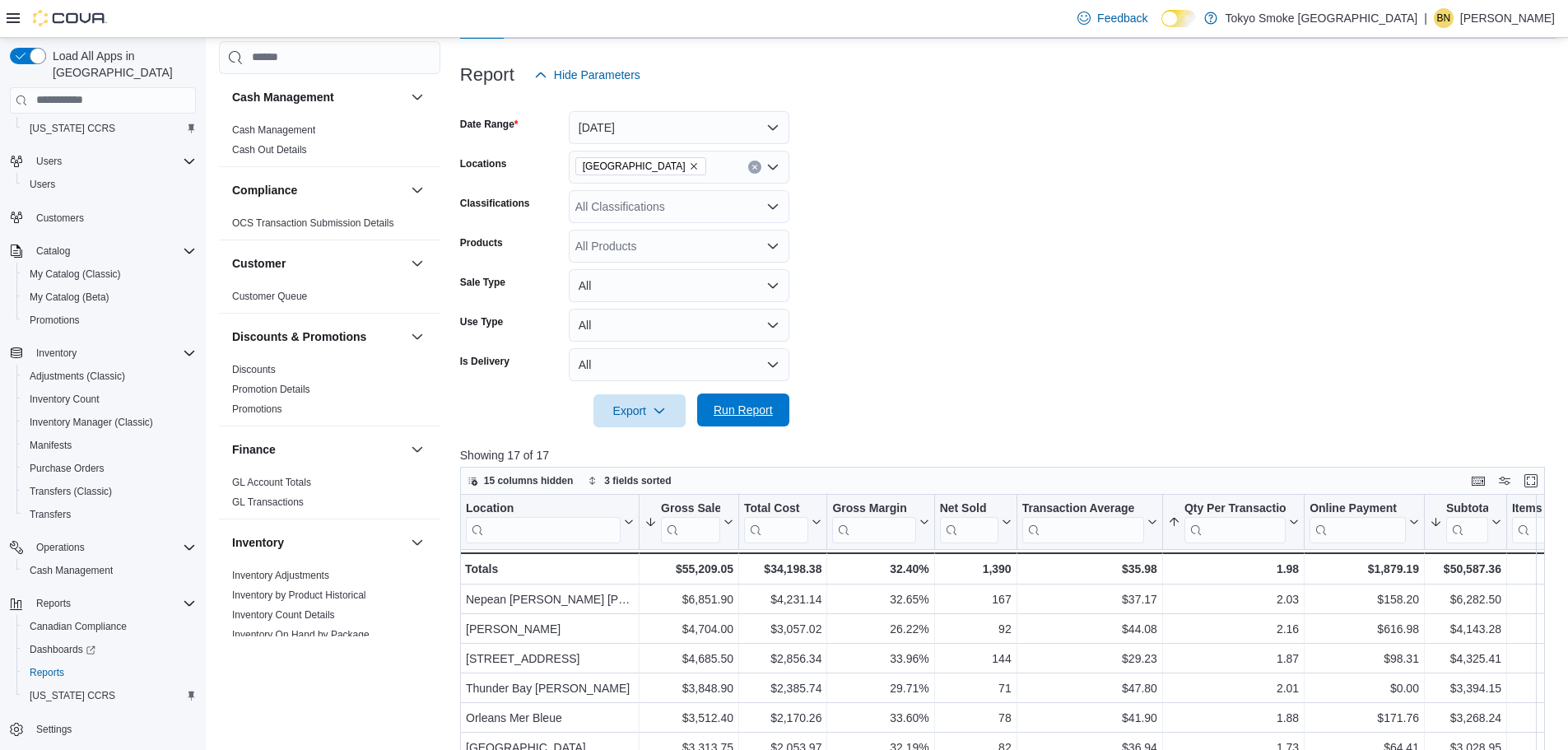
click at [759, 395] on span "Run Report" at bounding box center [743, 409] width 72 height 33
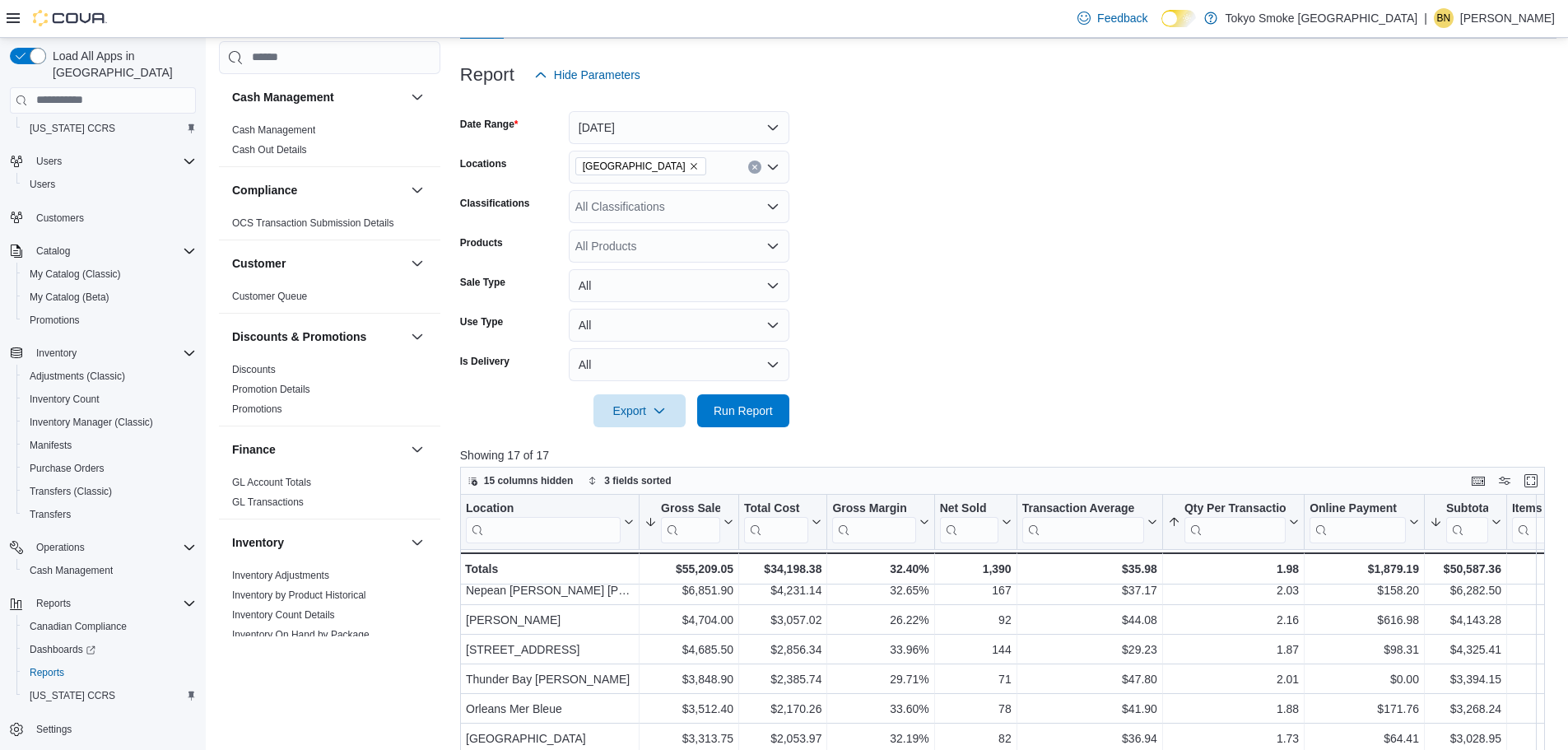
scroll to position [0, 0]
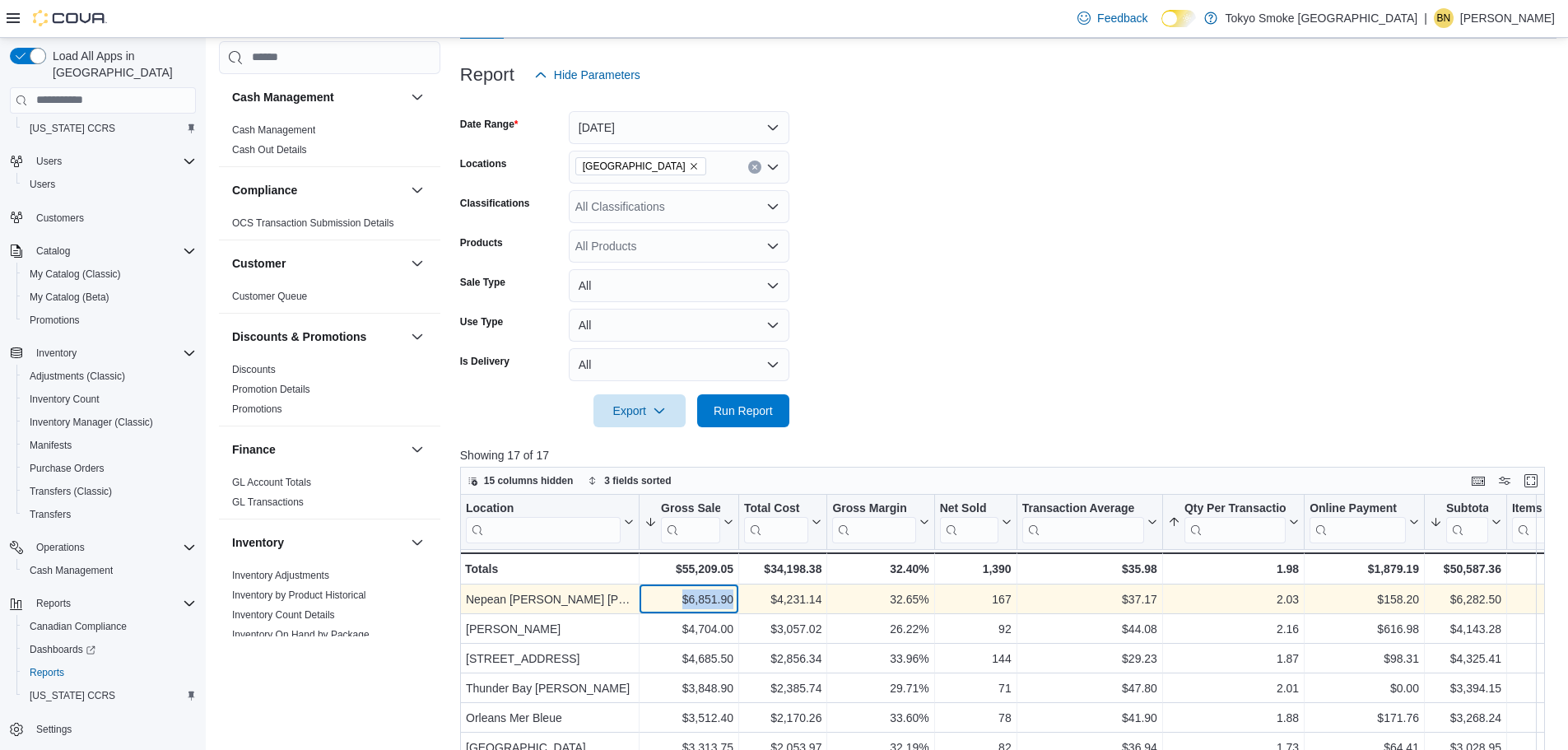
drag, startPoint x: 680, startPoint y: 589, endPoint x: 735, endPoint y: 600, distance: 56.1
click at [735, 600] on div "$6,851.90 - Gross Sales, column 2, row 1" at bounding box center [689, 600] width 100 height 30
drag, startPoint x: 470, startPoint y: 600, endPoint x: 573, endPoint y: 600, distance: 103.0
click at [544, 600] on div "Nepean Chapman Mills" at bounding box center [549, 599] width 168 height 19
click at [675, 594] on div "$6,851.90" at bounding box center [689, 599] width 89 height 19
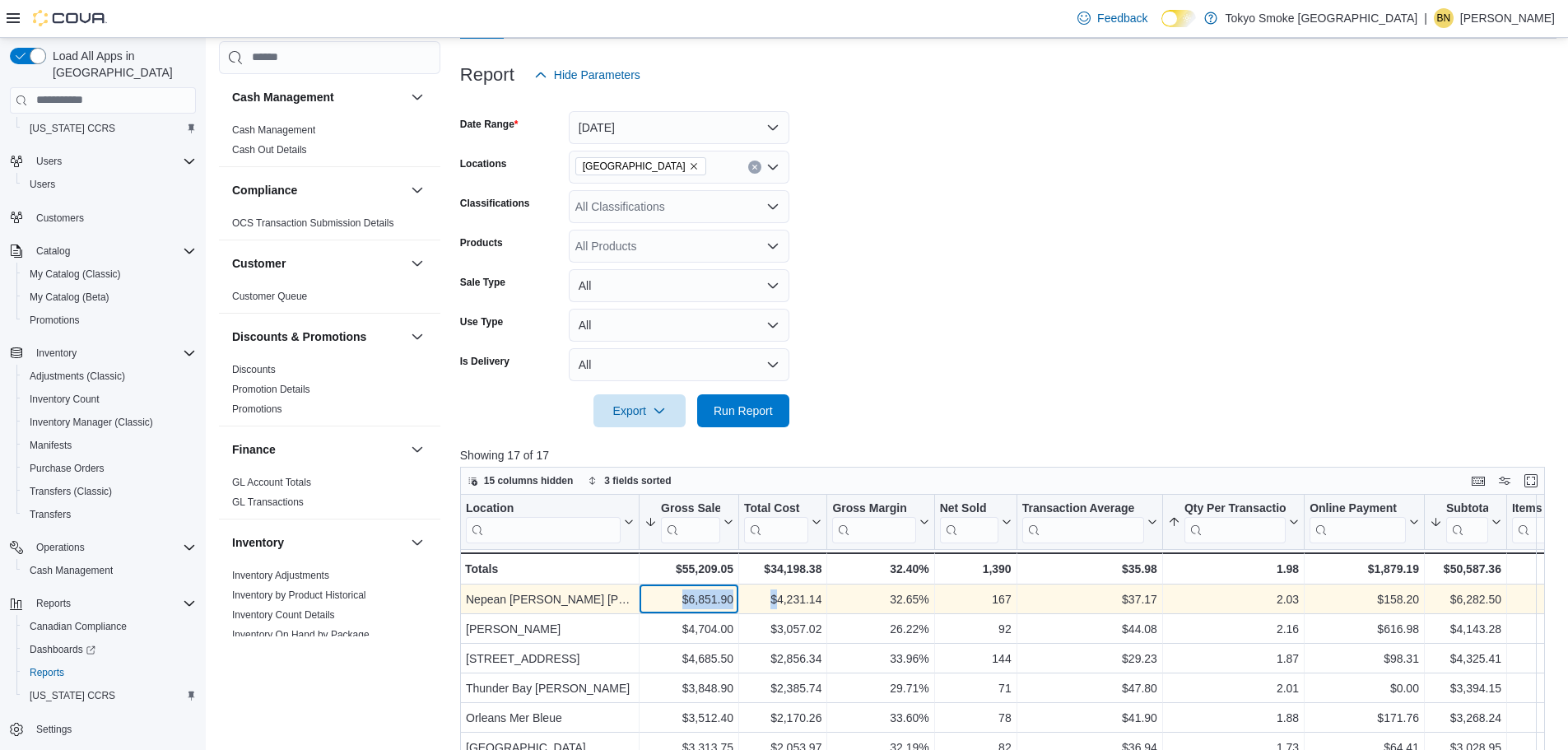
drag, startPoint x: 675, startPoint y: 594, endPoint x: 743, endPoint y: 602, distance: 68.5
click at [743, 602] on div "Nepean Chapman Mills - Location, column 1, row 1 $6,851.90 - Gross Sales, colum…" at bounding box center [1131, 600] width 1341 height 30
click at [756, 595] on div "$4,231.14" at bounding box center [783, 599] width 78 height 19
drag, startPoint x: 682, startPoint y: 598, endPoint x: 735, endPoint y: 603, distance: 53.2
click at [735, 603] on div "$6,851.90 - Gross Sales, column 2, row 1" at bounding box center [689, 600] width 100 height 30
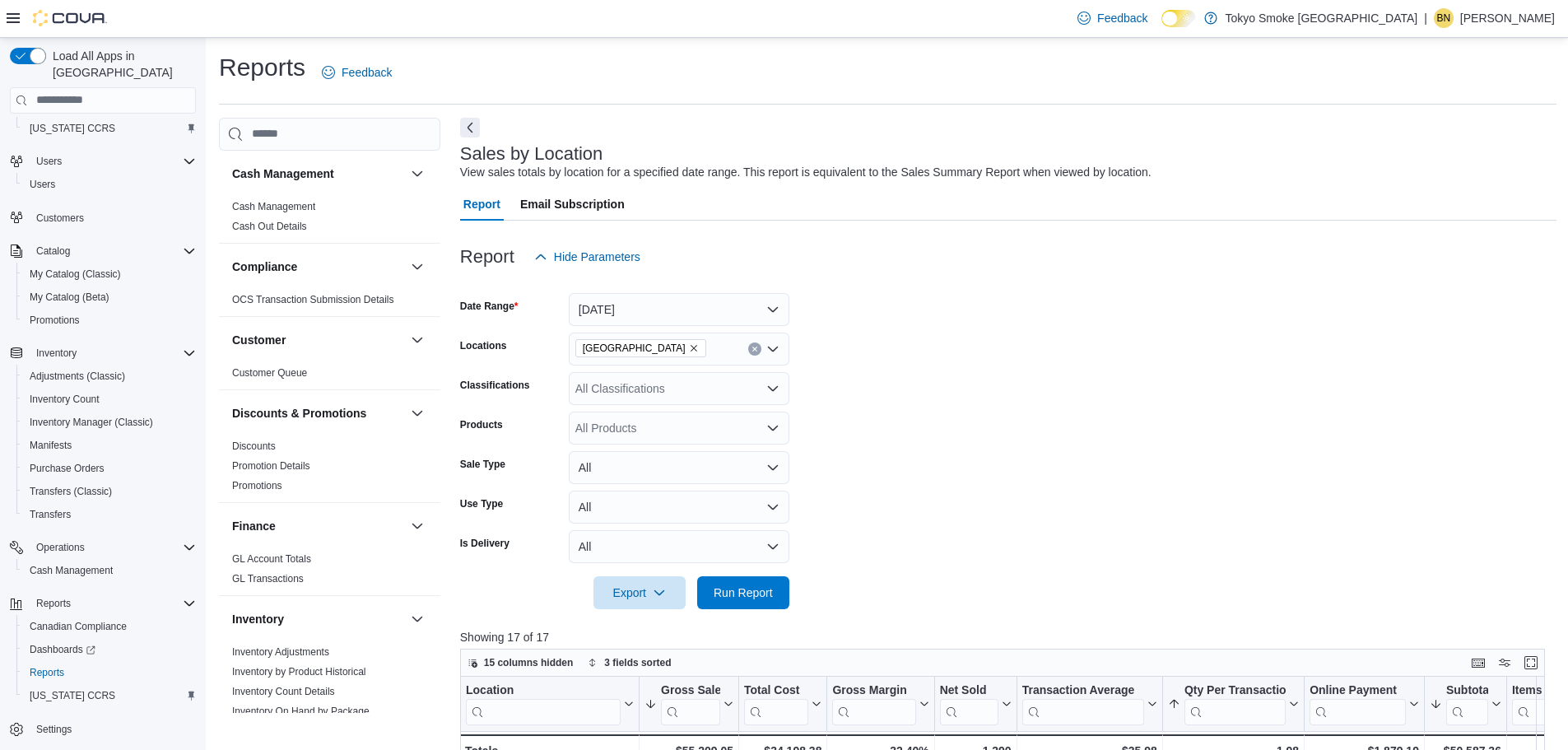
click at [754, 348] on icon "Clear input" at bounding box center [754, 349] width 4 height 4
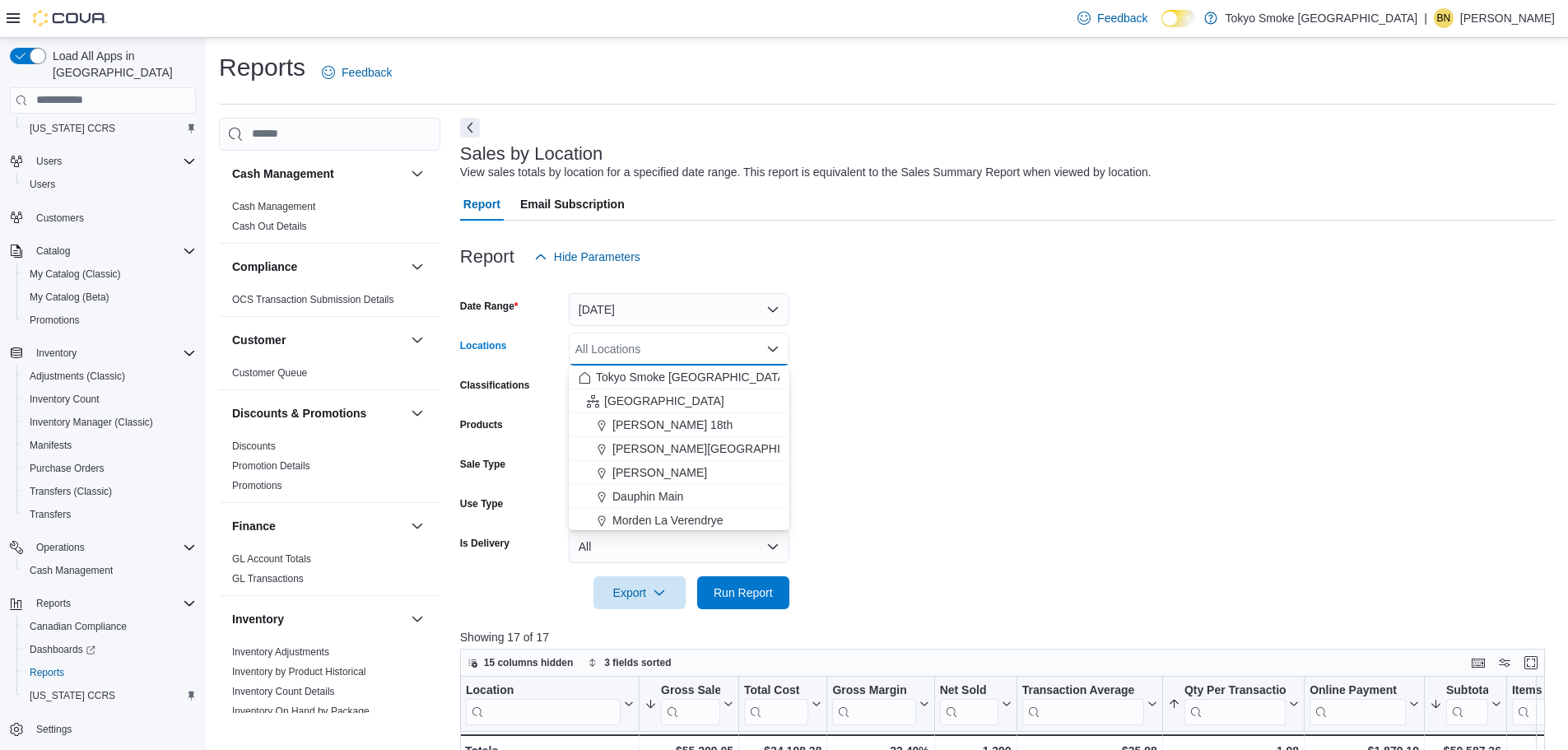
click at [1078, 411] on form "Date Range Today Locations All Locations Combo box. Selected. Combo box input. …" at bounding box center [1008, 441] width 1096 height 336
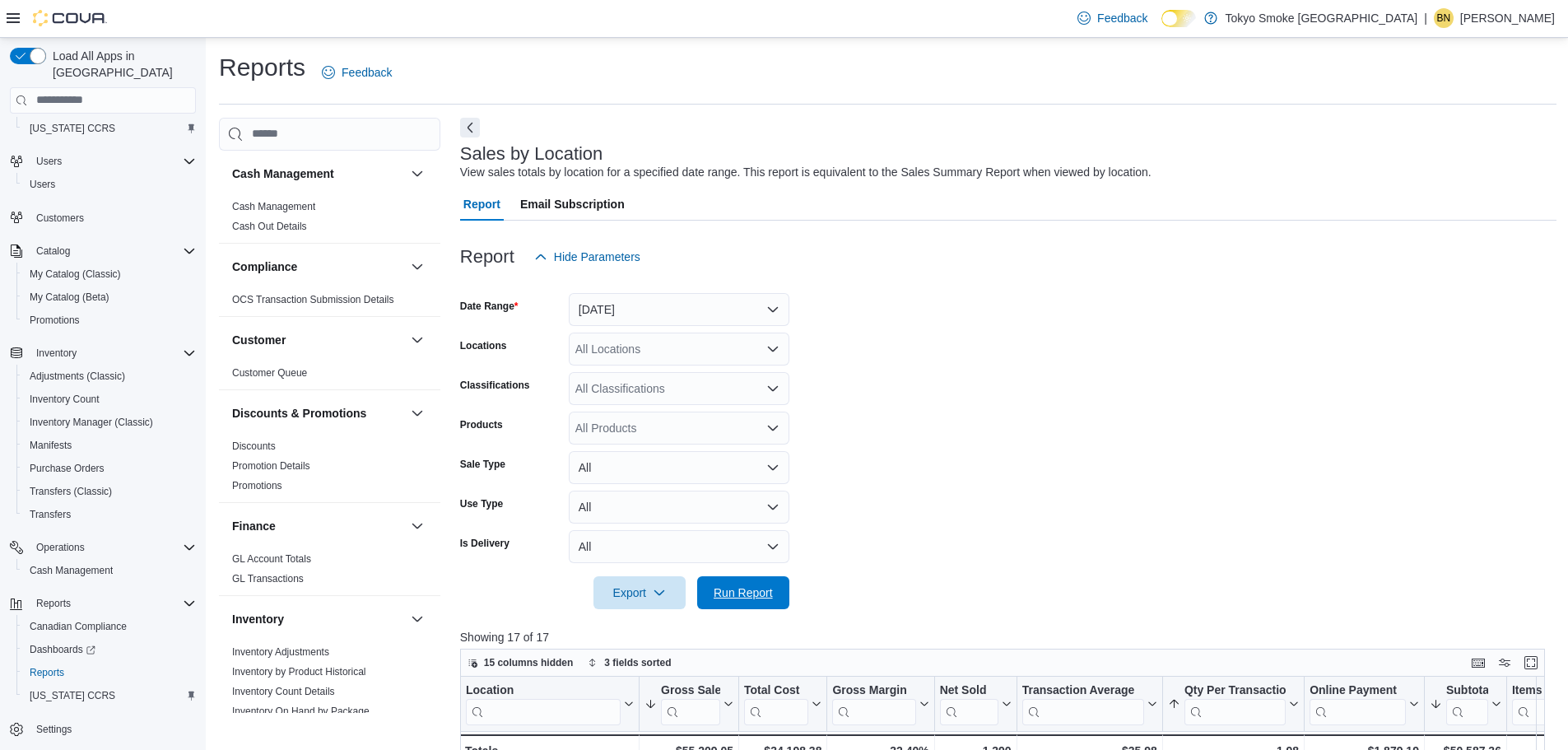
click at [760, 589] on span "Run Report" at bounding box center [743, 593] width 59 height 17
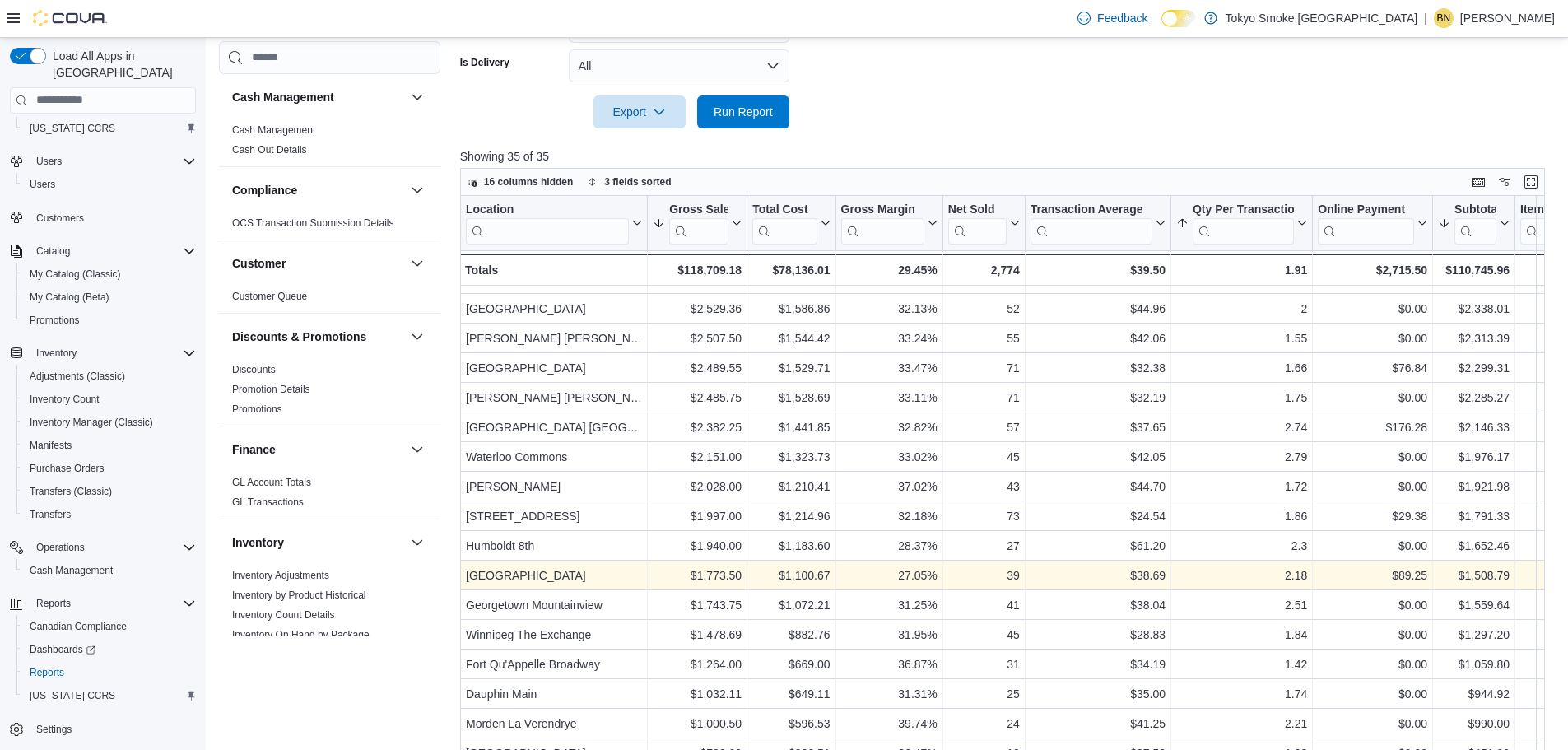
scroll to position [512, 0]
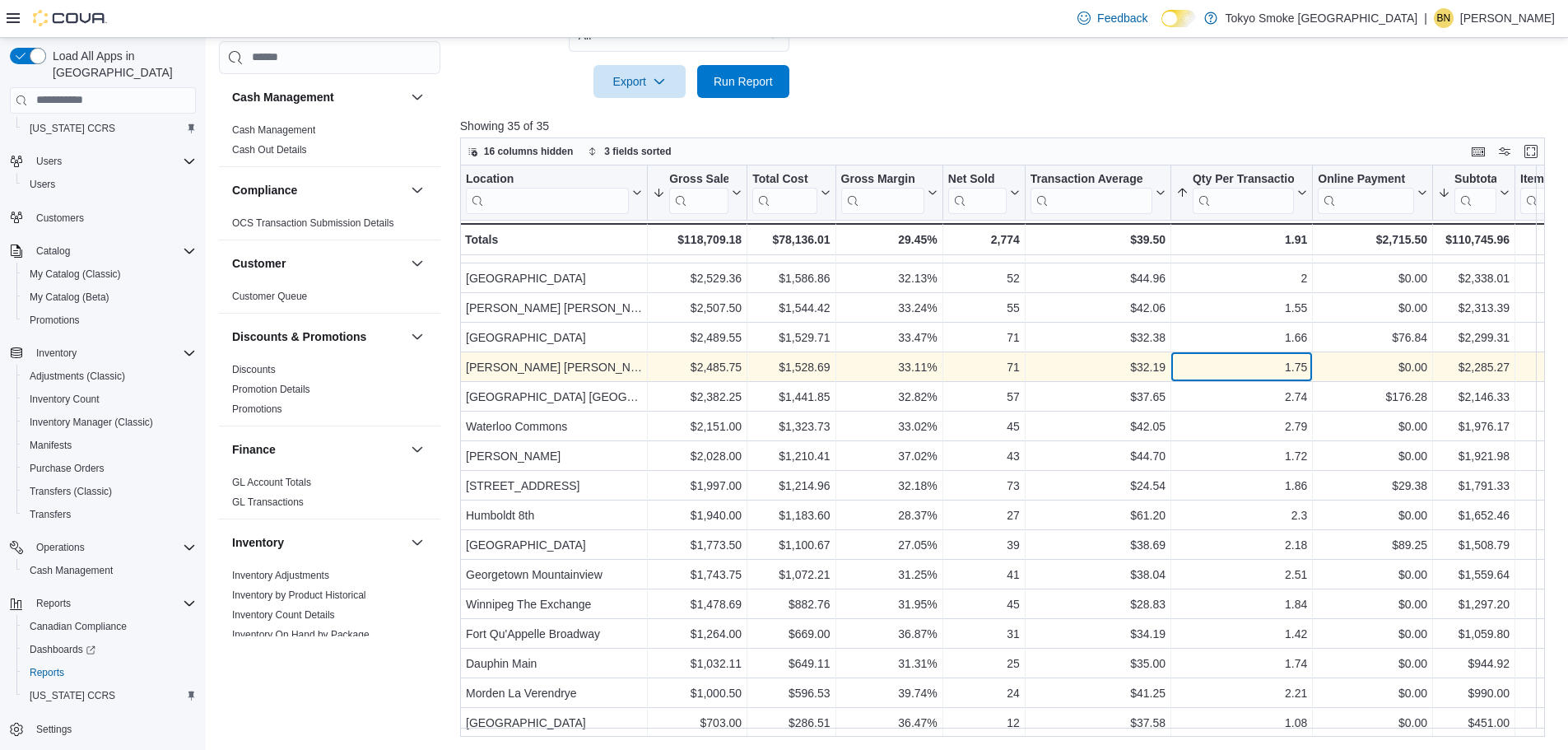
click at [1212, 357] on div "1.75" at bounding box center [1242, 367] width 131 height 19
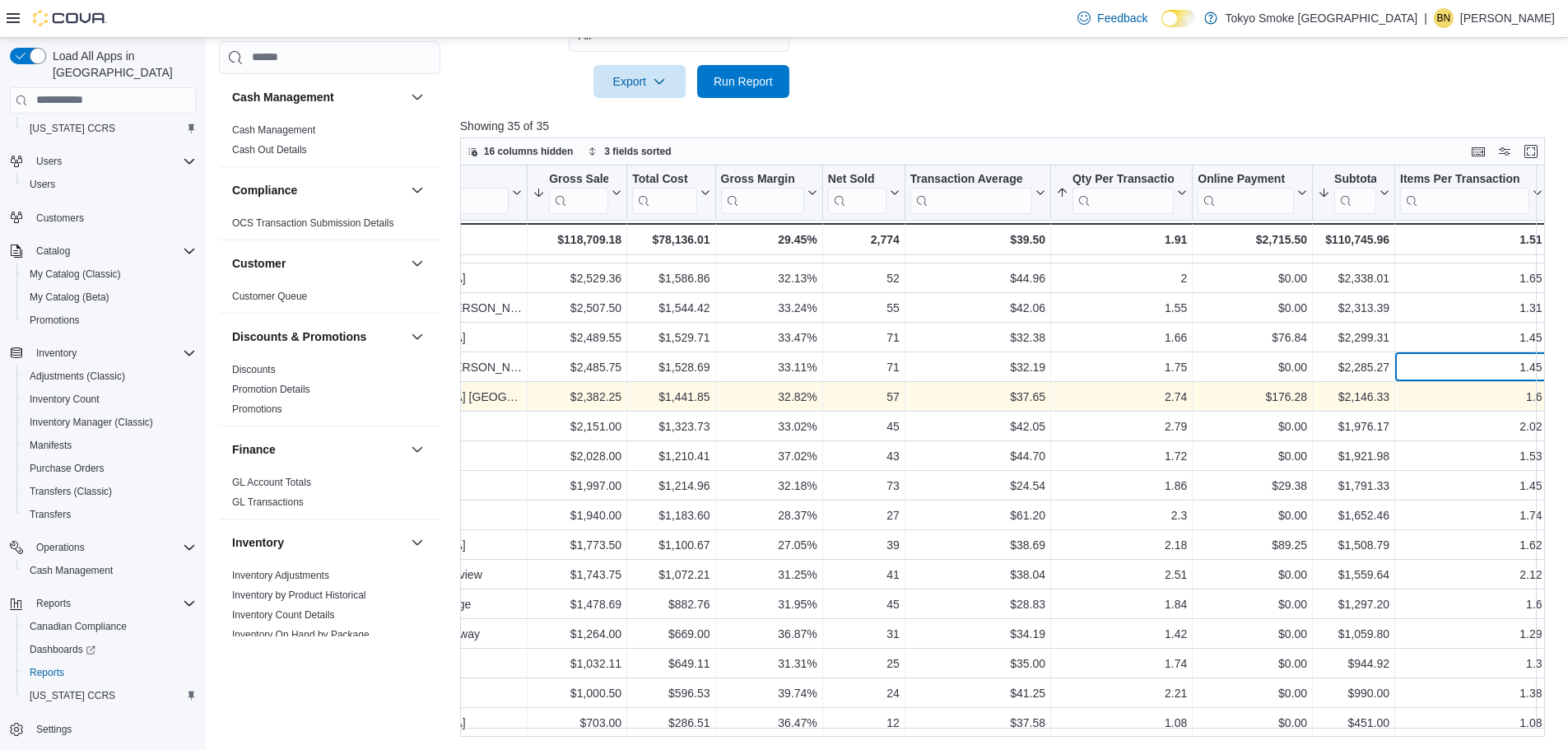
drag, startPoint x: 1444, startPoint y: 364, endPoint x: 783, endPoint y: 397, distance: 661.8
click at [575, 371] on div "Hamilton Rymal - Location, column 1, row 23 $2,485.75 - Gross Sales, column 2, …" at bounding box center [1188, 367] width 1697 height 30
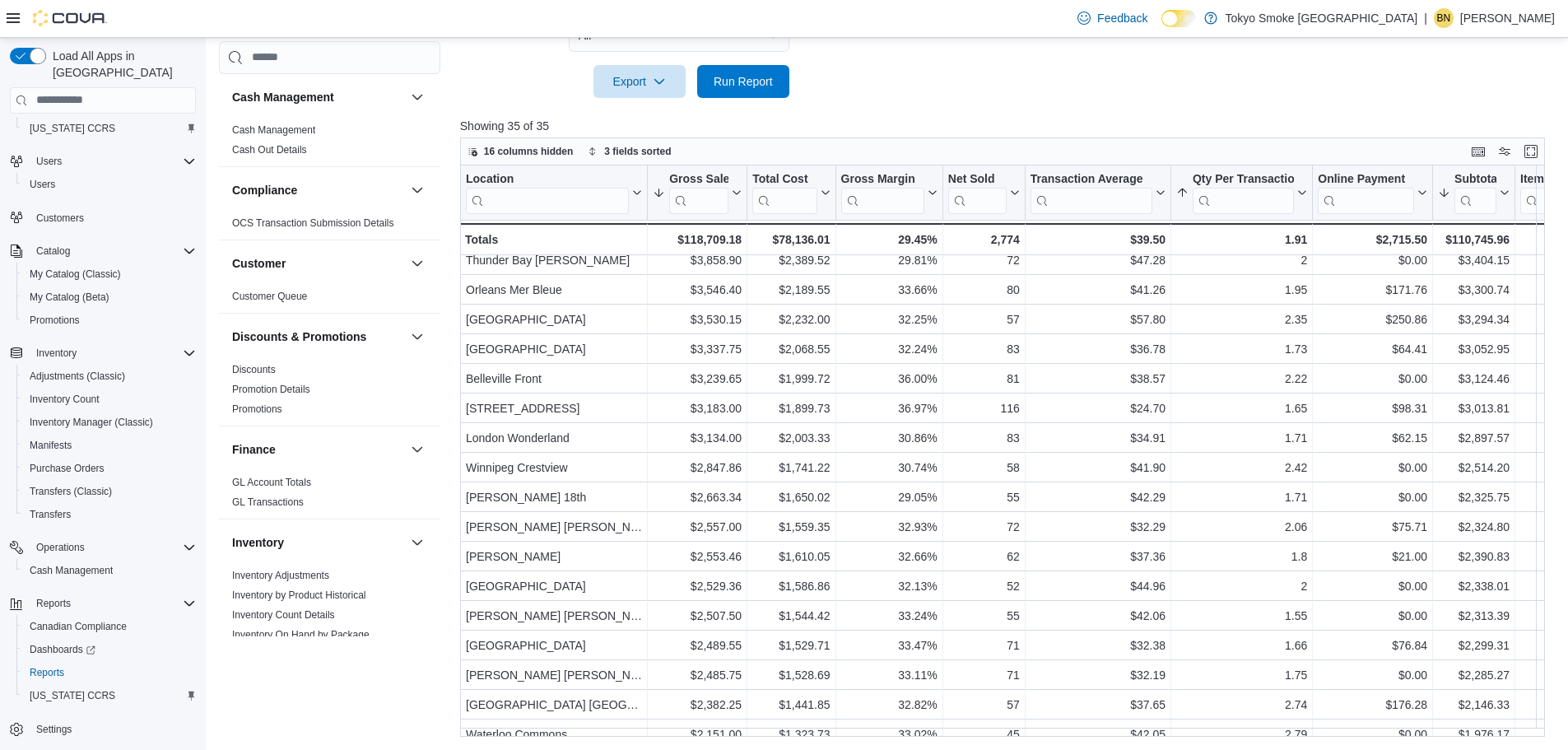
scroll to position [494, 0]
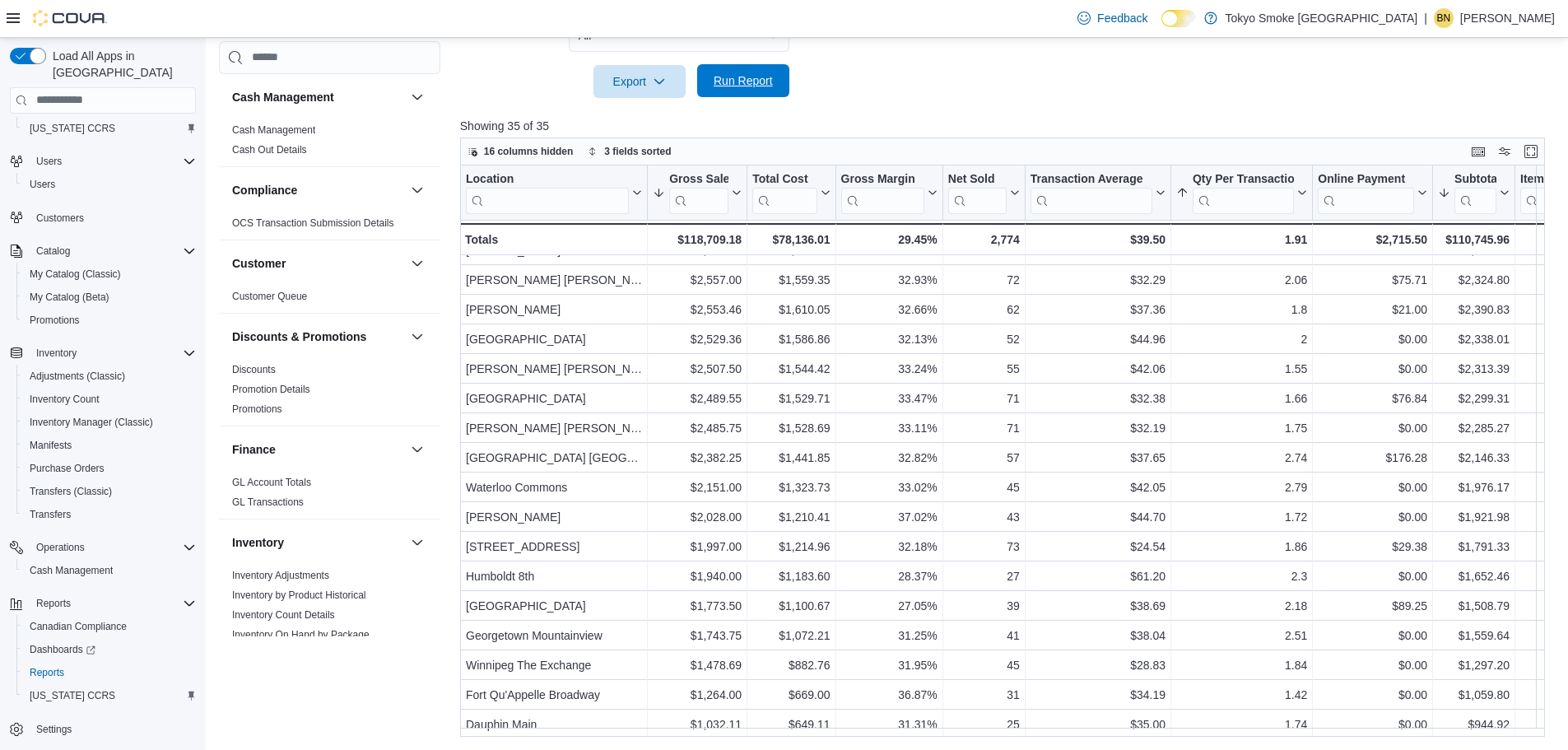
click at [779, 86] on span "Run Report" at bounding box center [743, 80] width 72 height 33
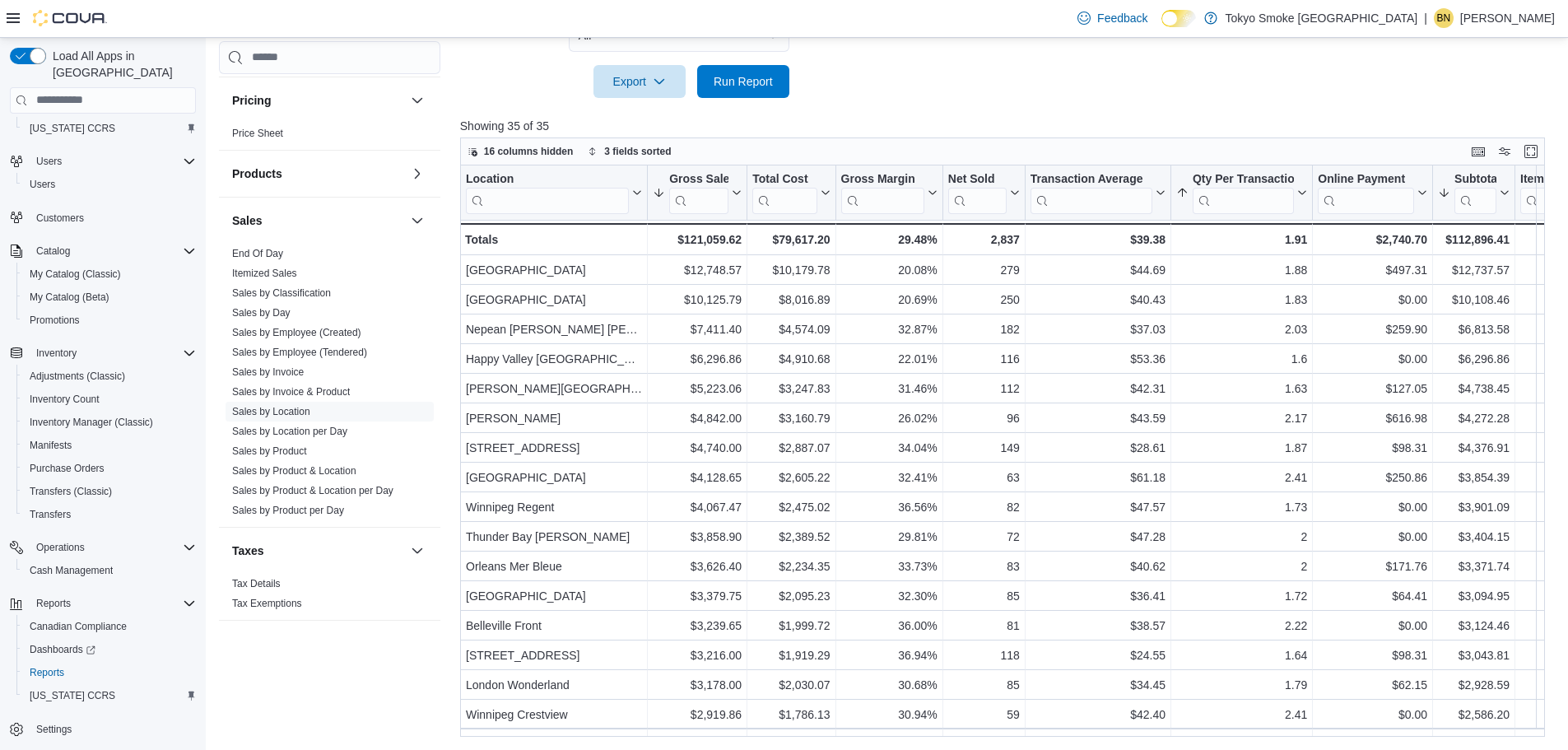
scroll to position [900, 0]
click at [327, 356] on link "Sales by Employee (Tendered)" at bounding box center [299, 351] width 135 height 11
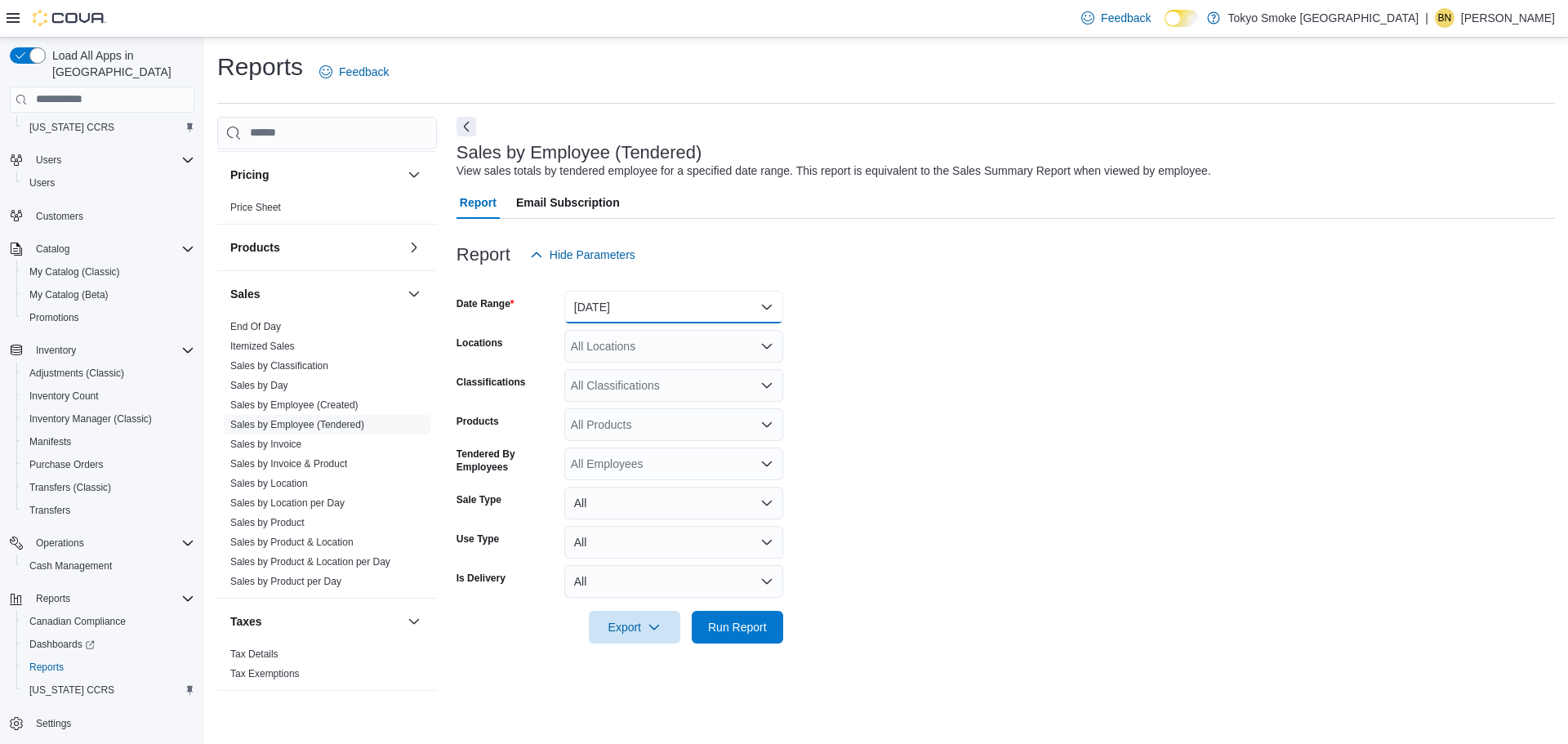
click at [691, 319] on button "Yesterday" at bounding box center [674, 306] width 219 height 32
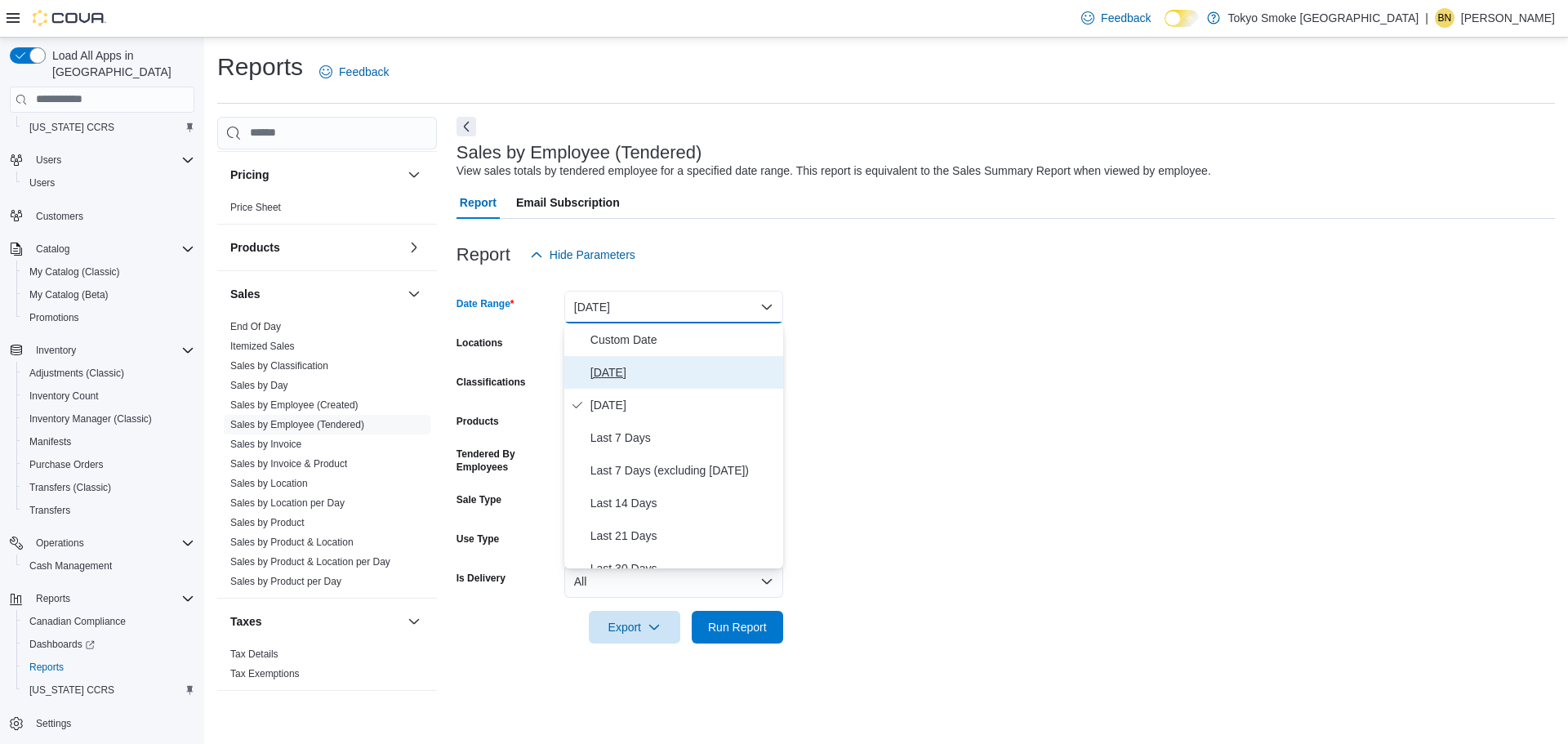
click at [672, 374] on span "Today" at bounding box center [683, 372] width 186 height 19
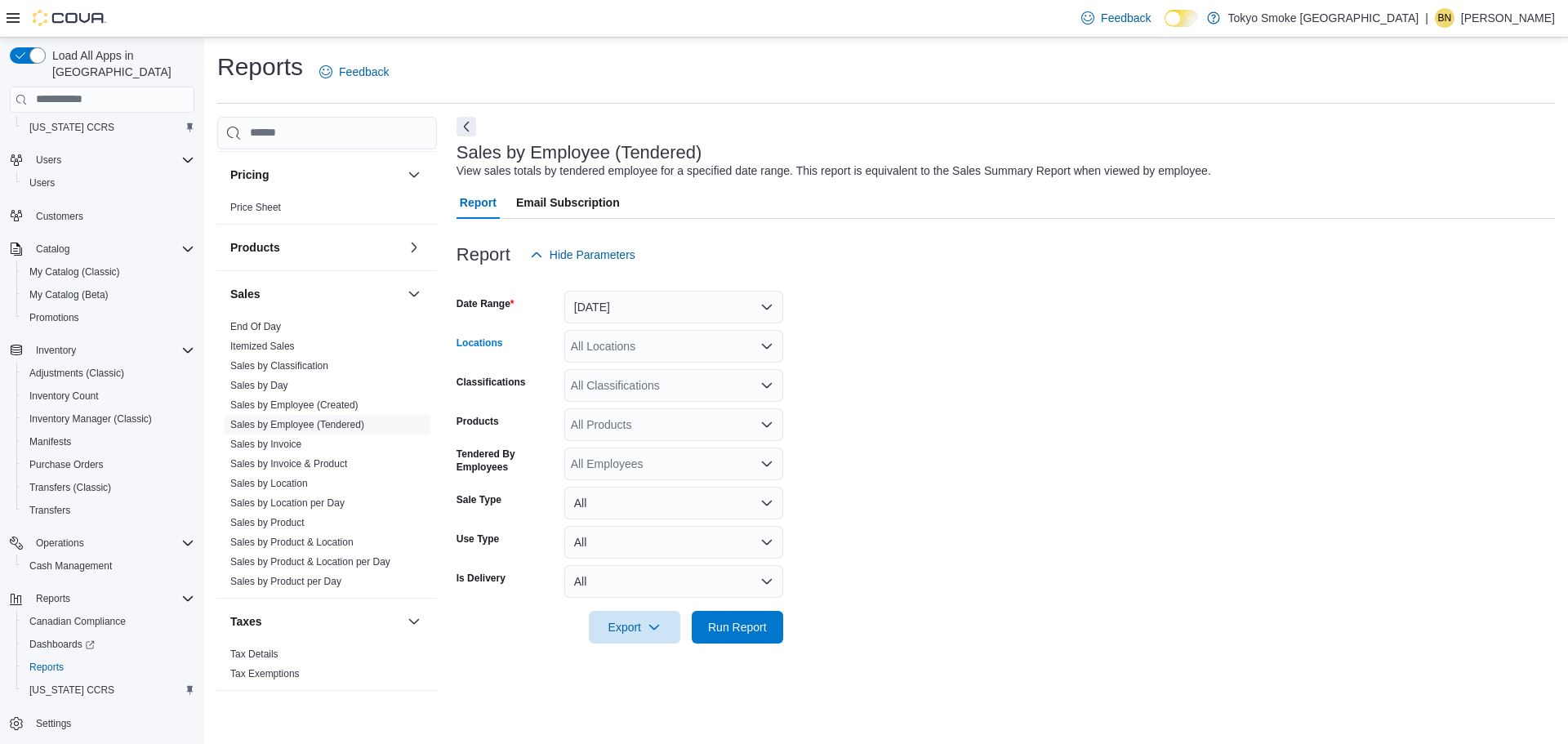
click at [674, 347] on div "All Locations" at bounding box center [674, 346] width 219 height 32
type input "***"
click at [689, 376] on div "[PERSON_NAME] [PERSON_NAME]" at bounding box center [674, 374] width 200 height 17
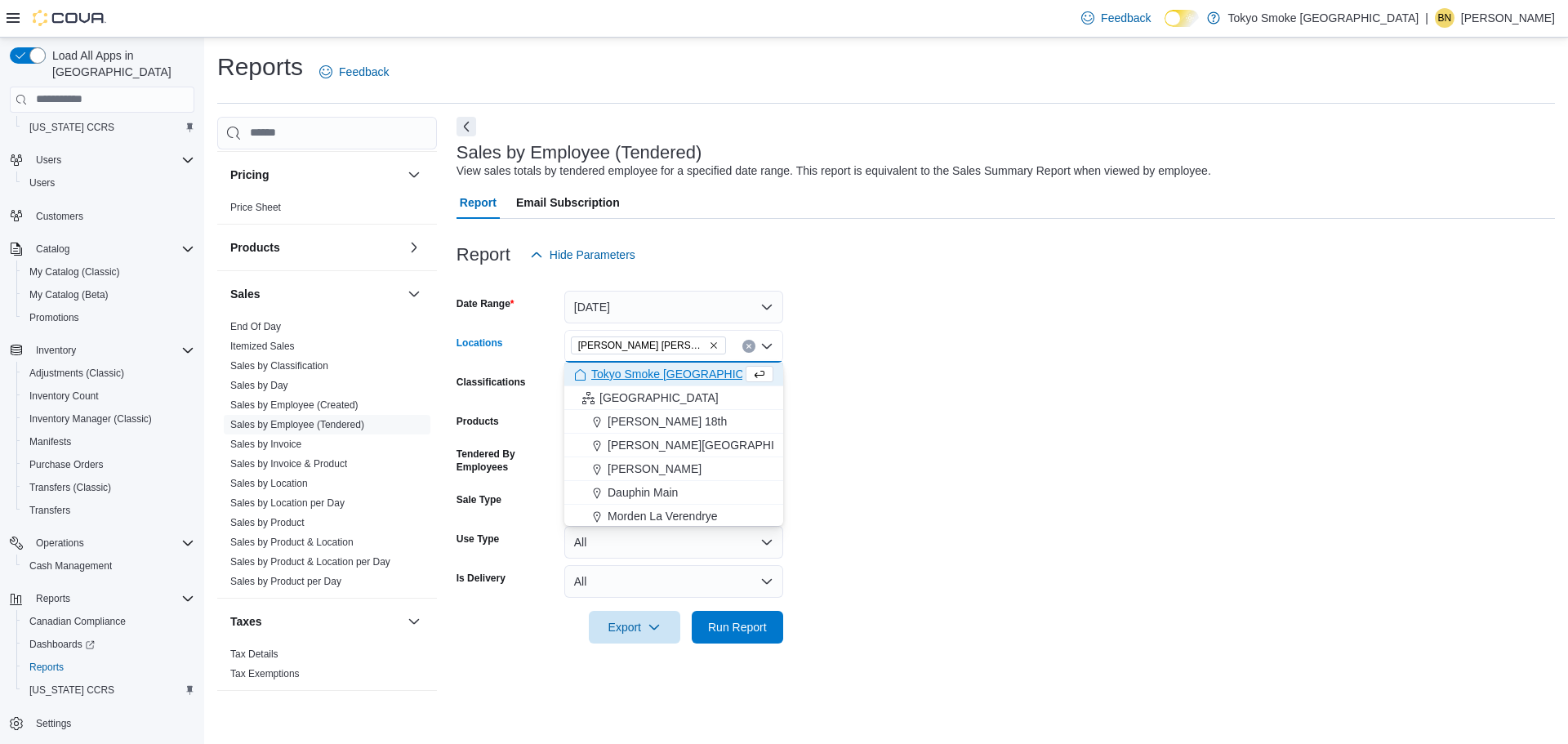
drag, startPoint x: 1494, startPoint y: 394, endPoint x: 1439, endPoint y: 395, distance: 55.0
click at [1482, 394] on form "Date Range Today Locations Hamilton Rymal Combo box. Selected. Hamilton Rymal. …" at bounding box center [1005, 458] width 1098 height 373
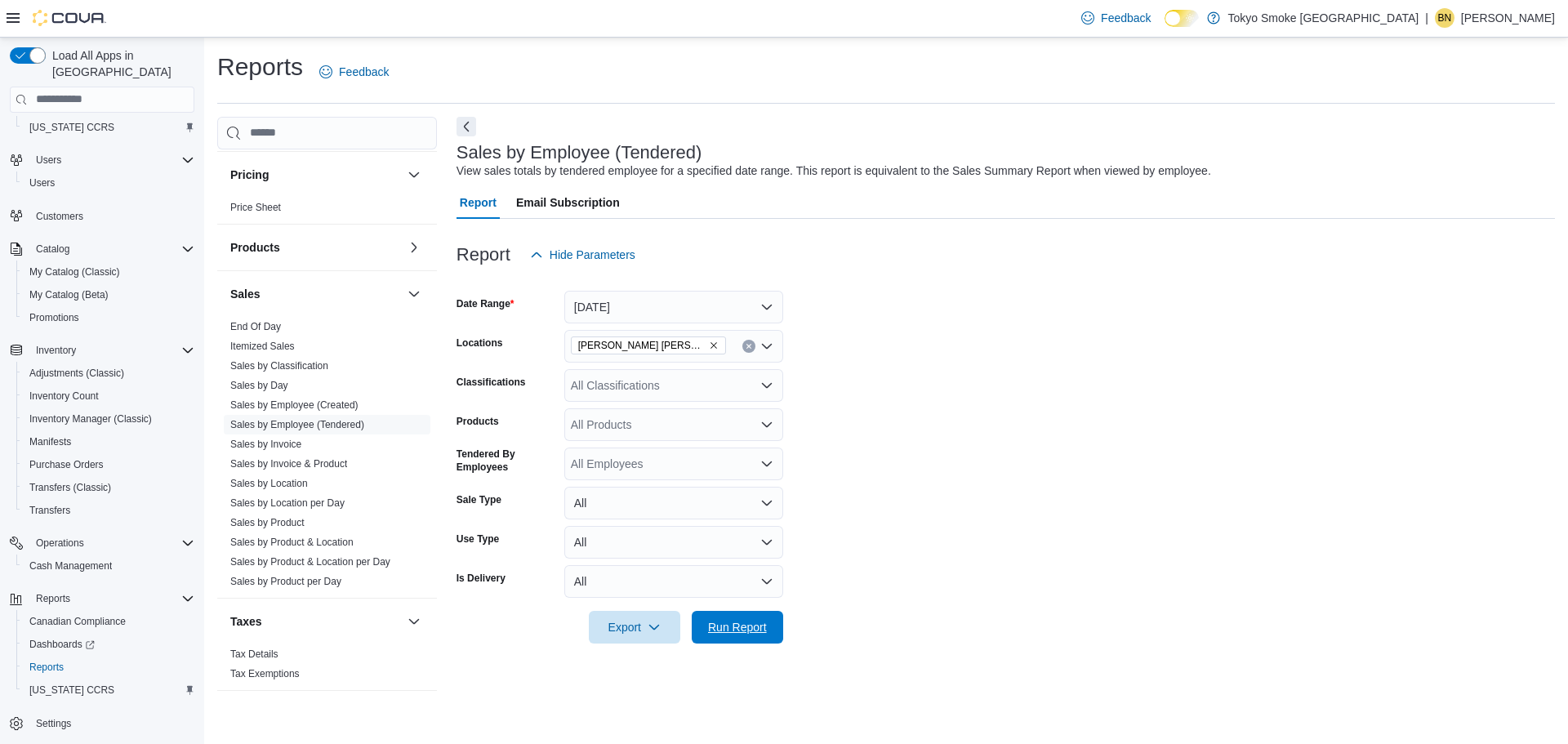
drag, startPoint x: 752, startPoint y: 632, endPoint x: 1150, endPoint y: 469, distance: 430.1
click at [752, 632] on span "Run Report" at bounding box center [737, 627] width 59 height 17
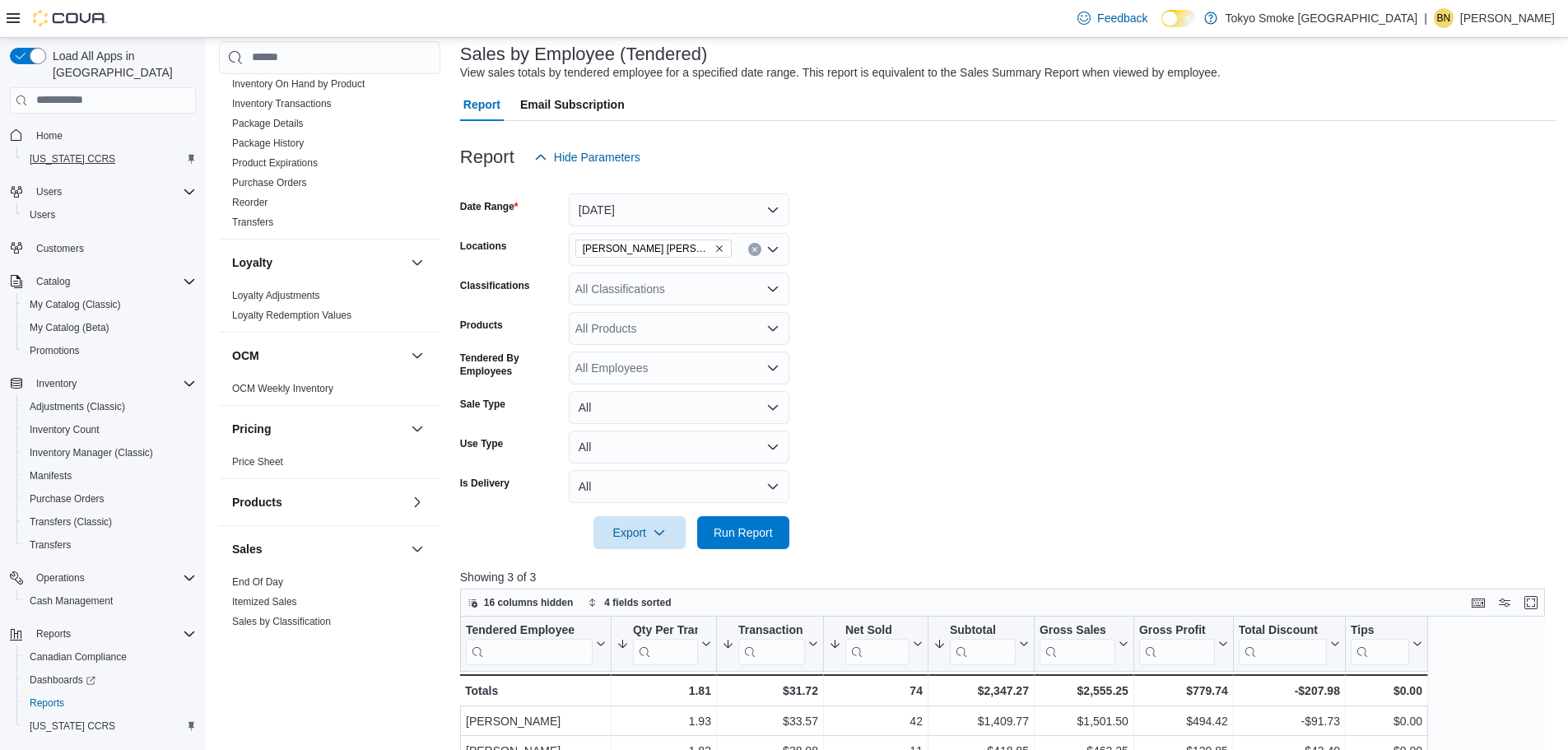
scroll to position [82, 0]
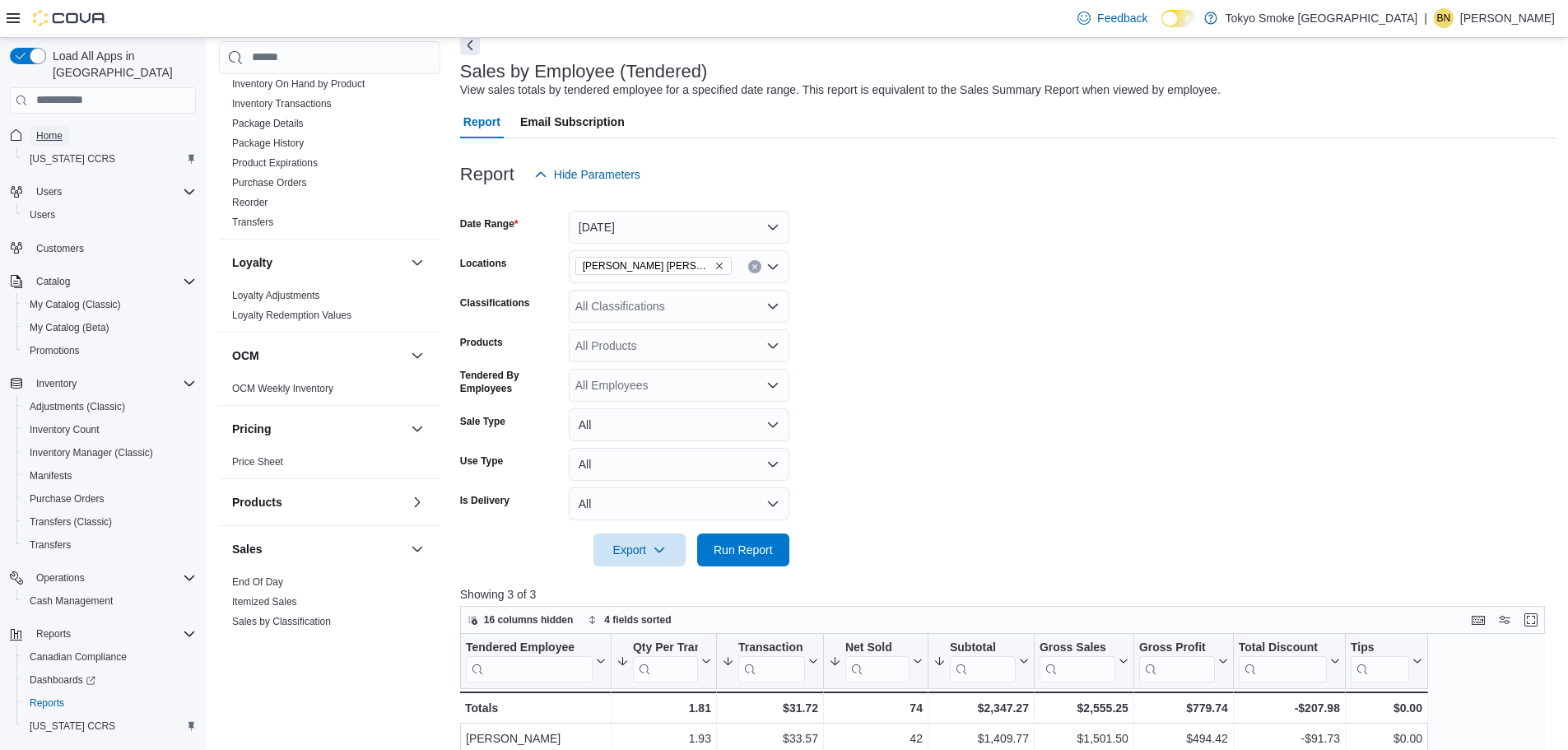
click at [42, 130] on span "Home" at bounding box center [49, 136] width 26 height 13
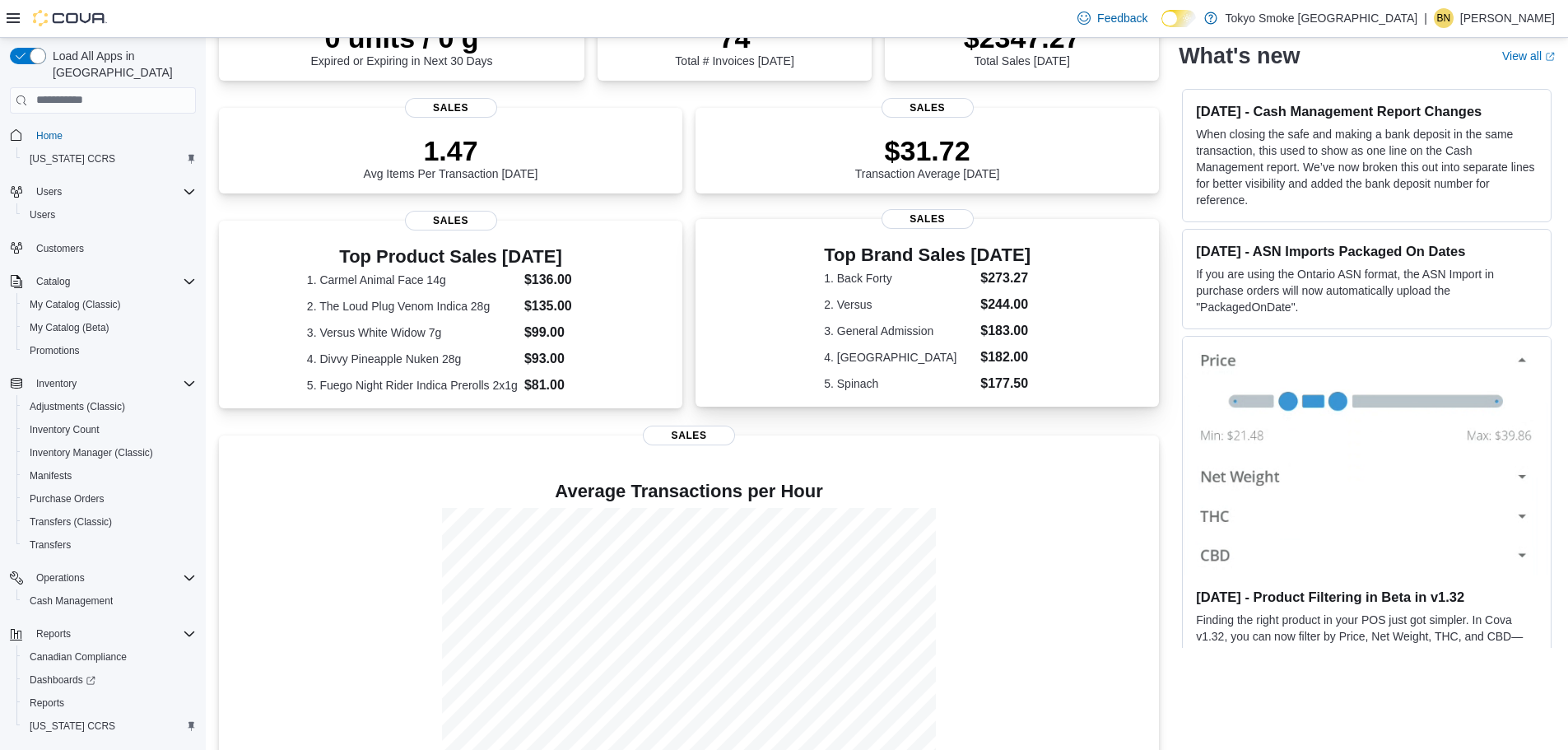
scroll to position [214, 0]
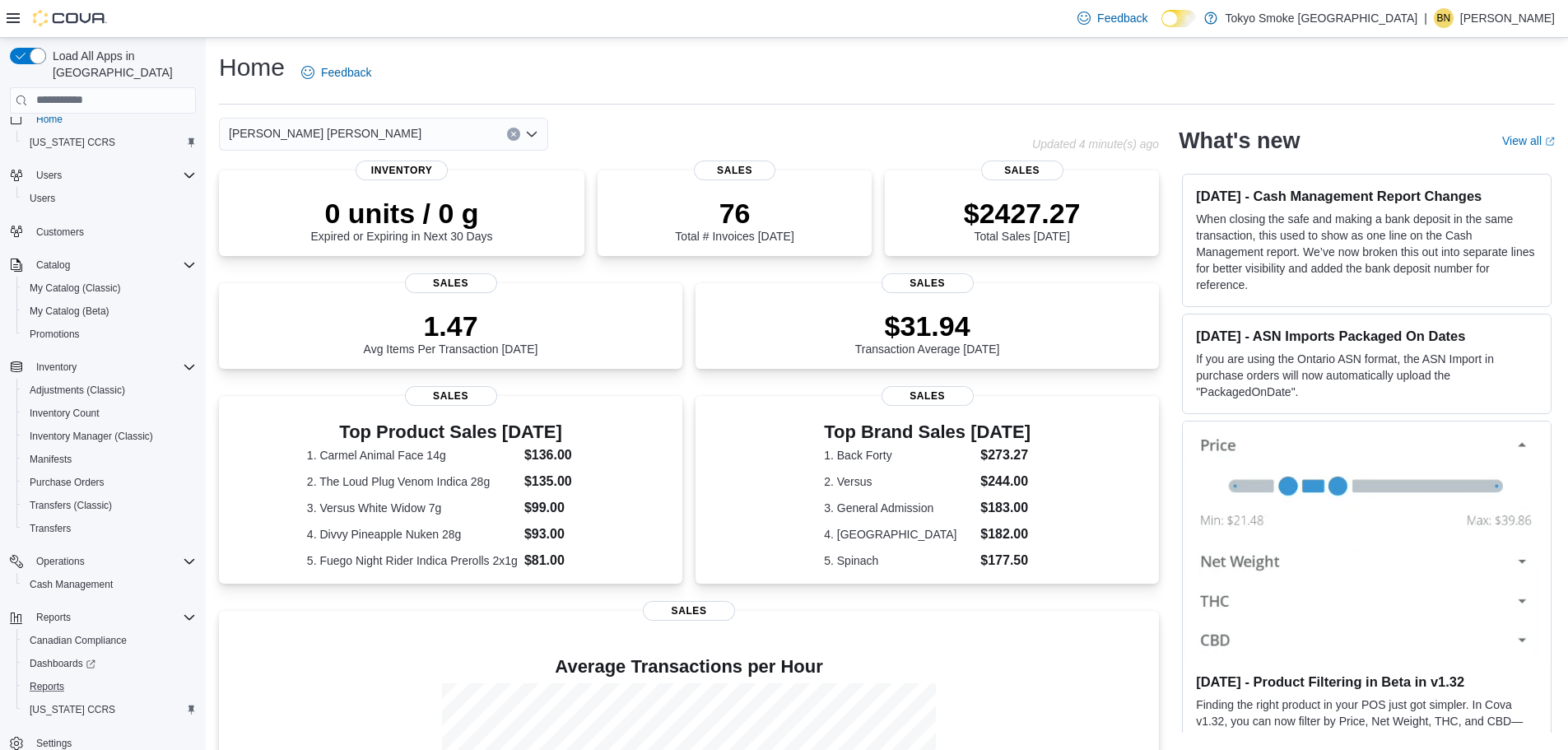
scroll to position [31, 0]
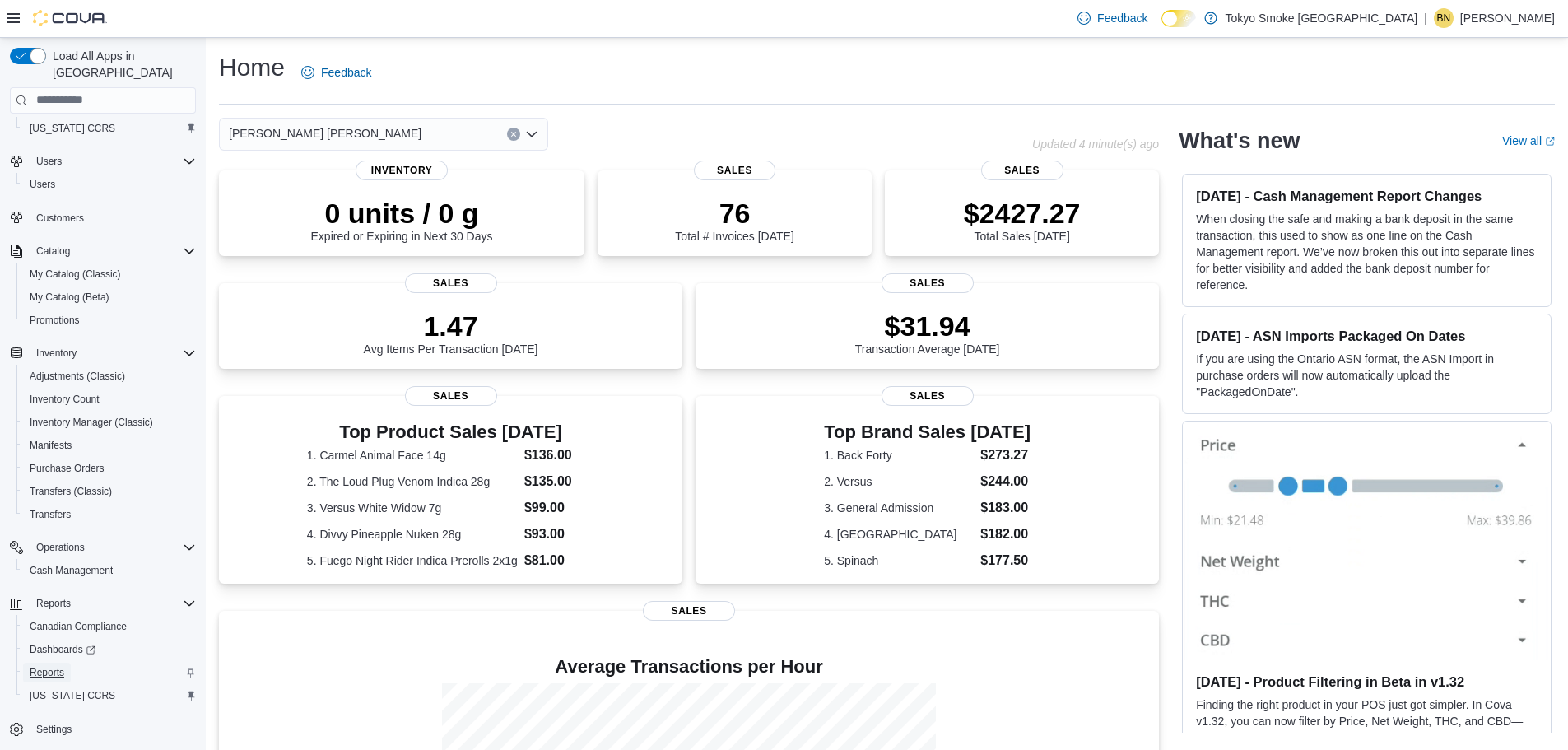
click at [51, 666] on span "Reports" at bounding box center [47, 672] width 34 height 13
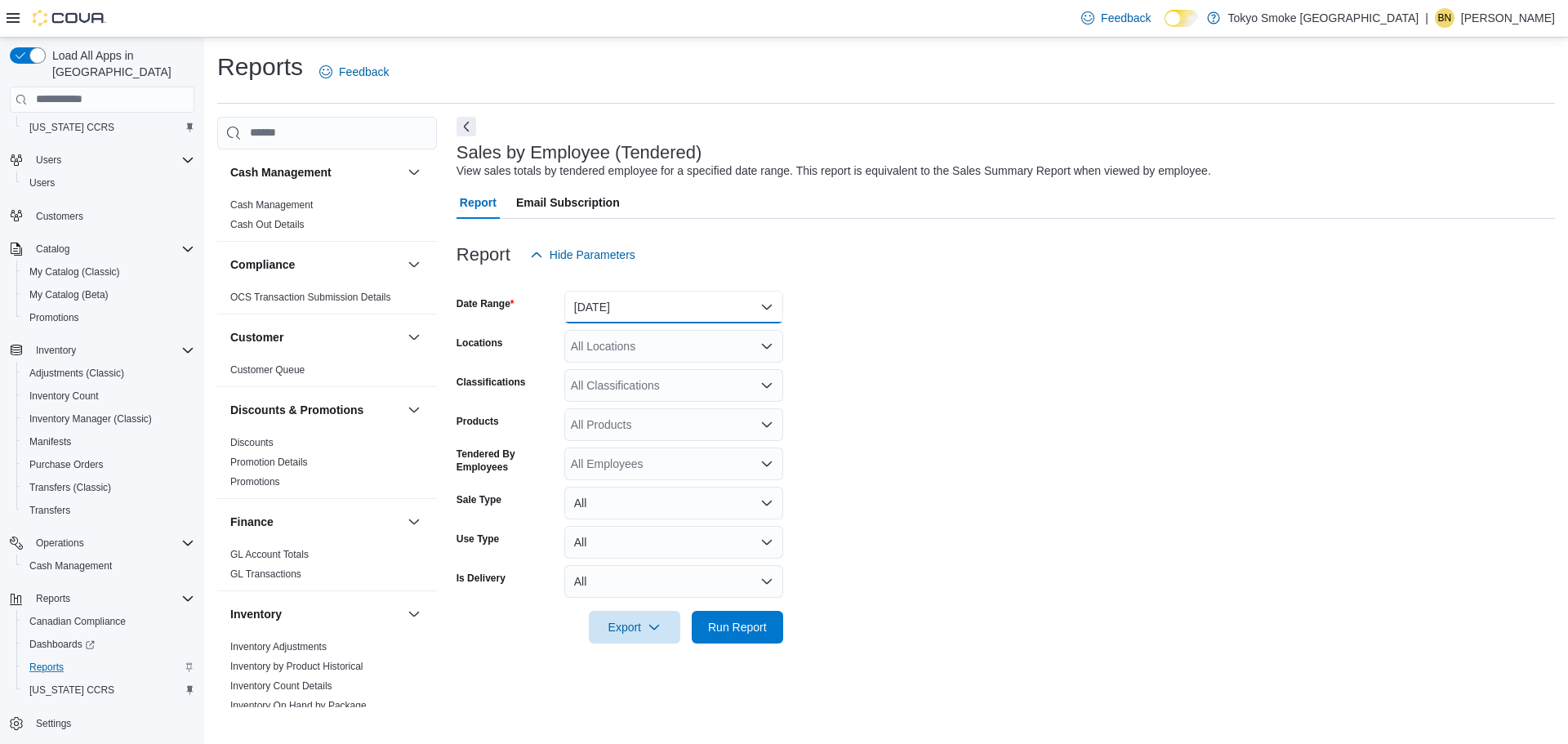
click at [592, 315] on button "Yesterday" at bounding box center [674, 306] width 219 height 32
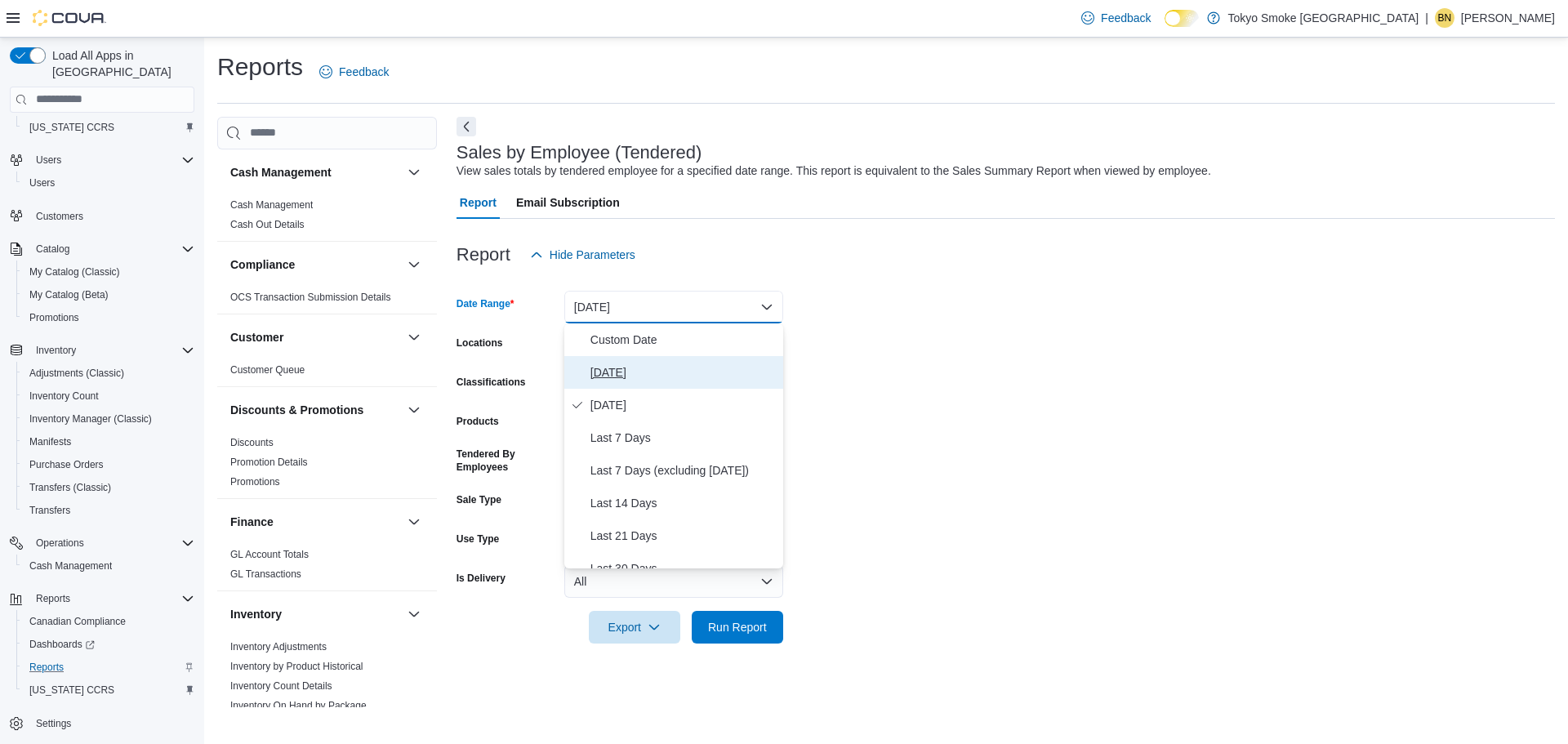
click at [596, 372] on span "Today" at bounding box center [683, 372] width 186 height 19
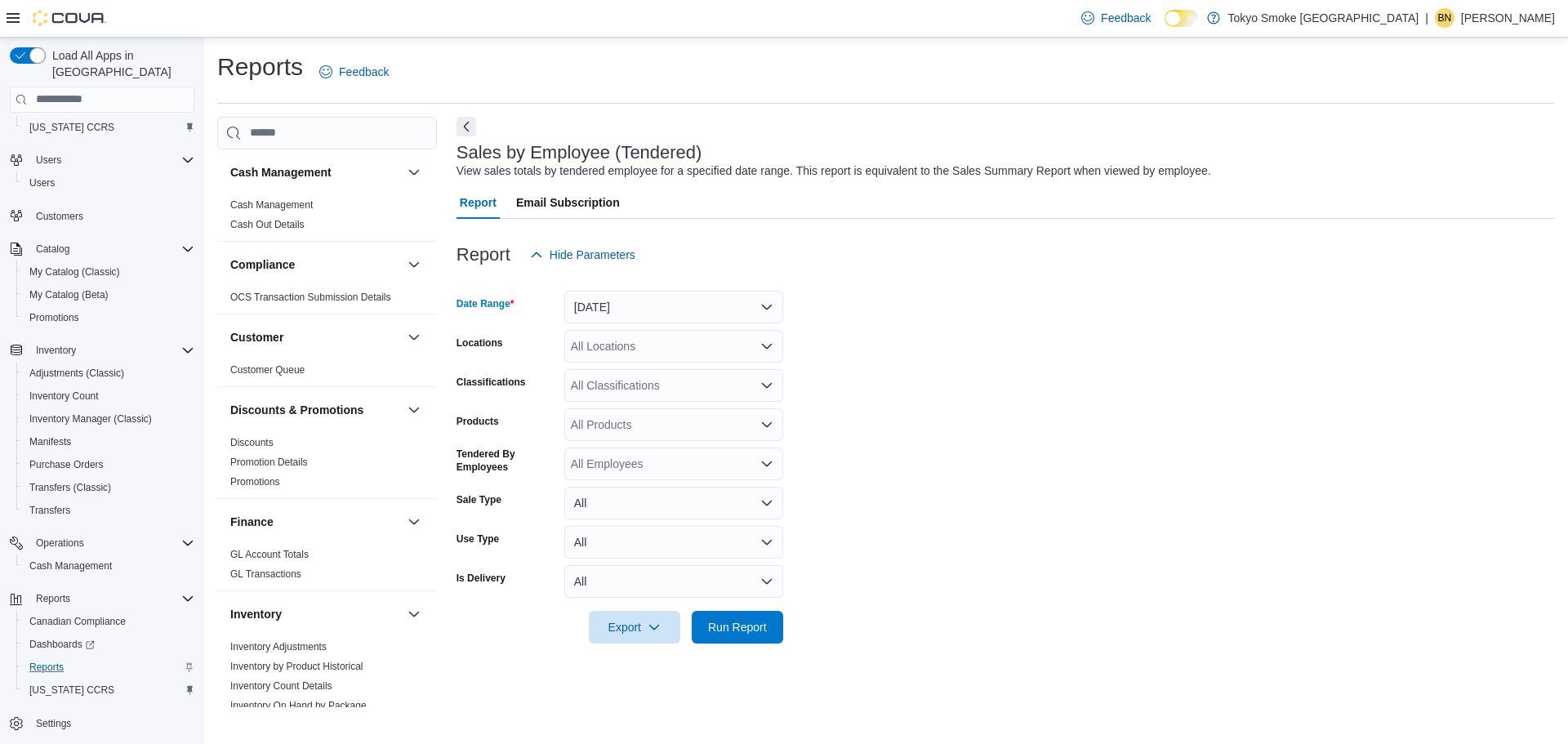
click at [593, 347] on div "All Locations" at bounding box center [674, 346] width 219 height 32
type input "***"
click at [632, 372] on span "[PERSON_NAME] [PERSON_NAME]" at bounding box center [703, 374] width 191 height 17
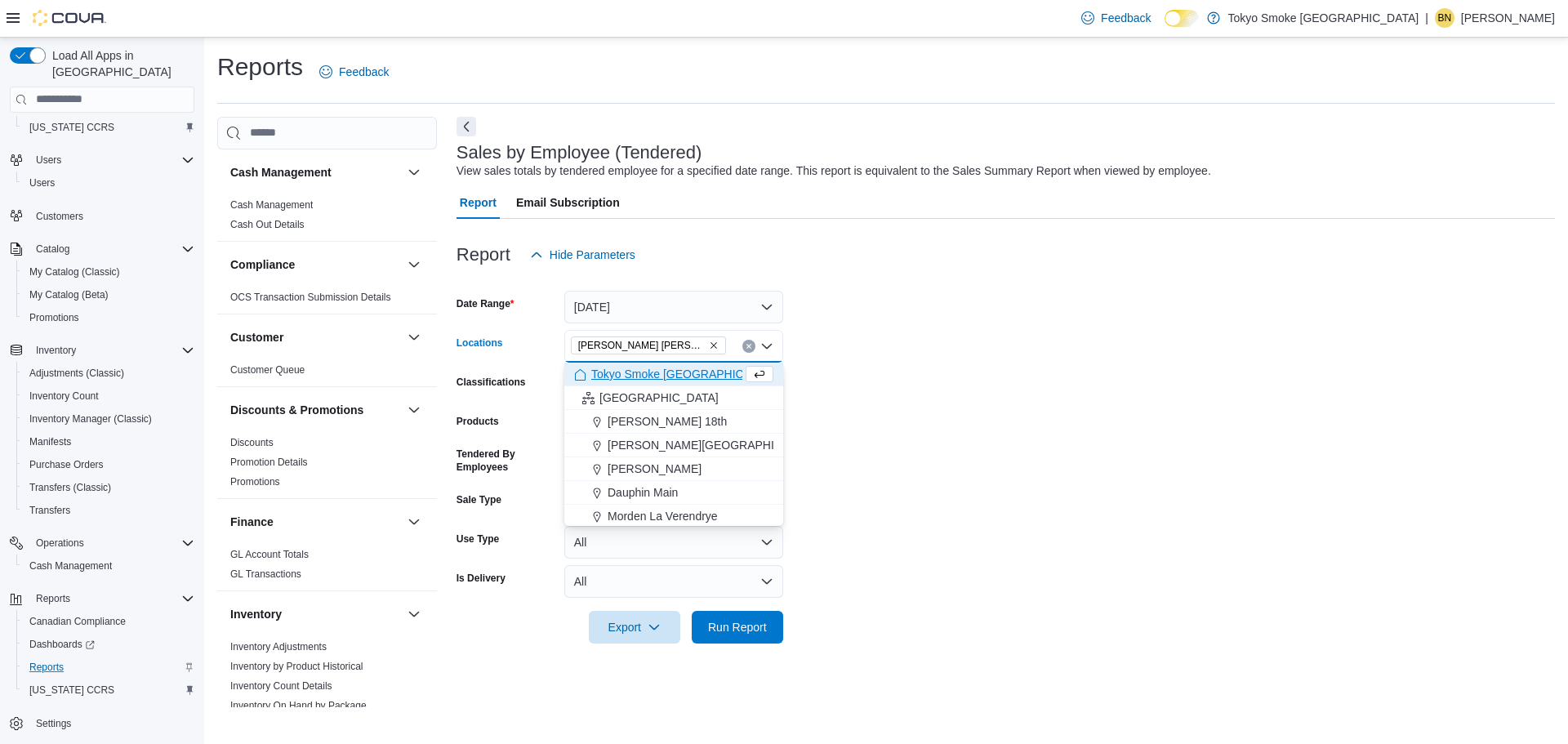
click at [867, 356] on form "Date Range Today Locations Hamilton Rymal Combo box. Selected. Hamilton Rymal. …" at bounding box center [1005, 458] width 1098 height 373
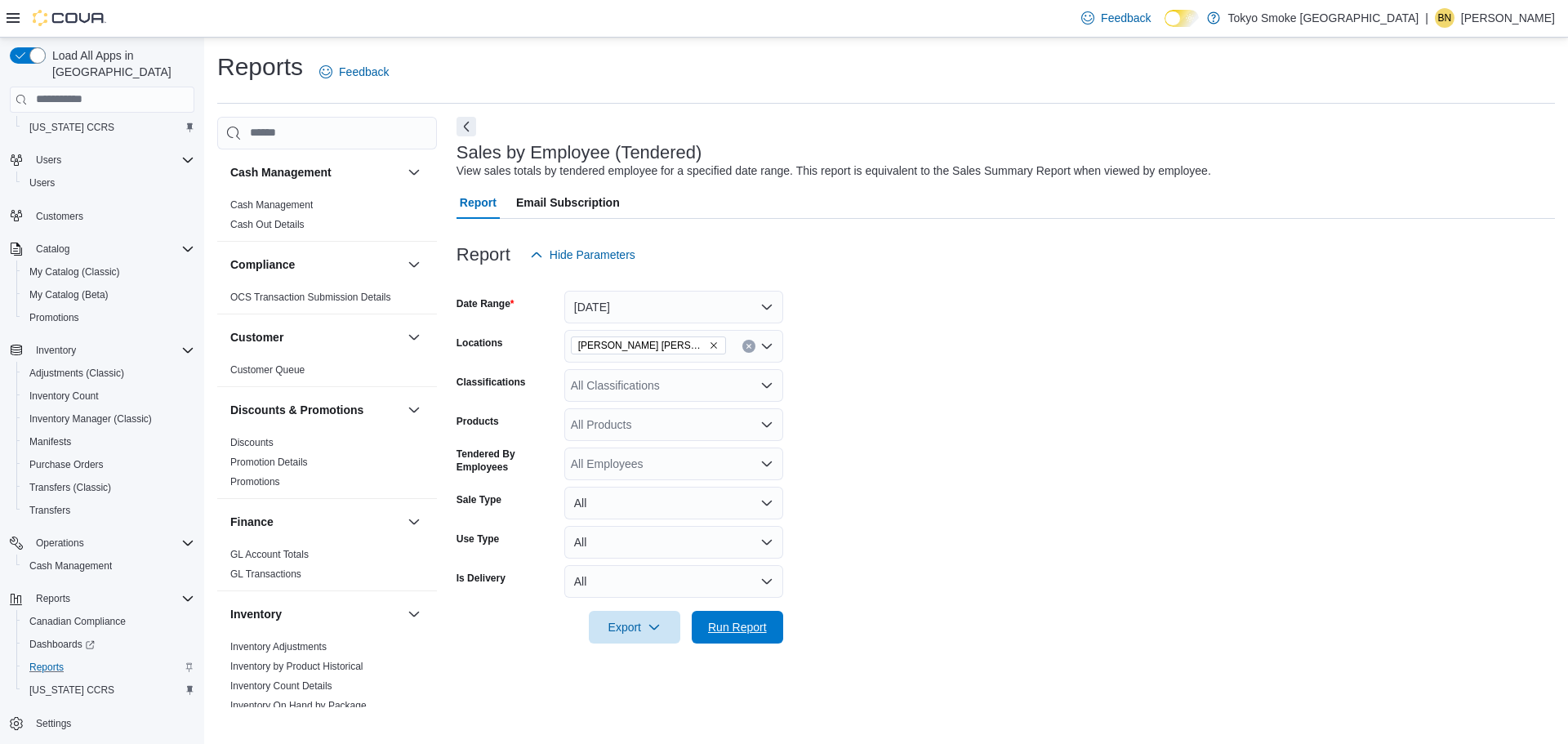
drag, startPoint x: 738, startPoint y: 624, endPoint x: 731, endPoint y: 563, distance: 61.4
click at [738, 624] on span "Run Report" at bounding box center [737, 627] width 59 height 17
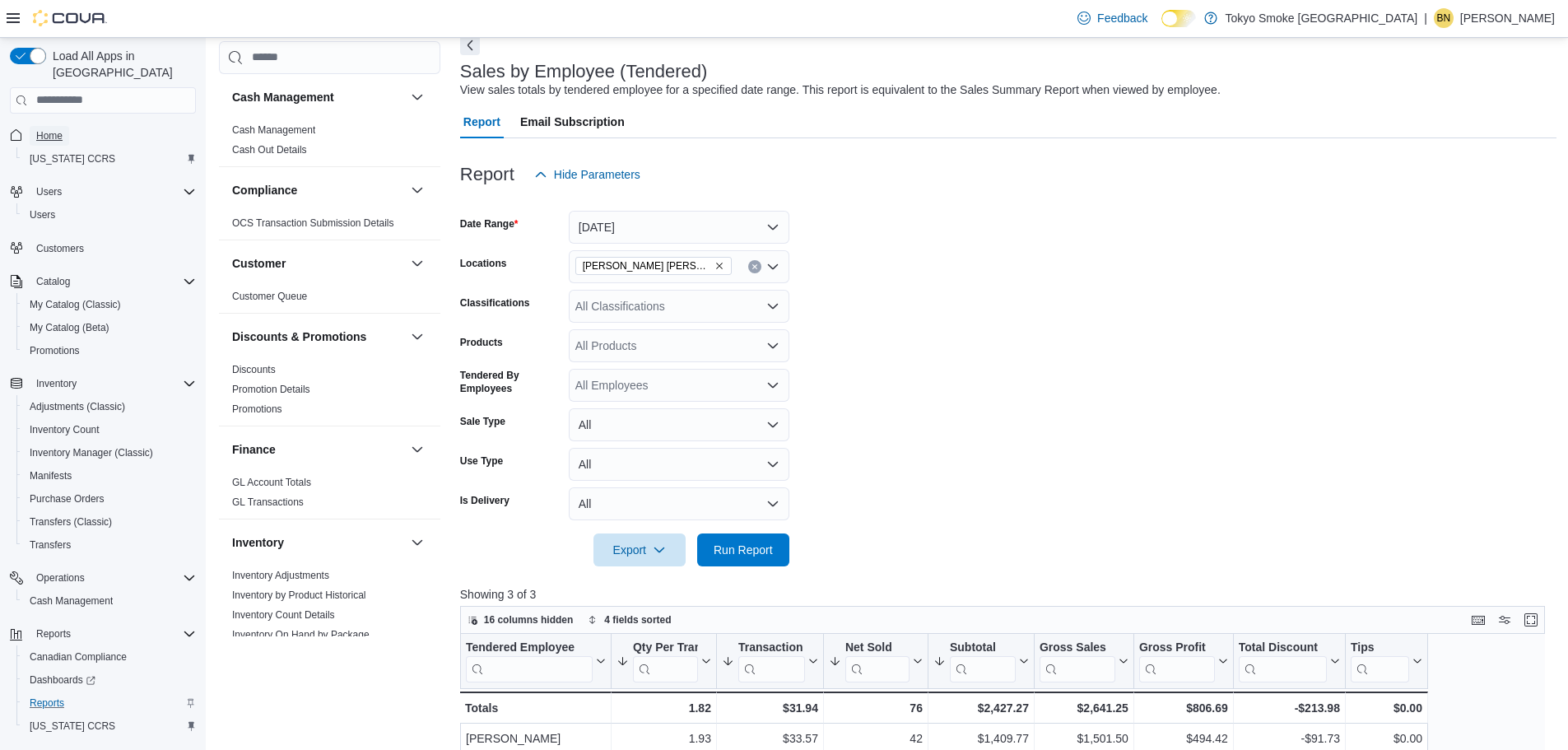
click at [48, 130] on span "Home" at bounding box center [49, 136] width 26 height 13
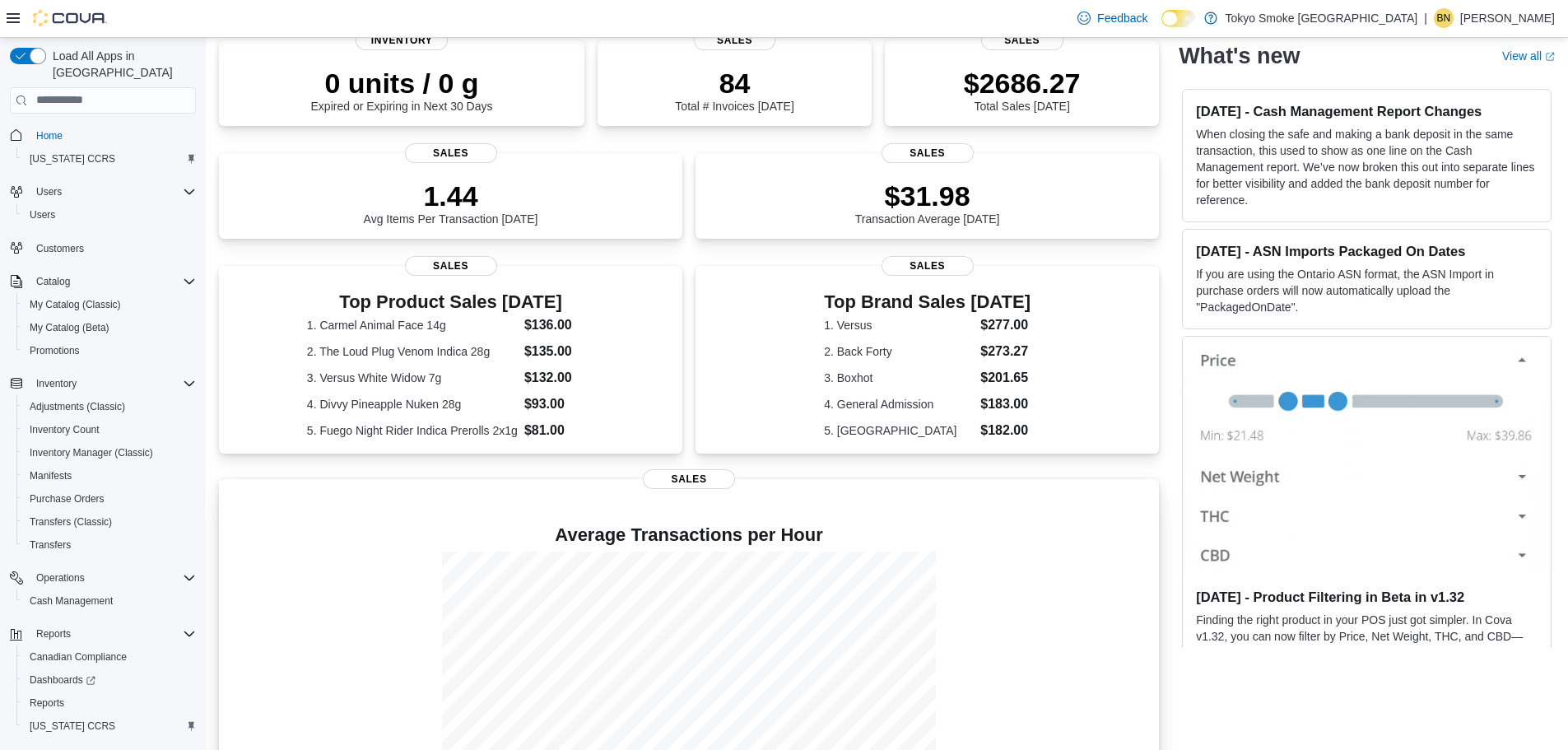
scroll to position [214, 0]
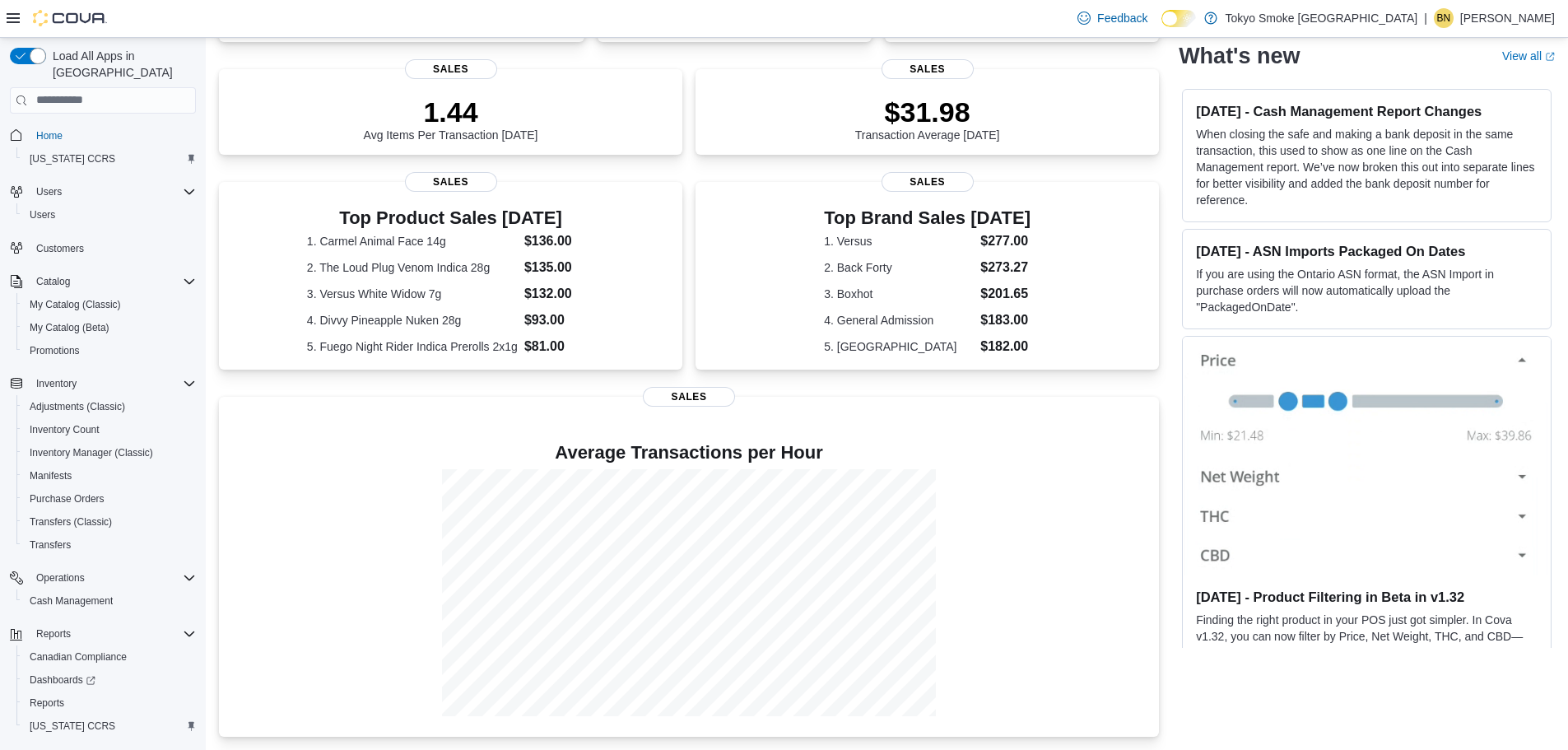
click at [1490, 22] on p "[PERSON_NAME]" at bounding box center [1507, 18] width 94 height 19
click at [1424, 153] on button "Sign Out" at bounding box center [1473, 161] width 152 height 26
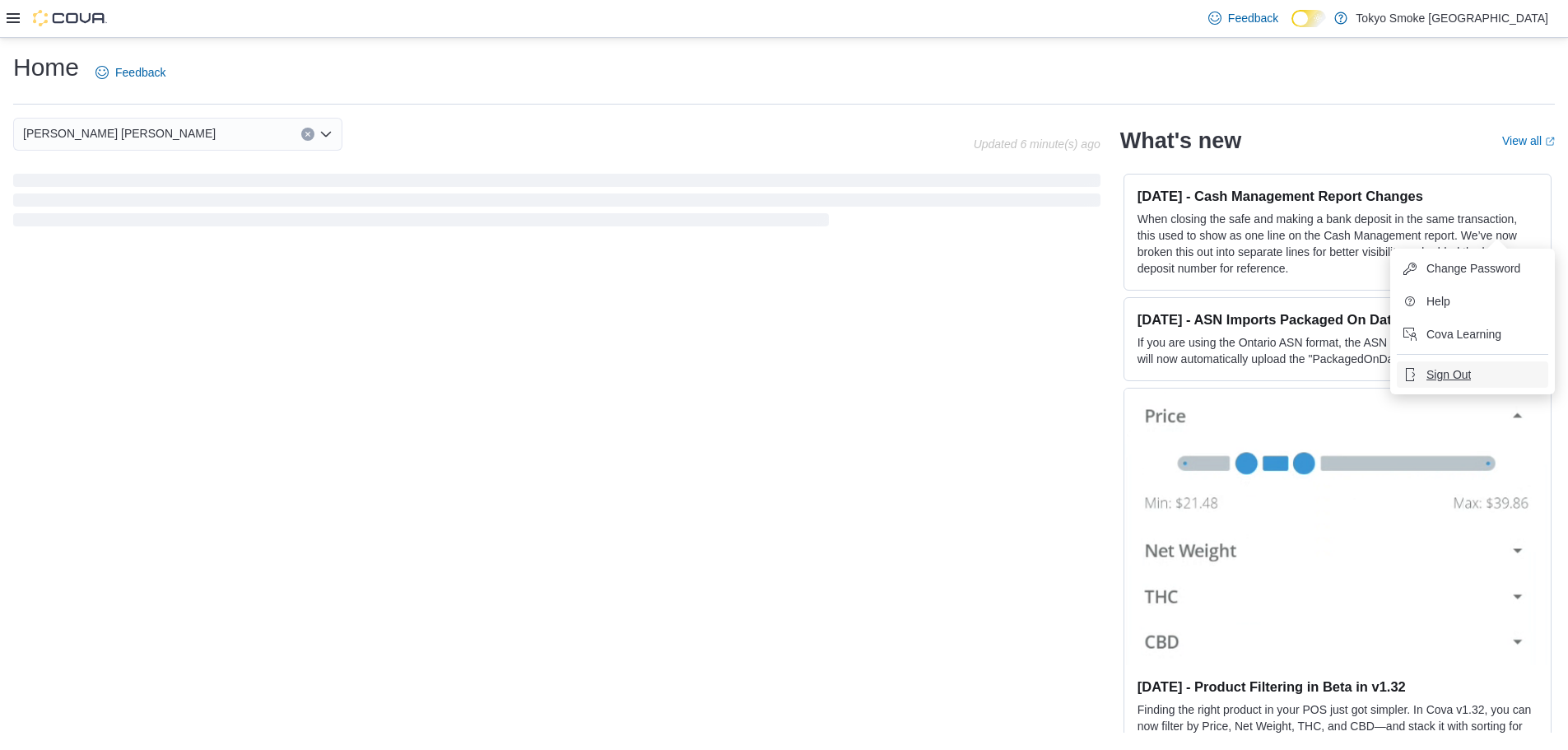
scroll to position [0, 0]
